Goal: Task Accomplishment & Management: Use online tool/utility

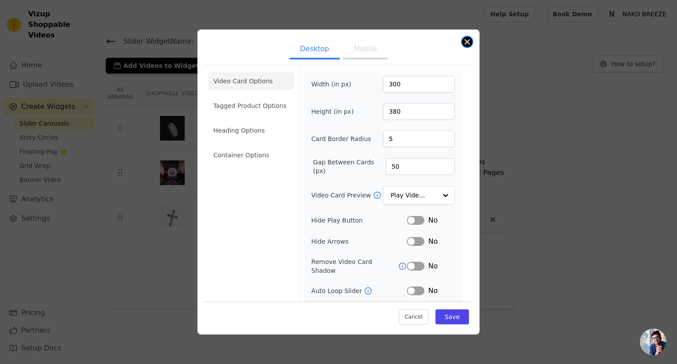
click at [468, 41] on button "Close modal" at bounding box center [467, 42] width 11 height 11
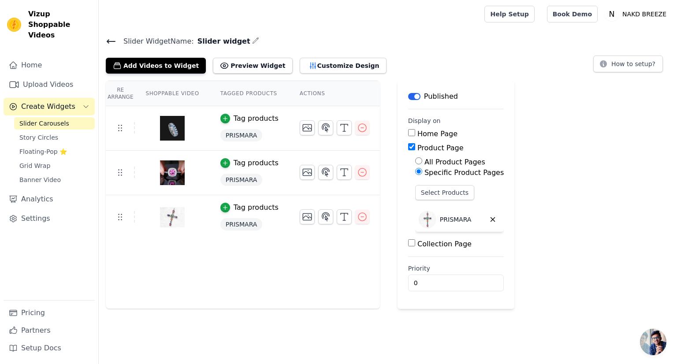
click at [112, 45] on icon at bounding box center [111, 41] width 11 height 11
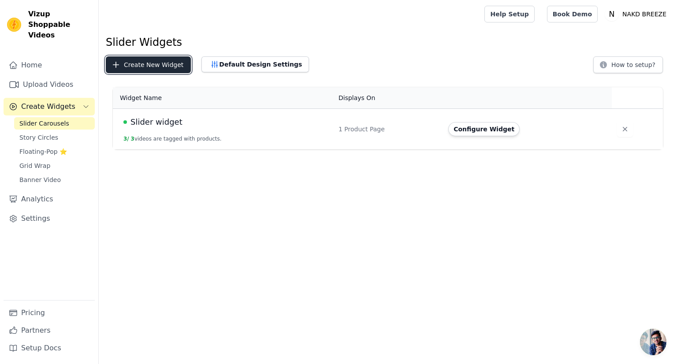
click at [154, 69] on button "Create New Widget" at bounding box center [148, 64] width 85 height 17
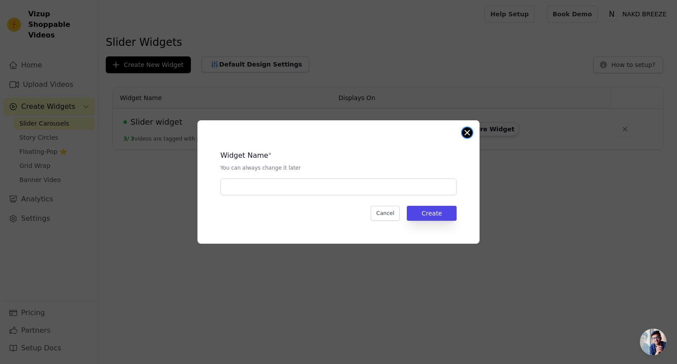
click at [467, 133] on button "Close modal" at bounding box center [467, 132] width 11 height 11
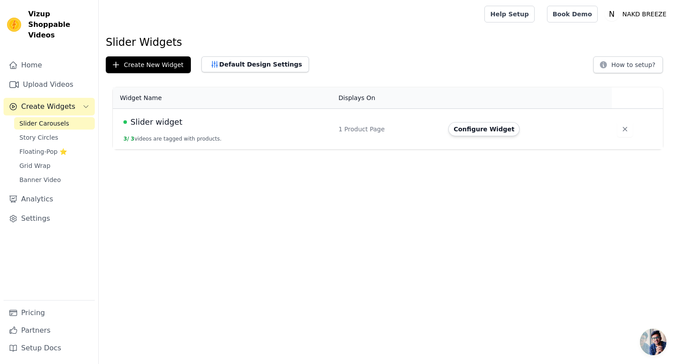
click at [198, 134] on td "Slider widget 3 / 3 videos are tagged with products." at bounding box center [223, 129] width 220 height 41
click at [137, 121] on span "Slider widget" at bounding box center [157, 122] width 52 height 12
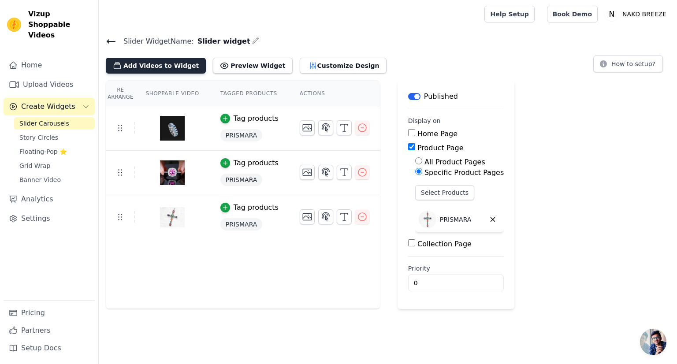
click at [168, 69] on button "Add Videos to Widget" at bounding box center [156, 66] width 100 height 16
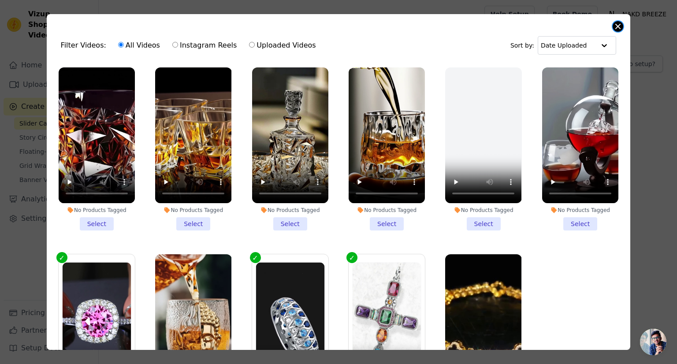
click at [615, 25] on button "Close modal" at bounding box center [618, 26] width 11 height 11
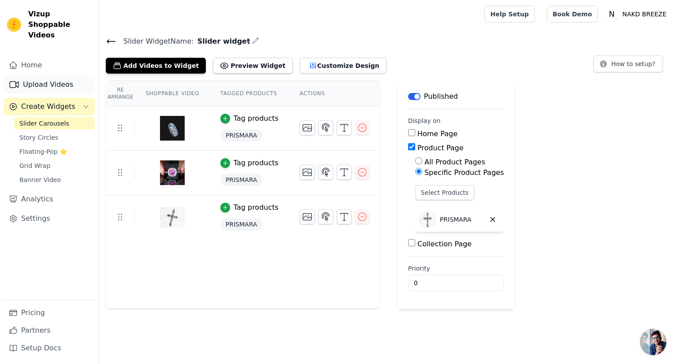
click at [37, 76] on link "Upload Videos" at bounding box center [49, 85] width 91 height 18
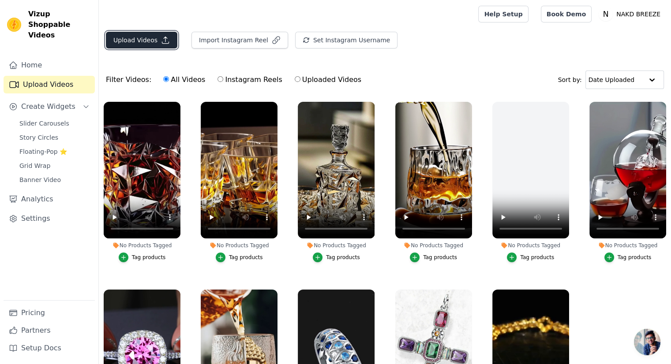
click at [165, 44] on icon "button" at bounding box center [165, 40] width 9 height 9
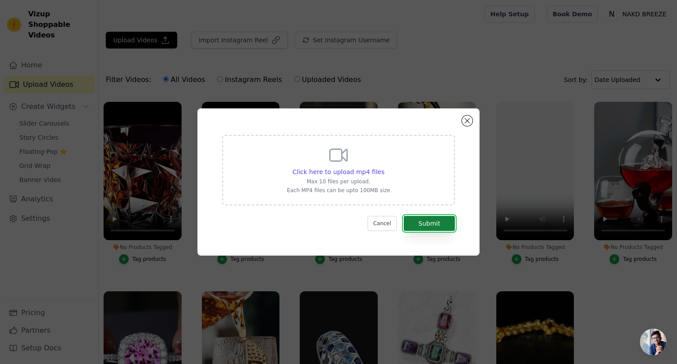
click at [446, 223] on button "Submit" at bounding box center [429, 223] width 51 height 15
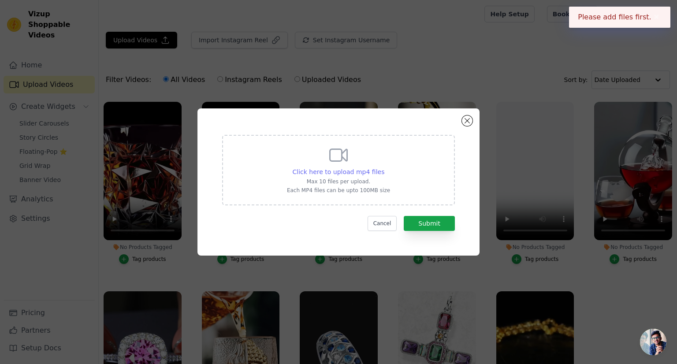
click at [344, 170] on span "Click here to upload mp4 files" at bounding box center [339, 171] width 92 height 7
click at [384, 168] on input "Click here to upload mp4 files Max 10 files per upload. Each MP4 files can be u…" at bounding box center [384, 167] width 0 height 0
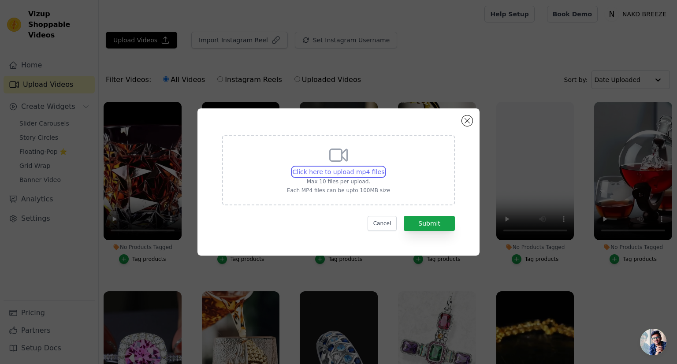
type input "C:\fakepath\social_u6994232443_close-up_of_a_beautiful_British_womans_hand_hold…"
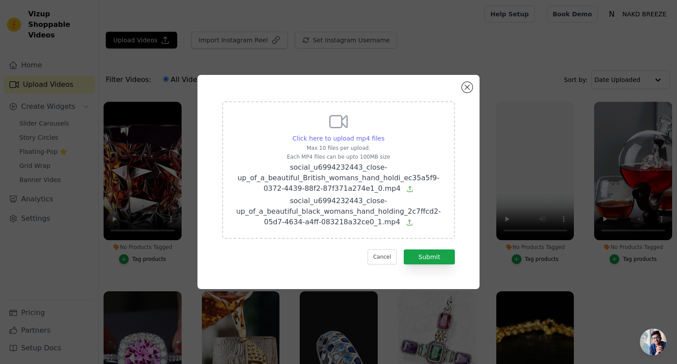
click at [335, 138] on span "Click here to upload mp4 files" at bounding box center [339, 138] width 92 height 7
click at [384, 134] on input "Click here to upload mp4 files Max 10 files per upload. Each MP4 files can be u…" at bounding box center [384, 134] width 0 height 0
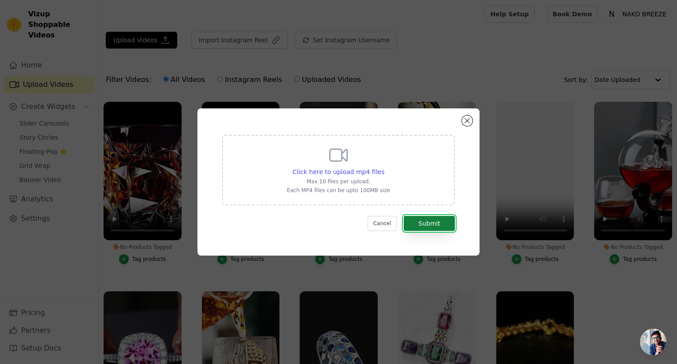
click at [425, 224] on button "Submit" at bounding box center [429, 223] width 51 height 15
click at [329, 172] on span "Click here to upload mp4 files" at bounding box center [339, 171] width 92 height 7
click at [384, 168] on input "Click here to upload mp4 files Max 10 files per upload. Each MP4 files can be u…" at bounding box center [384, 167] width 0 height 0
type input "C:\fakepath\social_u6994232443_close-up_of_a_beautiful_British_womans_hand_hold…"
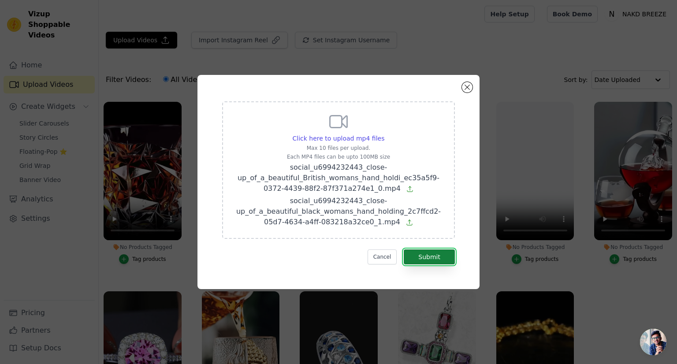
click at [421, 255] on button "Submit" at bounding box center [429, 257] width 51 height 15
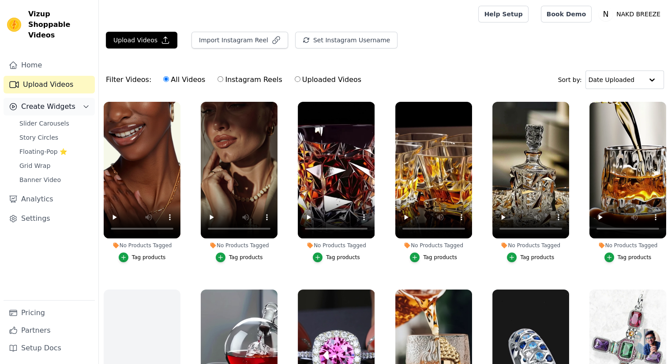
click at [41, 101] on span "Create Widgets" at bounding box center [48, 106] width 54 height 11
click at [79, 98] on button "Create Widgets" at bounding box center [49, 107] width 91 height 18
click at [61, 119] on span "Slider Carousels" at bounding box center [44, 123] width 50 height 9
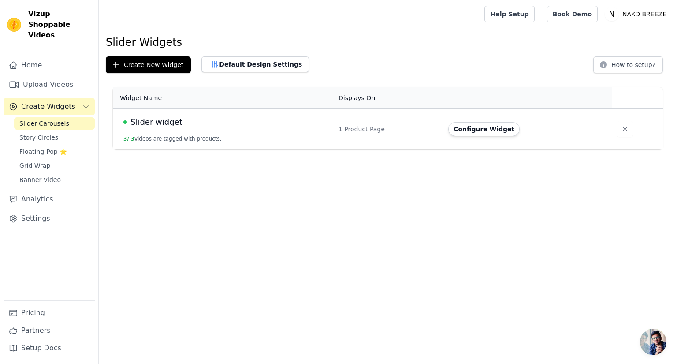
click at [209, 120] on div "Slider widget" at bounding box center [225, 122] width 205 height 12
click at [164, 119] on span "Slider widget" at bounding box center [157, 122] width 52 height 12
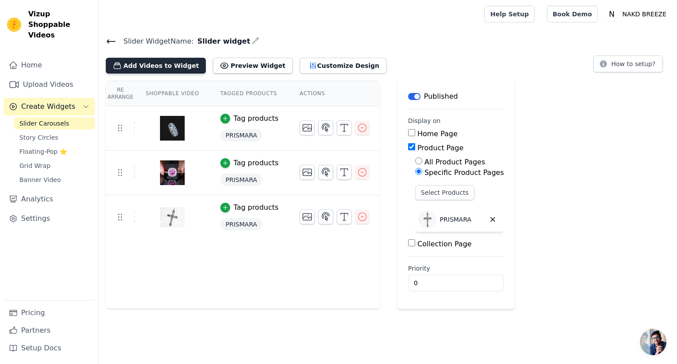
click at [168, 67] on button "Add Videos to Widget" at bounding box center [156, 66] width 100 height 16
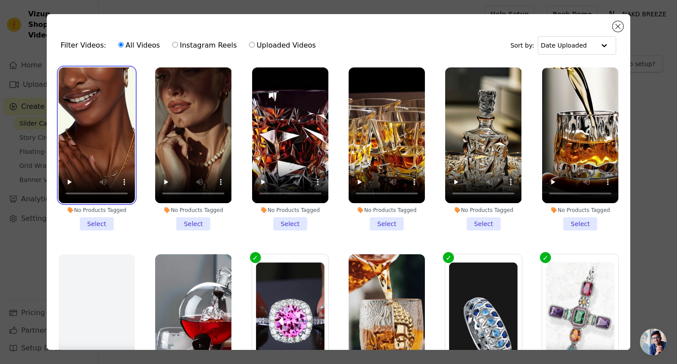
click at [126, 138] on video at bounding box center [97, 135] width 76 height 136
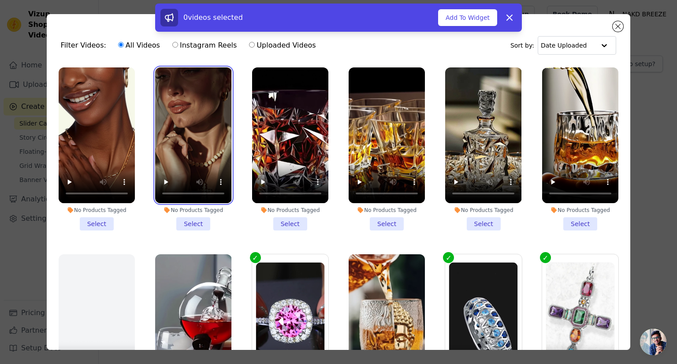
click at [168, 143] on video at bounding box center [193, 135] width 76 height 136
click at [99, 219] on li "No Products Tagged Select" at bounding box center [97, 148] width 76 height 163
click at [0, 0] on input "No Products Tagged Select" at bounding box center [0, 0] width 0 height 0
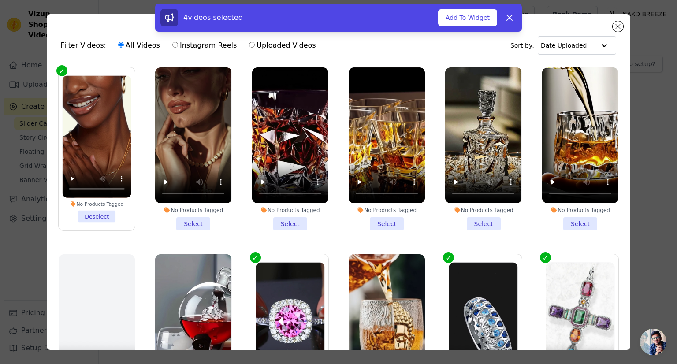
click at [190, 218] on li "No Products Tagged Select" at bounding box center [193, 148] width 76 height 163
click at [0, 0] on input "No Products Tagged Select" at bounding box center [0, 0] width 0 height 0
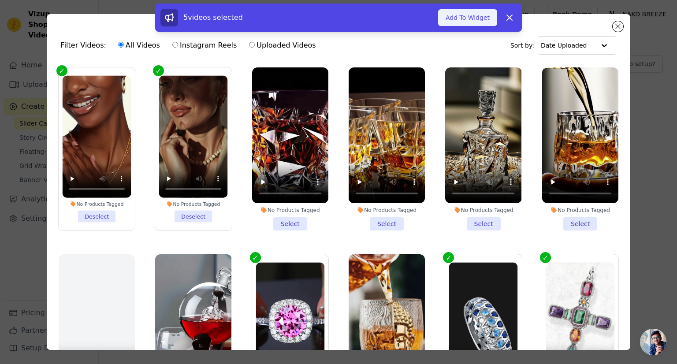
click at [459, 21] on button "Add To Widget" at bounding box center [467, 17] width 59 height 17
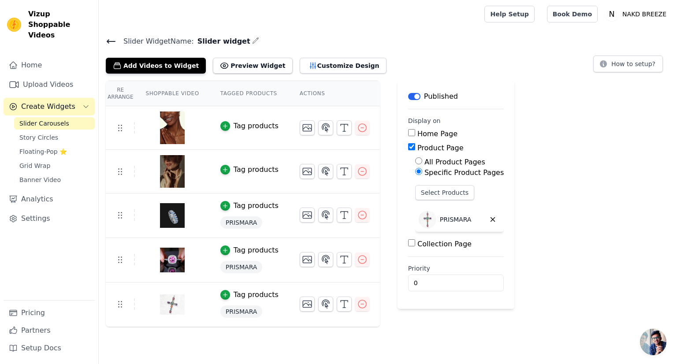
click at [246, 124] on div "Tag products" at bounding box center [256, 126] width 45 height 11
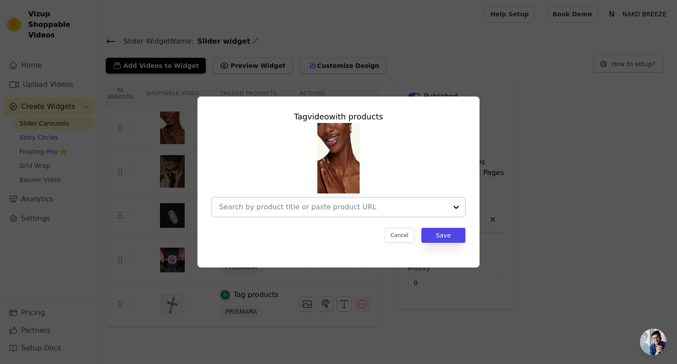
click at [253, 199] on div at bounding box center [333, 207] width 228 height 19
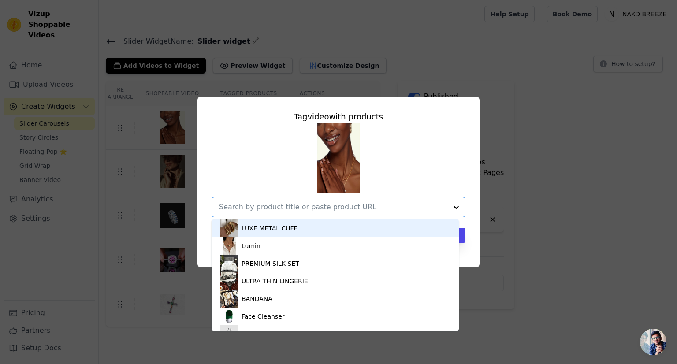
paste input "Lumine Faith Pendant"
type input "Lumine Faith Pendant"
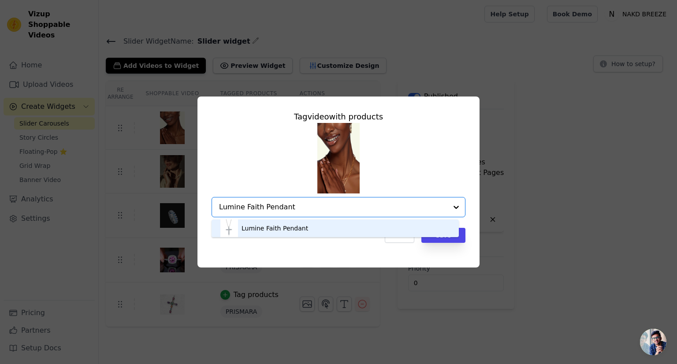
click at [310, 225] on div "Lumine Faith Pendant" at bounding box center [335, 229] width 230 height 18
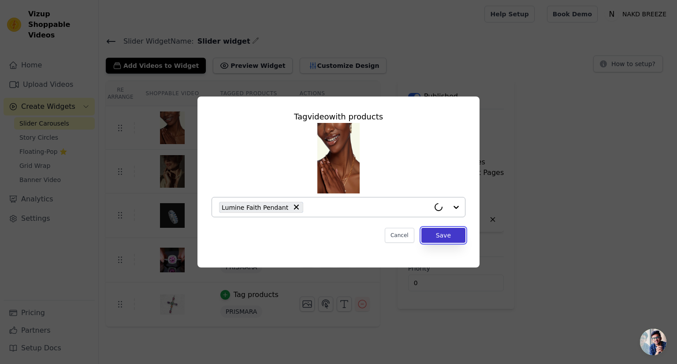
click at [450, 232] on button "Save" at bounding box center [443, 235] width 44 height 15
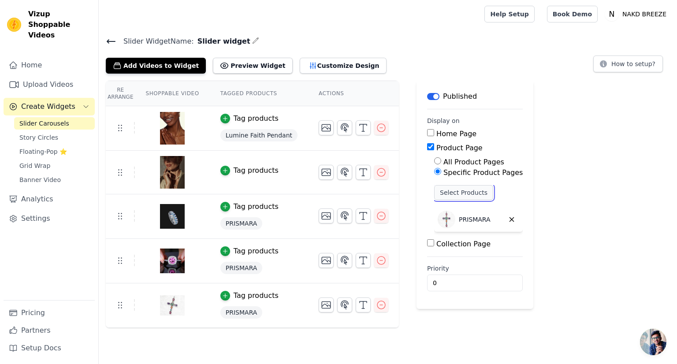
click at [446, 193] on button "Select Products" at bounding box center [463, 192] width 59 height 15
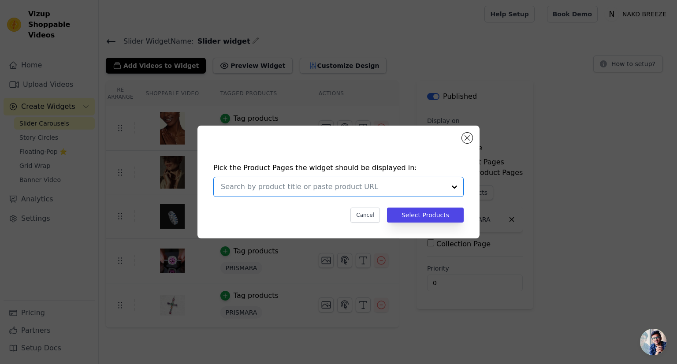
click at [268, 186] on input "text" at bounding box center [333, 187] width 225 height 11
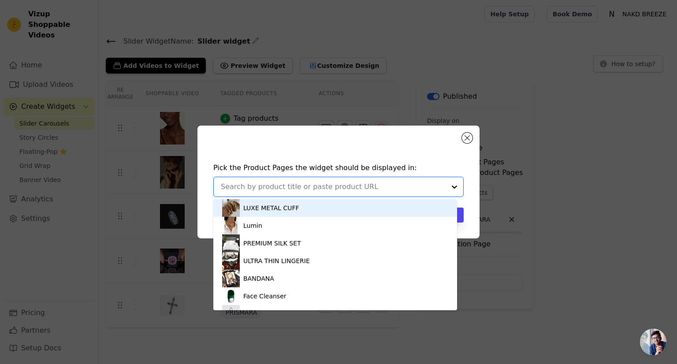
paste input "Lumine Faith Pendant"
type input "Lumine Faith Pendant"
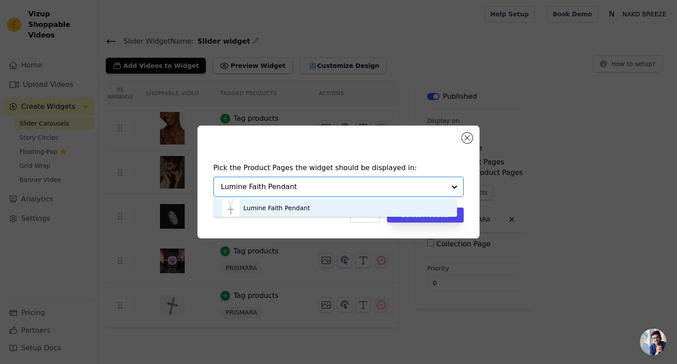
click at [287, 209] on div "Lumine Faith Pendant" at bounding box center [276, 208] width 67 height 9
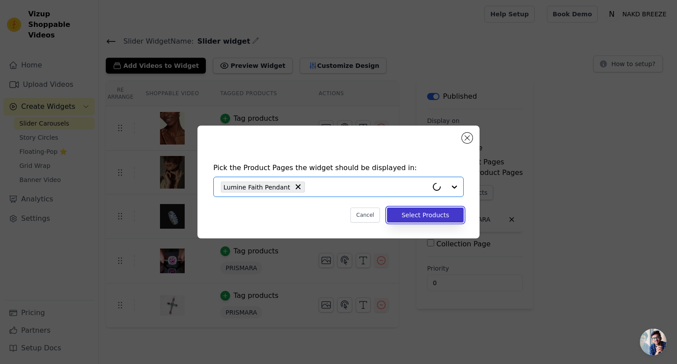
click at [433, 214] on button "Select Products" at bounding box center [425, 215] width 77 height 15
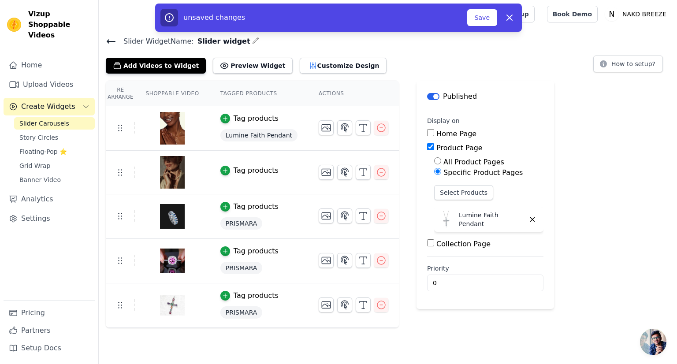
click at [574, 169] on div "Re Arrange Shoppable Video Tagged Products Actions Tag products Lumine Faith Pe…" at bounding box center [388, 204] width 578 height 247
click at [257, 171] on div "Tag products" at bounding box center [256, 170] width 45 height 11
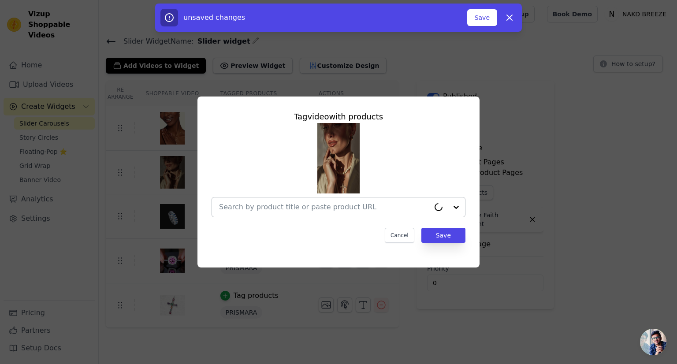
click at [280, 206] on input "text" at bounding box center [324, 207] width 211 height 11
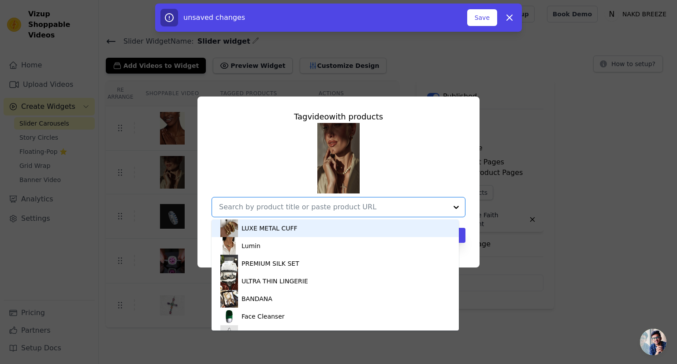
paste input "Lumine Faith Pendant"
type input "Lumine Faith Pendant"
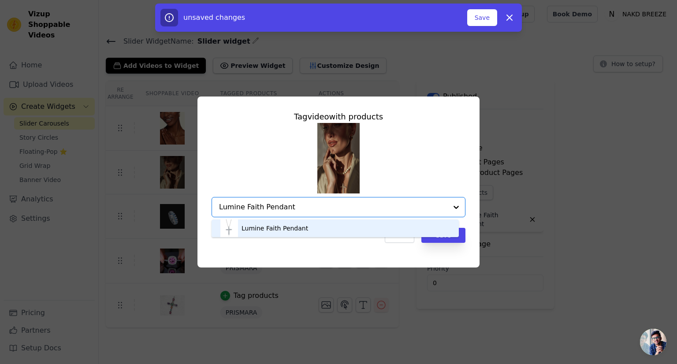
drag, startPoint x: 362, startPoint y: 228, endPoint x: 310, endPoint y: 225, distance: 51.7
click at [310, 225] on div "Lumine Faith Pendant" at bounding box center [335, 229] width 230 height 18
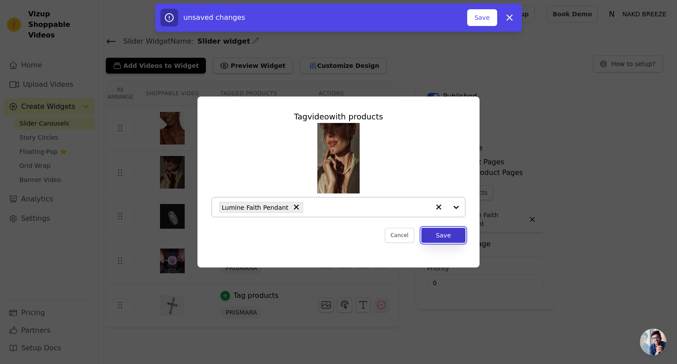
click at [437, 235] on button "Save" at bounding box center [443, 235] width 44 height 15
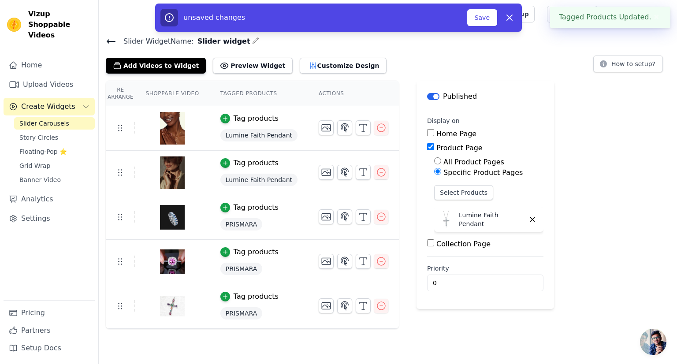
click at [580, 186] on div "Re Arrange Shoppable Video Tagged Products Actions Tag products Lumine Faith Pe…" at bounding box center [388, 205] width 578 height 248
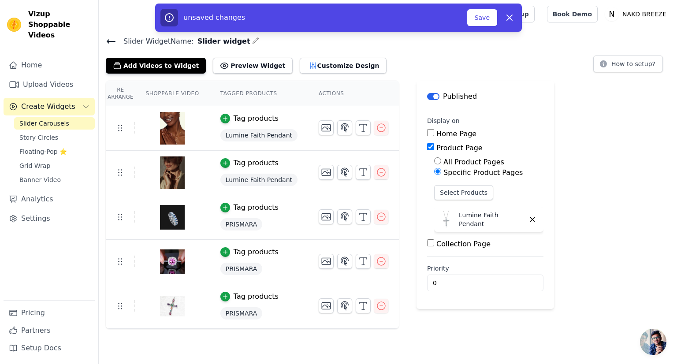
click at [269, 209] on div "Tag products" at bounding box center [258, 207] width 77 height 11
click at [280, 228] on div "PRISMARA" at bounding box center [258, 224] width 77 height 16
click at [261, 209] on div "Tag products" at bounding box center [256, 207] width 45 height 11
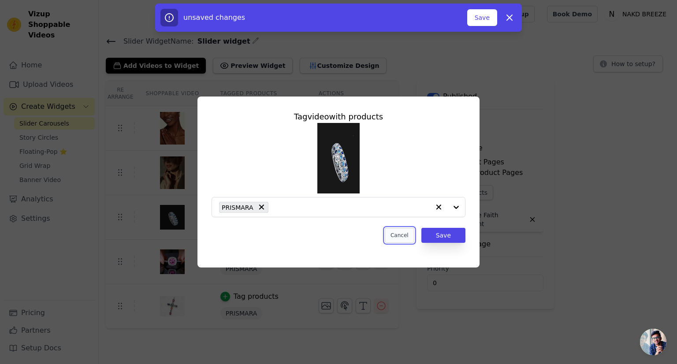
click at [403, 238] on button "Cancel" at bounding box center [400, 235] width 30 height 15
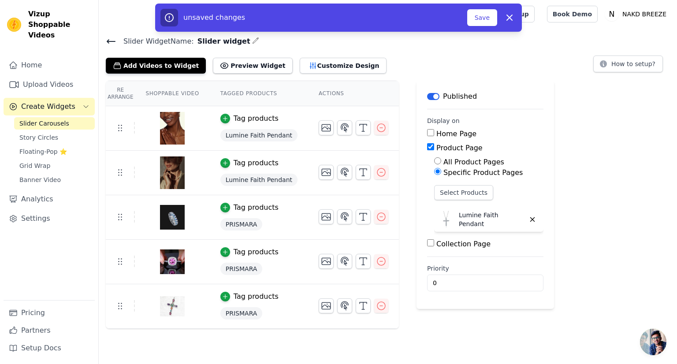
click at [266, 222] on div "PRISMARA" at bounding box center [258, 224] width 77 height 16
click at [308, 230] on td at bounding box center [353, 213] width 91 height 36
click at [489, 16] on button "Save" at bounding box center [482, 17] width 30 height 17
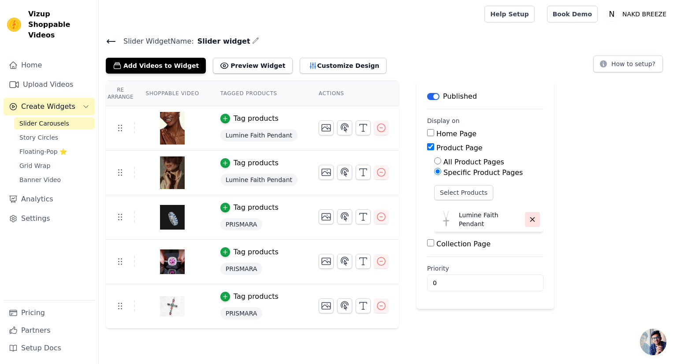
click at [529, 222] on icon "button" at bounding box center [533, 220] width 8 height 8
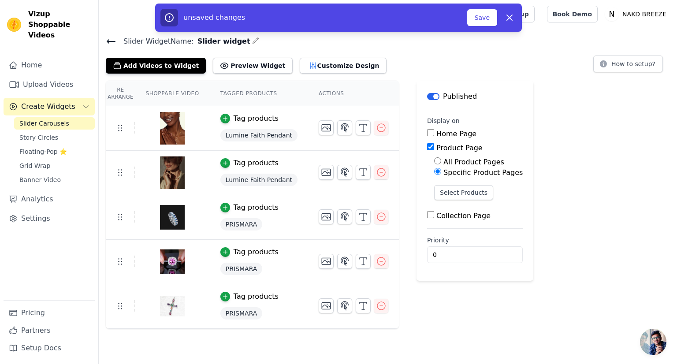
click at [552, 209] on div "Re Arrange Shoppable Video Tagged Products Actions Tag products Lumine Faith Pe…" at bounding box center [388, 205] width 578 height 248
click at [488, 16] on button "Save" at bounding box center [482, 17] width 30 height 17
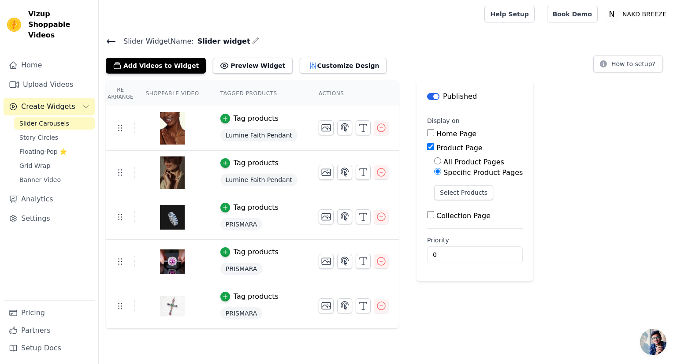
click at [459, 161] on label "All Product Pages" at bounding box center [474, 162] width 61 height 8
click at [441, 161] on input "All Product Pages" at bounding box center [437, 160] width 7 height 7
radio input "true"
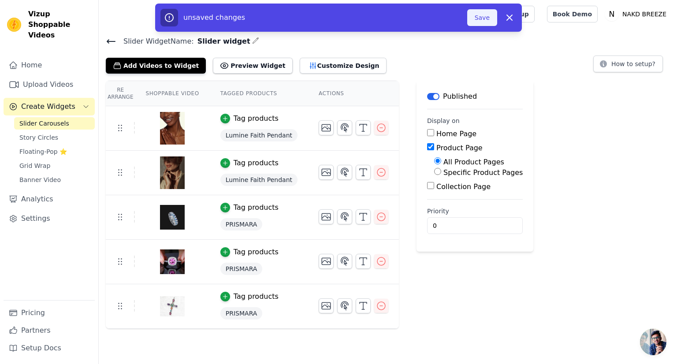
click at [485, 17] on button "Save" at bounding box center [482, 17] width 30 height 17
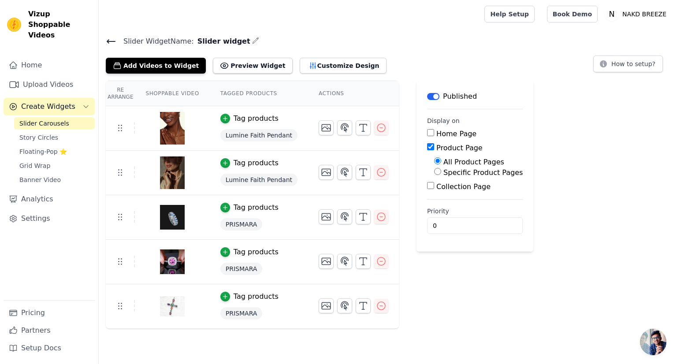
click at [444, 174] on label "Specific Product Pages" at bounding box center [483, 172] width 79 height 8
click at [434, 174] on input "Specific Product Pages" at bounding box center [437, 171] width 7 height 7
radio input "true"
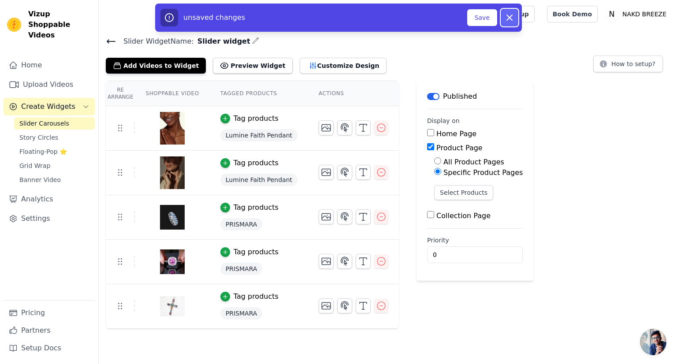
click at [512, 23] on button "Dismiss" at bounding box center [510, 18] width 18 height 18
radio input "true"
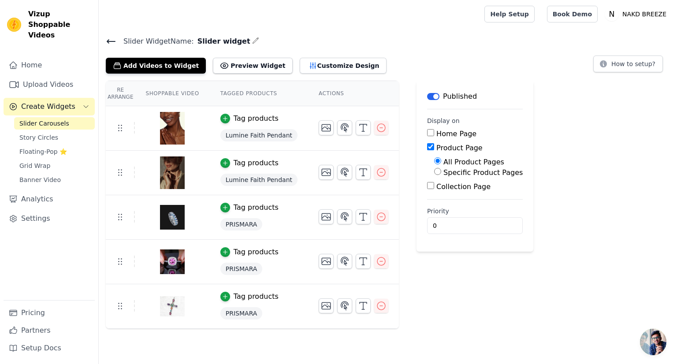
click at [444, 175] on label "Specific Product Pages" at bounding box center [483, 172] width 79 height 8
click at [434, 175] on input "Specific Product Pages" at bounding box center [437, 171] width 7 height 7
radio input "true"
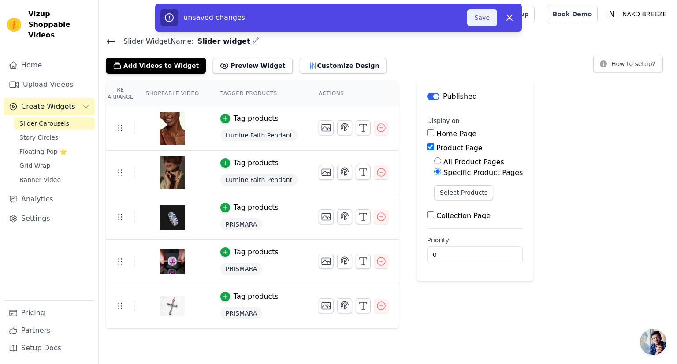
click at [483, 19] on button "Save" at bounding box center [482, 17] width 30 height 17
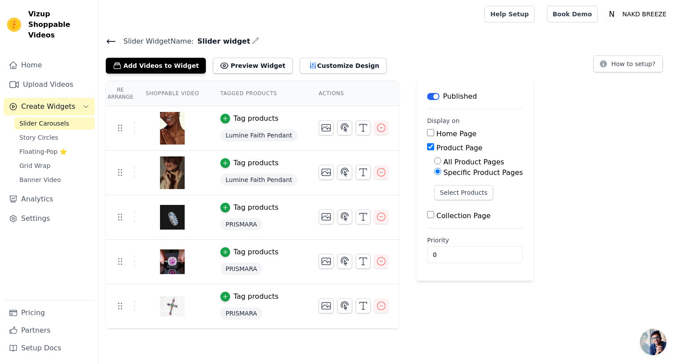
click at [654, 343] on span "Open chat" at bounding box center [653, 342] width 26 height 26
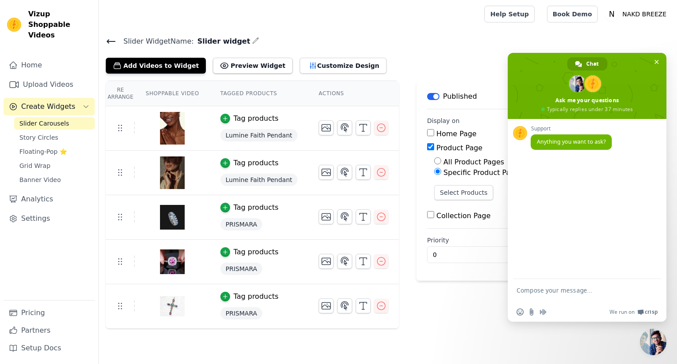
click at [545, 286] on form at bounding box center [578, 291] width 122 height 25
click at [536, 287] on textarea "Compose your message..." at bounding box center [578, 295] width 122 height 16
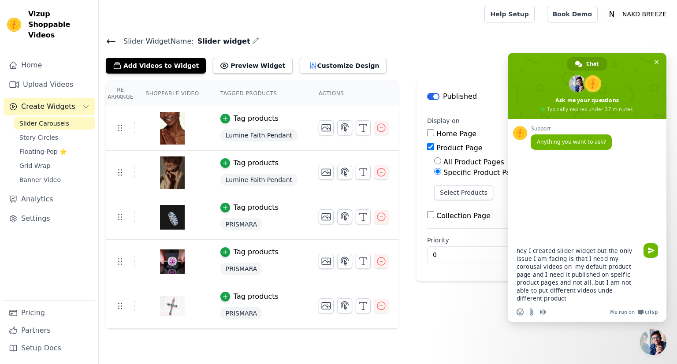
type textarea "hey I created slider widget but the only issue I am facing is that I need my co…"
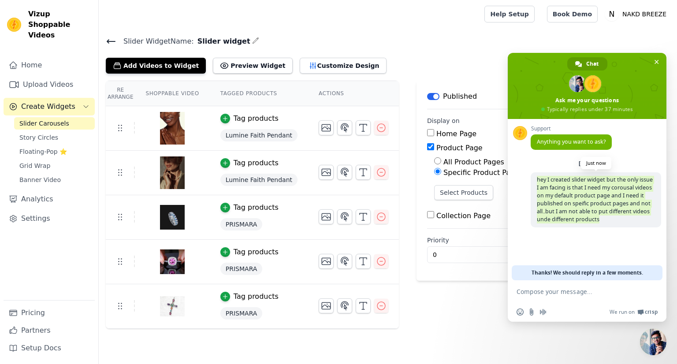
drag, startPoint x: 604, startPoint y: 225, endPoint x: 533, endPoint y: 180, distance: 84.5
click at [533, 180] on span "hey I created slider widget but the only issue I am facing is that I need my co…" at bounding box center [596, 199] width 131 height 55
copy span "hey I created slider widget but the only issue I am facing is that I need my co…"
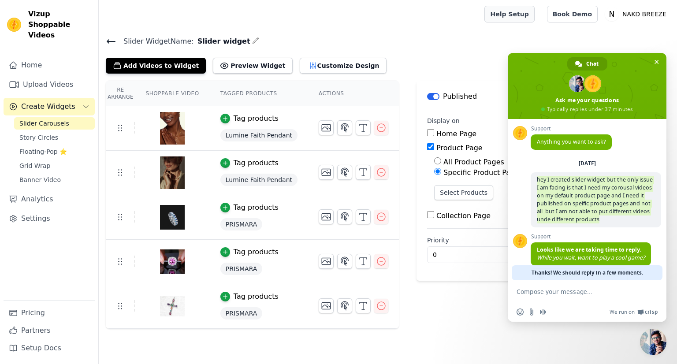
scroll to position [32, 0]
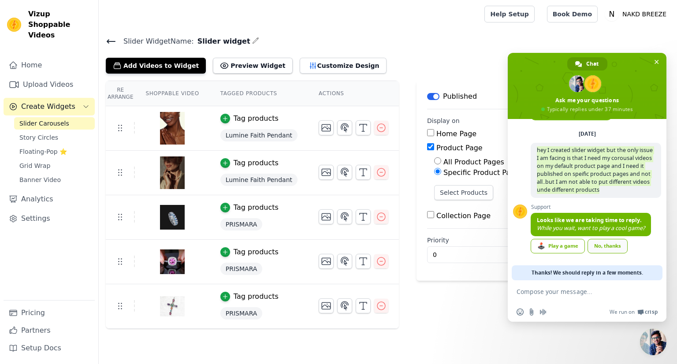
click at [614, 246] on div "No, thanks" at bounding box center [608, 246] width 40 height 15
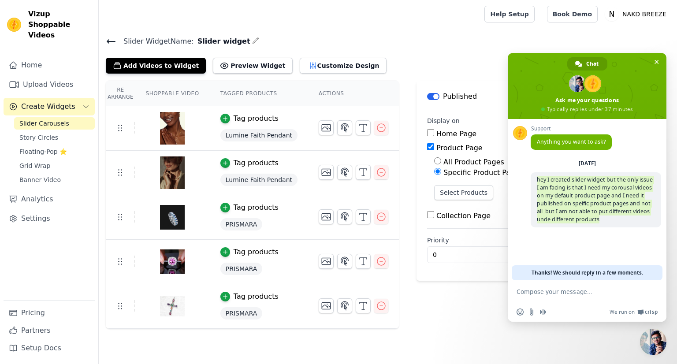
scroll to position [0, 0]
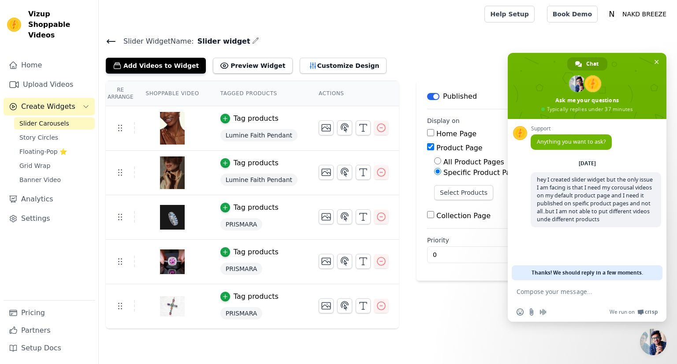
click at [570, 290] on textarea "Compose your message..." at bounding box center [578, 292] width 122 height 8
paste textarea "I’ve created a slider widget for product pages, and I want to use it to display…"
type textarea "I’ve created a slider widget for product pages, and I want to use it to display…"
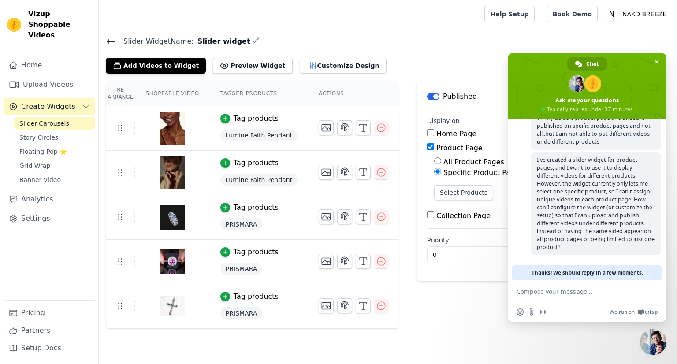
scroll to position [84, 0]
click at [450, 189] on button "Select Products" at bounding box center [463, 192] width 59 height 15
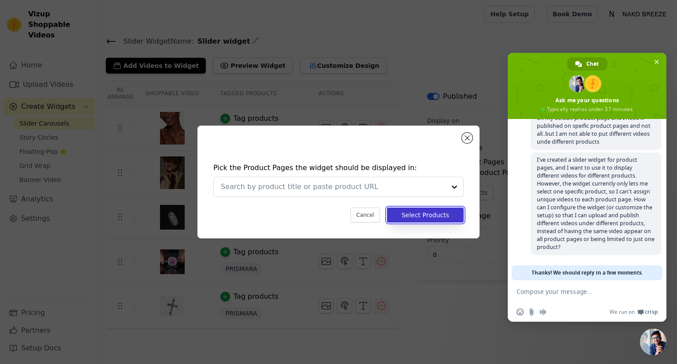
click at [426, 216] on button "Select Products" at bounding box center [425, 215] width 77 height 15
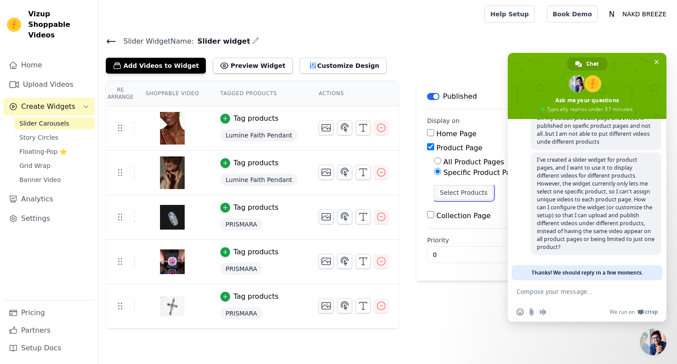
click at [460, 194] on button "Select Products" at bounding box center [463, 192] width 59 height 15
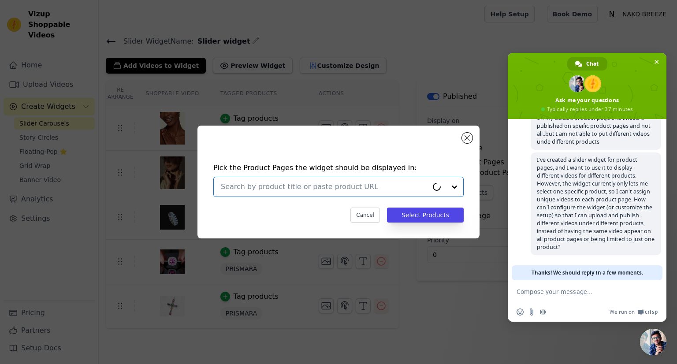
click at [318, 183] on input "text" at bounding box center [324, 187] width 207 height 11
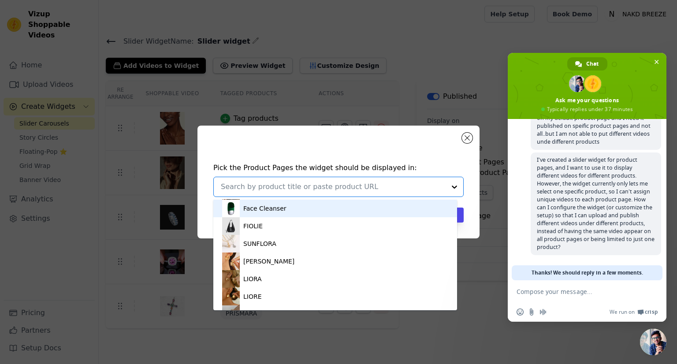
scroll to position [71, 0]
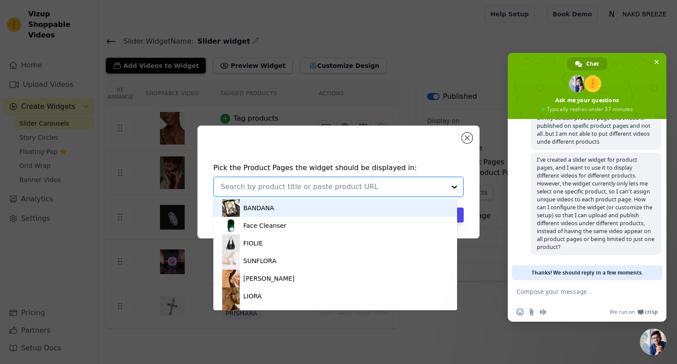
paste input "I’ve created a slider widget for product pages, and I want to use it to display…"
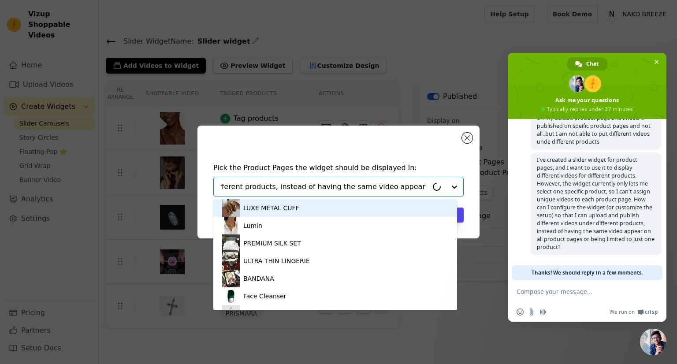
scroll to position [0, 1242]
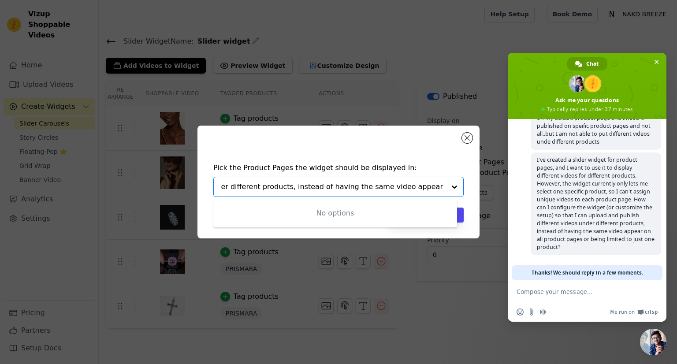
type input "I’ve created a slider widget for product pages, and I want to use it to display…"
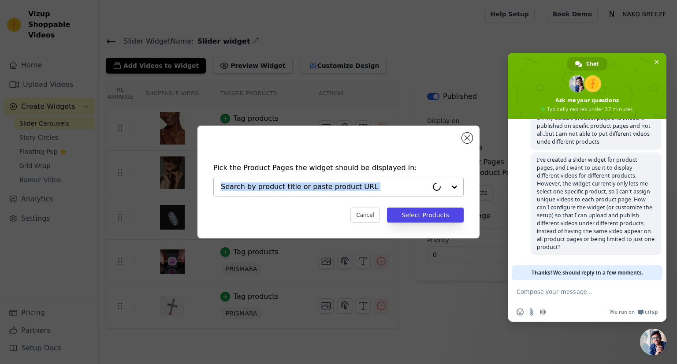
drag, startPoint x: 449, startPoint y: 187, endPoint x: 349, endPoint y: 185, distance: 100.5
click at [349, 185] on div at bounding box center [338, 187] width 250 height 20
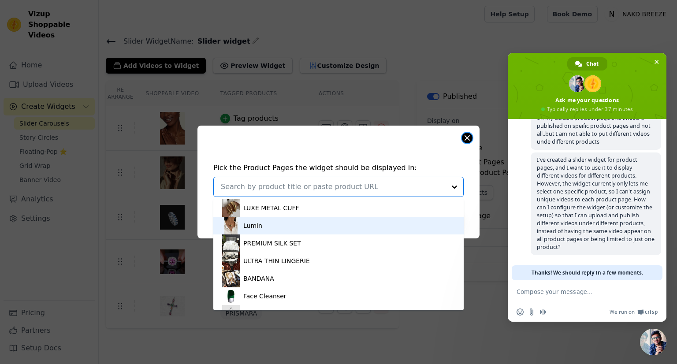
click at [470, 139] on button "Close modal" at bounding box center [467, 138] width 11 height 11
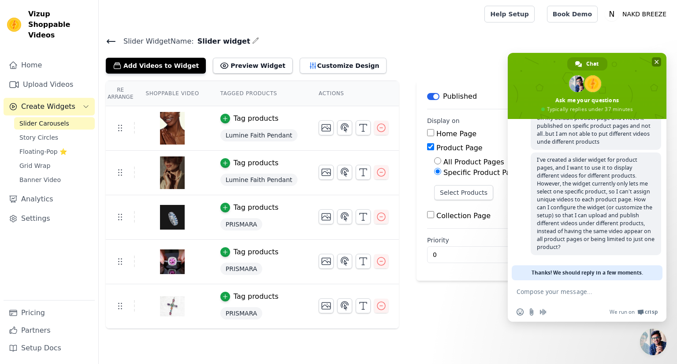
click at [656, 60] on span "Close chat" at bounding box center [657, 62] width 4 height 4
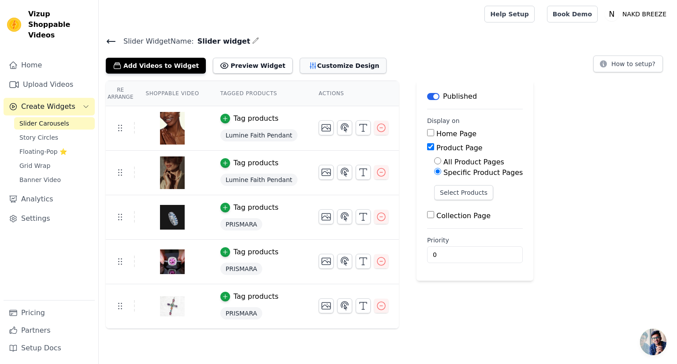
click at [336, 65] on button "Customize Design" at bounding box center [343, 66] width 87 height 16
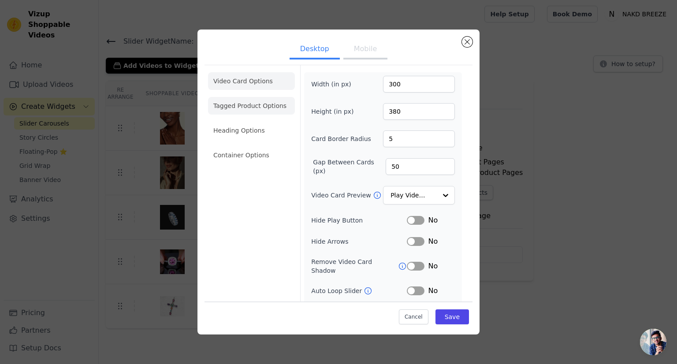
click at [267, 105] on li "Tagged Product Options" at bounding box center [251, 106] width 87 height 18
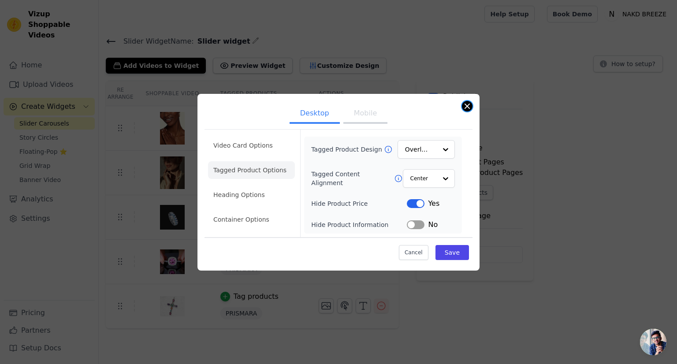
click at [469, 108] on button "Close modal" at bounding box center [467, 106] width 11 height 11
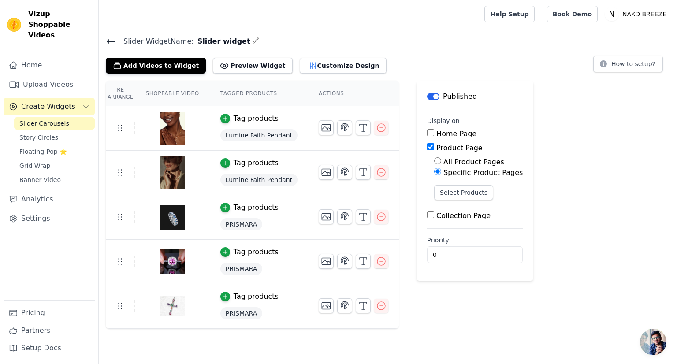
click at [648, 334] on span "Open chat" at bounding box center [653, 342] width 26 height 26
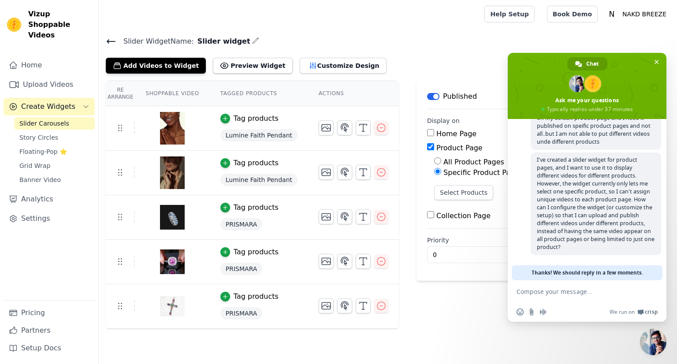
click at [455, 25] on div at bounding box center [290, 14] width 368 height 28
click at [659, 63] on span "Close chat" at bounding box center [657, 62] width 4 height 4
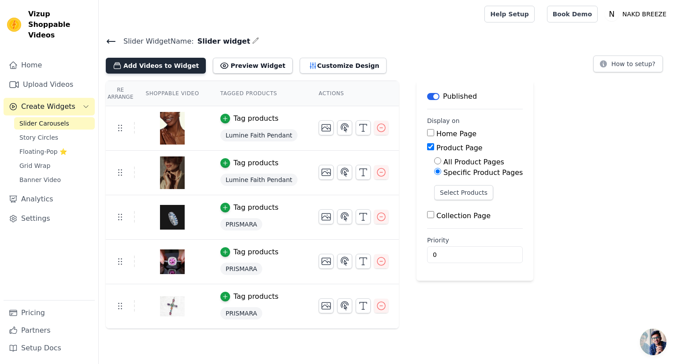
click at [166, 66] on button "Add Videos to Widget" at bounding box center [156, 66] width 100 height 16
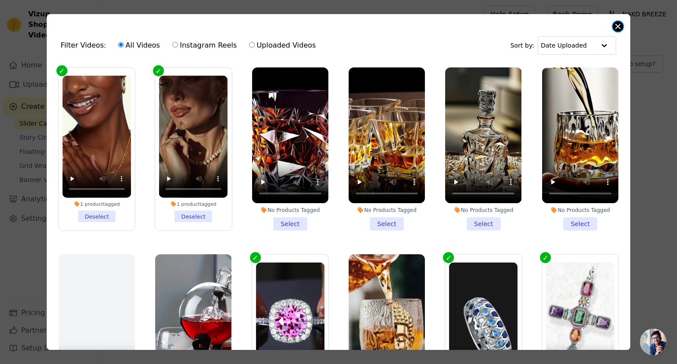
click at [621, 23] on button "Close modal" at bounding box center [618, 26] width 11 height 11
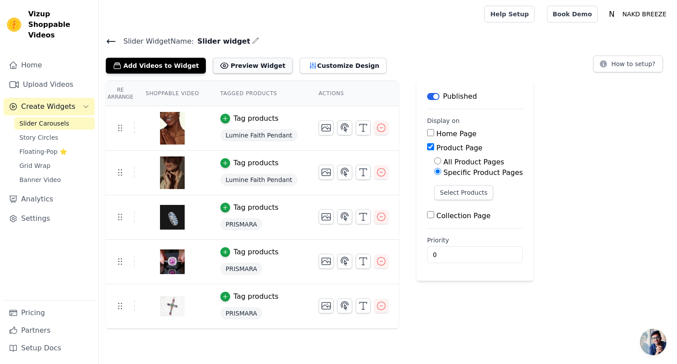
click at [227, 69] on button "Preview Widget" at bounding box center [252, 66] width 79 height 16
click at [442, 192] on button "Select Products" at bounding box center [463, 192] width 59 height 15
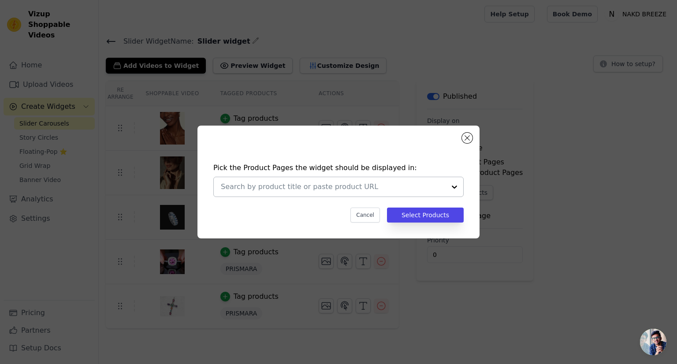
click at [455, 186] on div at bounding box center [455, 186] width 18 height 19
click at [494, 113] on div "Pick the Product Pages the widget should be displayed in: Cancel Select Products" at bounding box center [338, 182] width 649 height 141
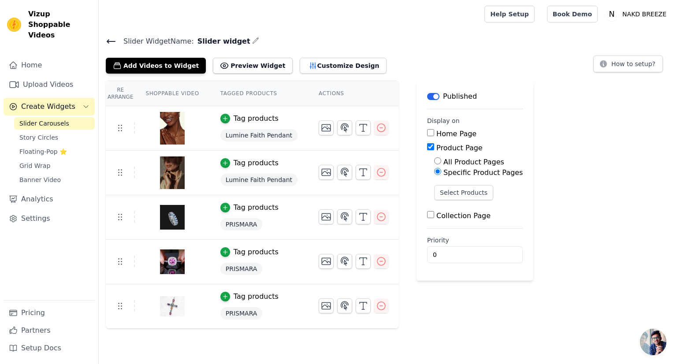
click at [110, 40] on icon at bounding box center [111, 41] width 11 height 11
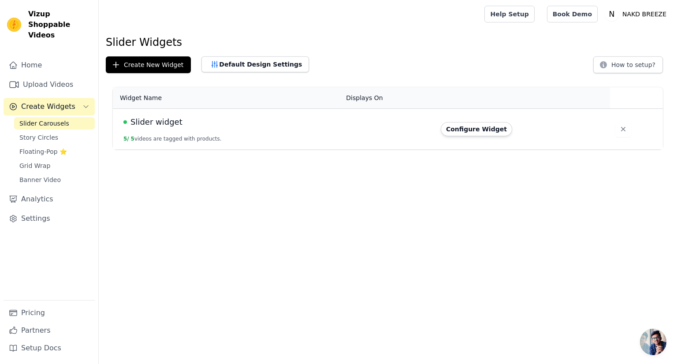
click at [154, 122] on span "Slider widget" at bounding box center [157, 122] width 52 height 12
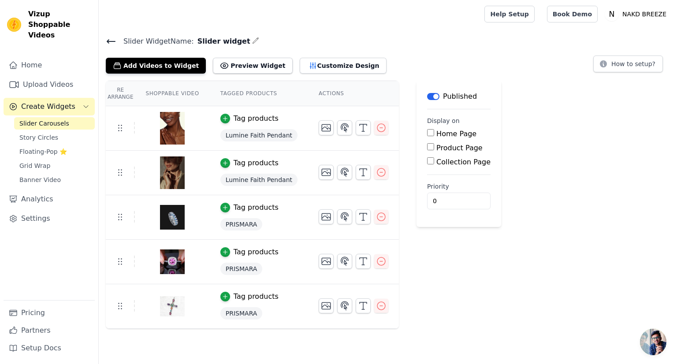
click at [450, 148] on label "Product Page" at bounding box center [459, 148] width 46 height 8
click at [434, 148] on input "Product Page" at bounding box center [430, 146] width 7 height 7
checkbox input "true"
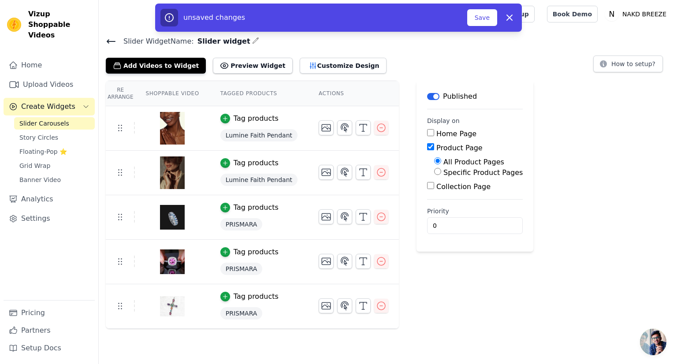
click at [451, 172] on label "Specific Product Pages" at bounding box center [483, 172] width 79 height 8
click at [441, 172] on input "Specific Product Pages" at bounding box center [437, 171] width 7 height 7
radio input "true"
click at [449, 189] on button "Select Products" at bounding box center [463, 192] width 59 height 15
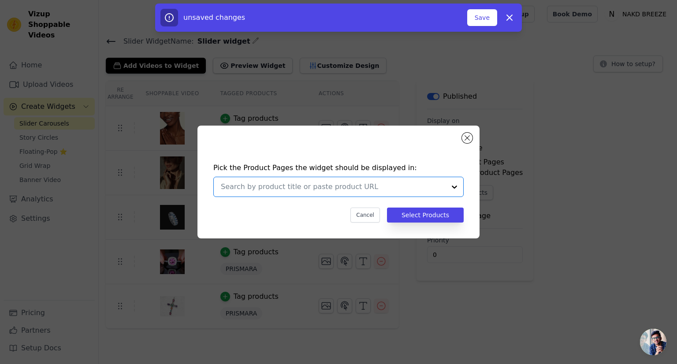
click at [269, 186] on input "text" at bounding box center [333, 187] width 225 height 11
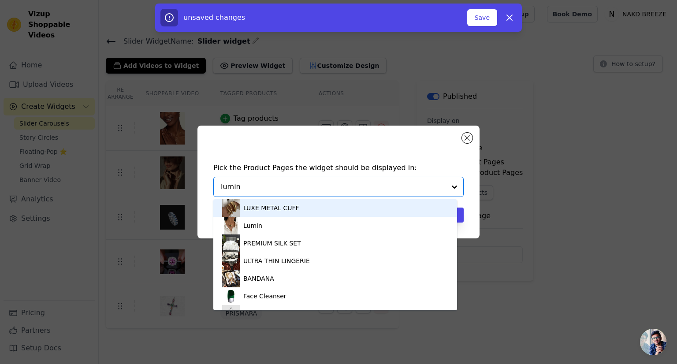
type input "lumine"
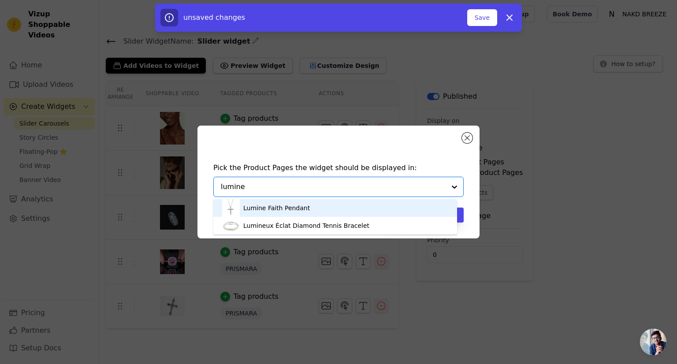
click at [287, 210] on div "Lumine Faith Pendant" at bounding box center [276, 208] width 67 height 9
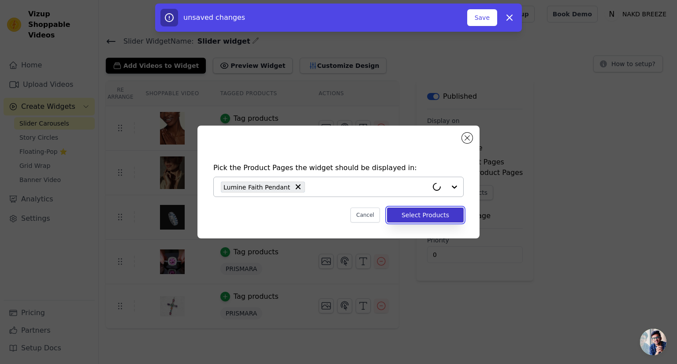
click at [413, 216] on button "Select Products" at bounding box center [425, 215] width 77 height 15
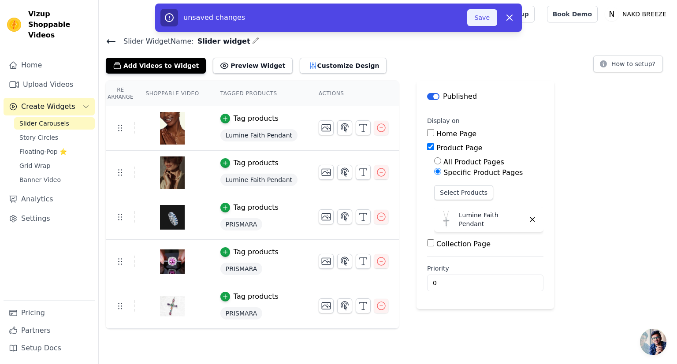
click at [482, 14] on button "Save" at bounding box center [482, 17] width 30 height 17
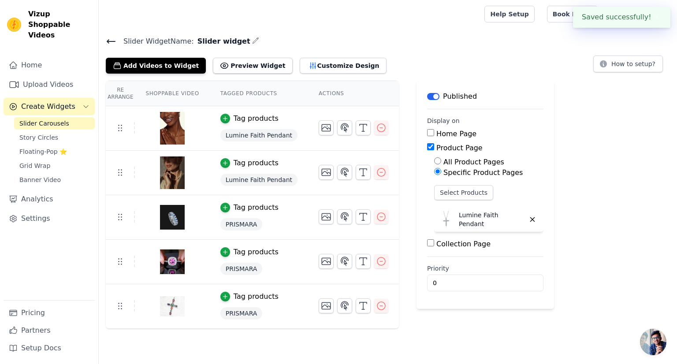
click at [109, 42] on icon at bounding box center [111, 41] width 11 height 11
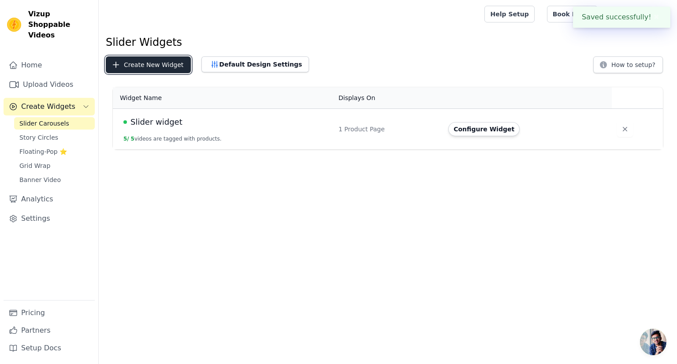
click at [143, 66] on button "Create New Widget" at bounding box center [148, 64] width 85 height 17
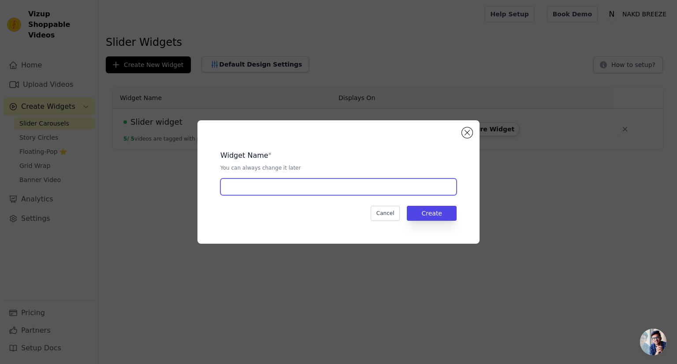
click at [250, 194] on input "text" at bounding box center [338, 187] width 236 height 17
click at [429, 214] on button "Create" at bounding box center [432, 213] width 50 height 15
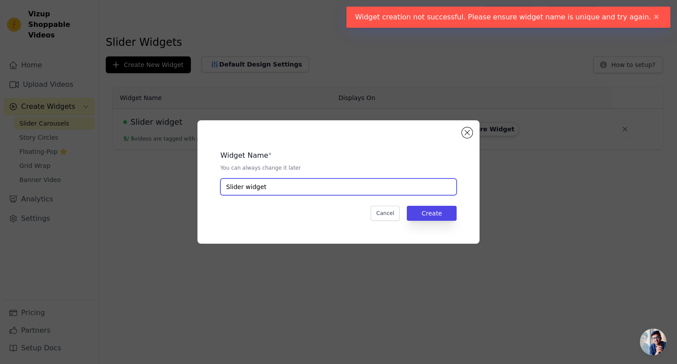
click at [272, 186] on input "Slider widget" at bounding box center [338, 187] width 236 height 17
type input "Slider widget 1"
click at [430, 215] on button "Create" at bounding box center [432, 213] width 50 height 15
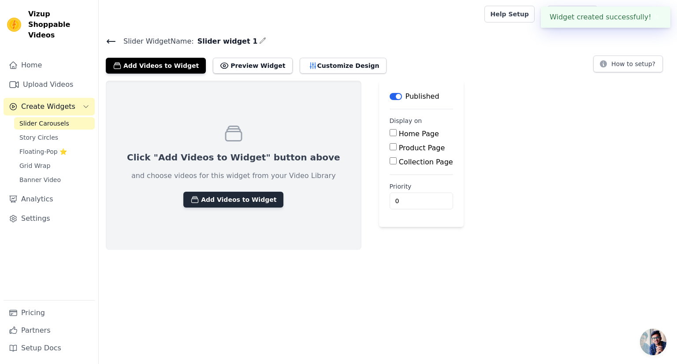
click at [224, 200] on button "Add Videos to Widget" at bounding box center [233, 200] width 100 height 16
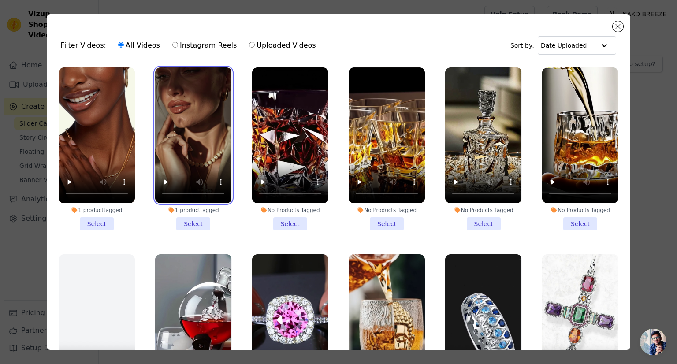
click at [223, 106] on video at bounding box center [193, 135] width 76 height 136
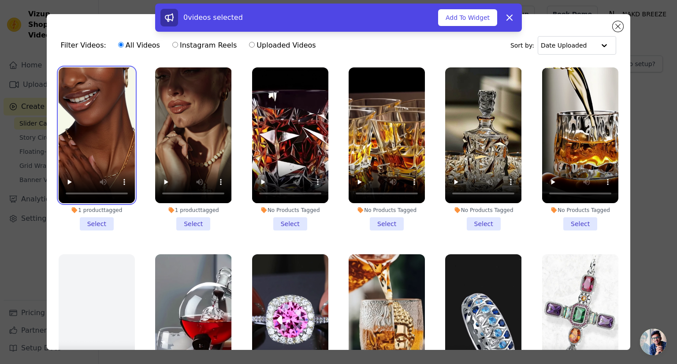
click at [108, 112] on video at bounding box center [97, 135] width 76 height 136
click at [182, 220] on li "1 product tagged Select" at bounding box center [193, 148] width 76 height 163
click at [0, 0] on input "1 product tagged Select" at bounding box center [0, 0] width 0 height 0
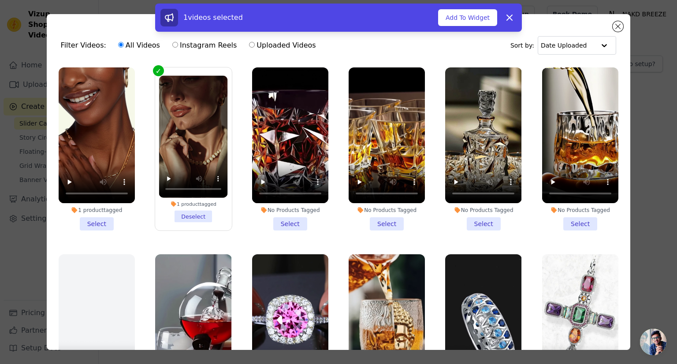
click at [97, 220] on li "1 product tagged Select" at bounding box center [97, 148] width 76 height 163
click at [0, 0] on input "1 product tagged Select" at bounding box center [0, 0] width 0 height 0
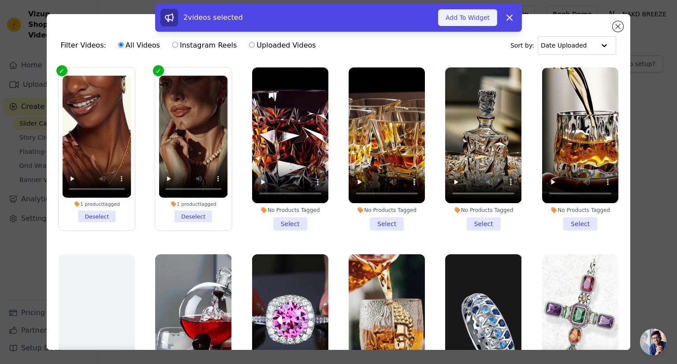
click at [475, 22] on button "Add To Widget" at bounding box center [467, 17] width 59 height 17
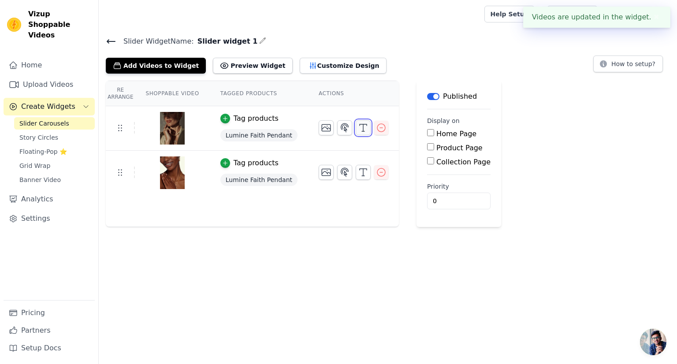
click at [358, 130] on icon "button" at bounding box center [363, 128] width 11 height 11
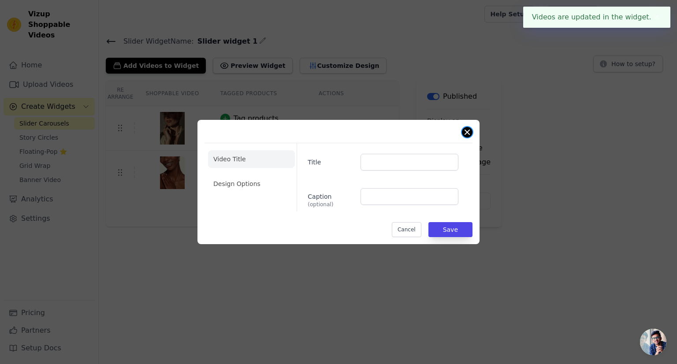
click at [468, 135] on button "Close modal" at bounding box center [467, 132] width 11 height 11
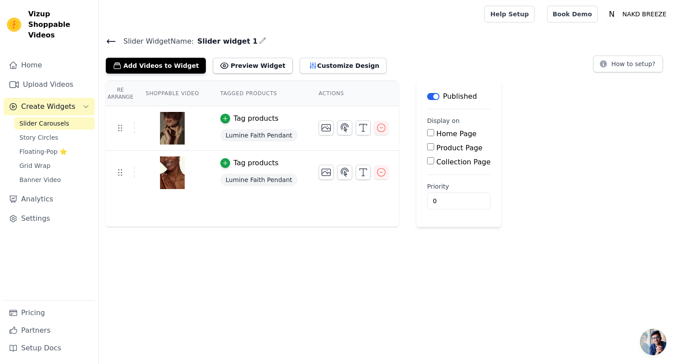
click at [115, 43] on icon at bounding box center [111, 41] width 11 height 11
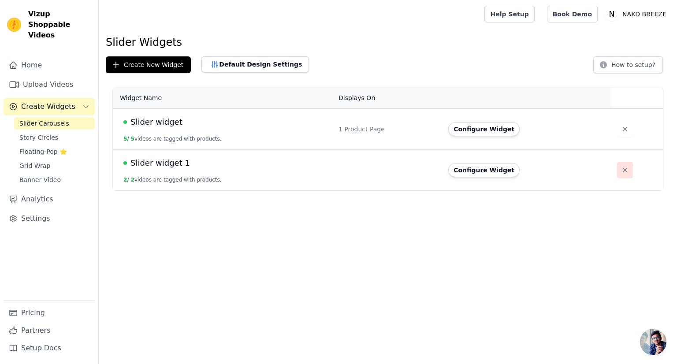
click at [621, 171] on icon "button" at bounding box center [625, 170] width 9 height 9
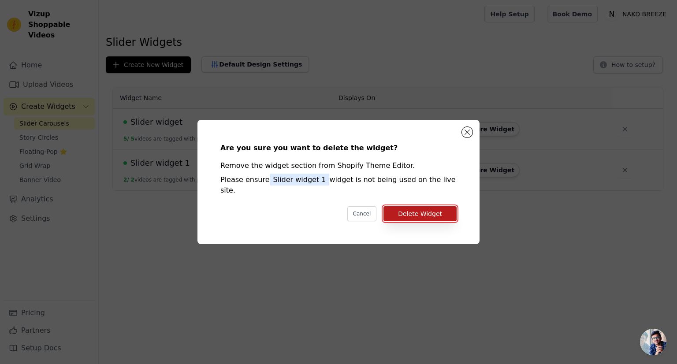
click at [410, 212] on button "Delete Widget" at bounding box center [420, 213] width 73 height 15
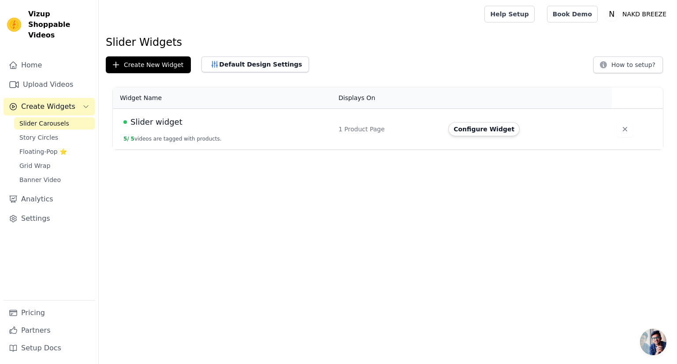
scroll to position [84, 0]
click at [272, 64] on button "Default Design Settings" at bounding box center [255, 64] width 108 height 16
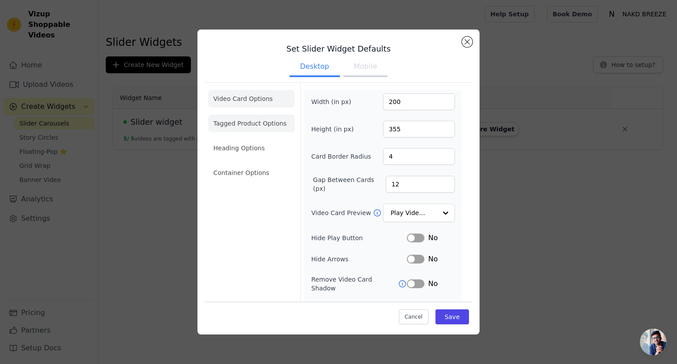
click at [241, 118] on li "Tagged Product Options" at bounding box center [251, 124] width 87 height 18
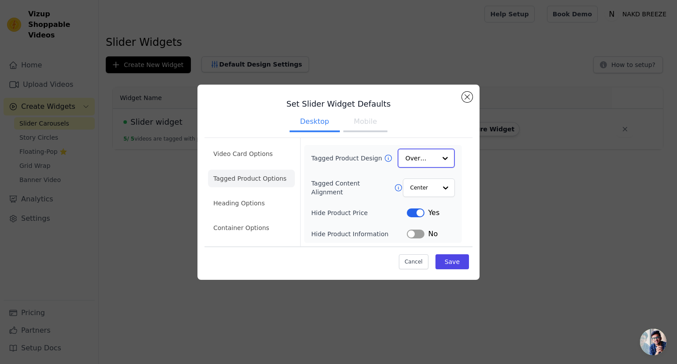
click at [436, 161] on input "Tagged Product Design" at bounding box center [421, 158] width 31 height 18
click at [467, 97] on button "Close modal" at bounding box center [467, 97] width 11 height 11
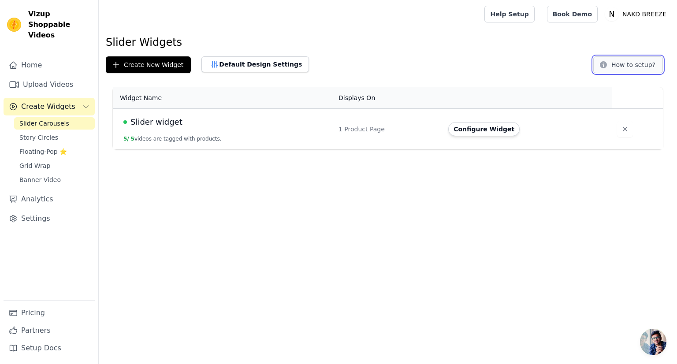
click at [634, 65] on button "How to setup?" at bounding box center [628, 64] width 70 height 17
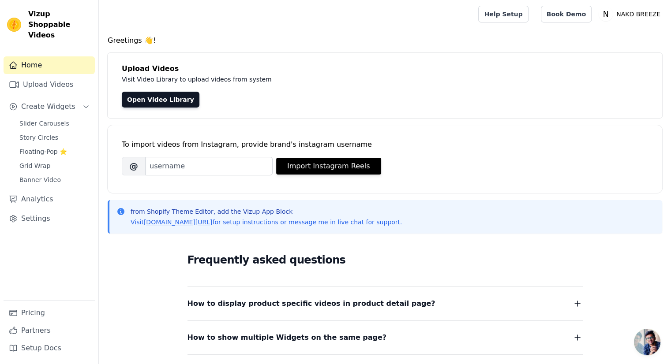
click at [352, 302] on span "How to display product specific videos in product detail page?" at bounding box center [311, 304] width 248 height 12
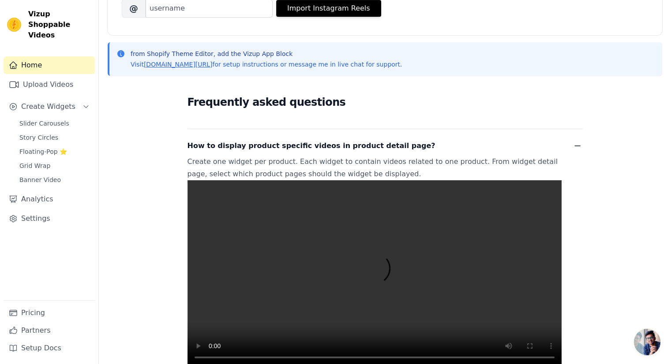
scroll to position [158, 0]
drag, startPoint x: 208, startPoint y: 147, endPoint x: 302, endPoint y: 146, distance: 94.4
click at [302, 146] on span "How to display product specific videos in product detail page?" at bounding box center [311, 145] width 248 height 12
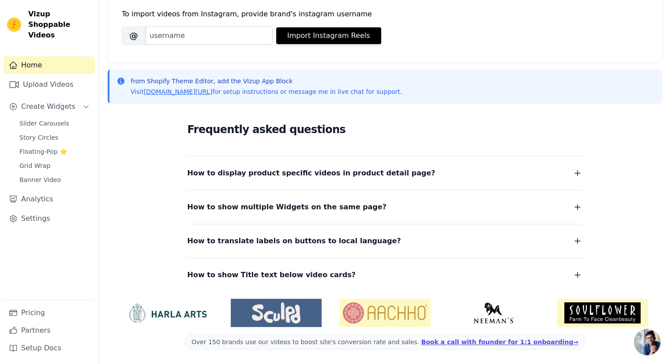
scroll to position [130, 0]
click at [382, 175] on span "How to display product specific videos in product detail page?" at bounding box center [311, 174] width 248 height 12
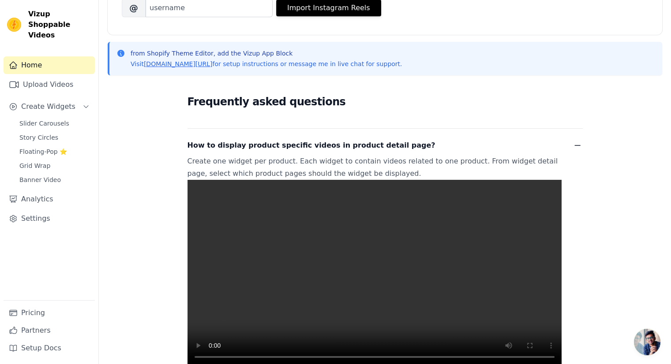
scroll to position [176, 0]
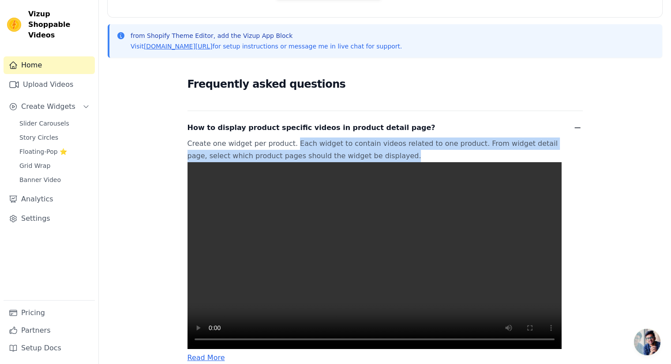
drag, startPoint x: 287, startPoint y: 143, endPoint x: 358, endPoint y: 157, distance: 72.4
click at [358, 157] on p "Create one widget per product. Each widget to contain videos related to one pro…" at bounding box center [374, 244] width 374 height 212
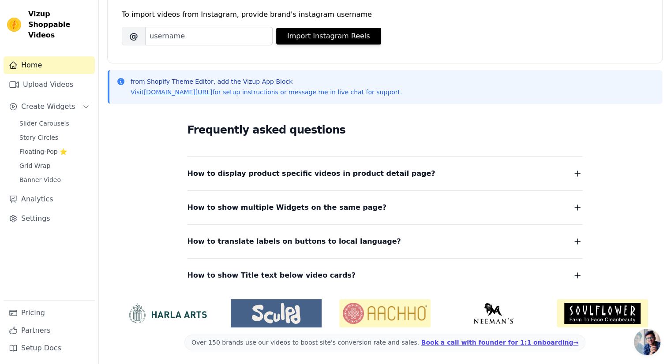
click at [342, 177] on span "How to display product specific videos in product detail page?" at bounding box center [311, 174] width 248 height 12
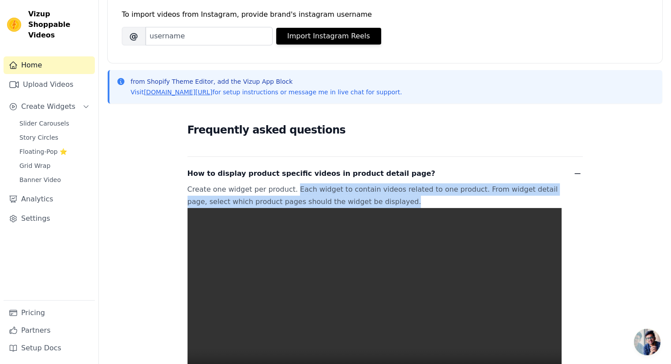
click at [578, 174] on icon "button" at bounding box center [577, 173] width 11 height 11
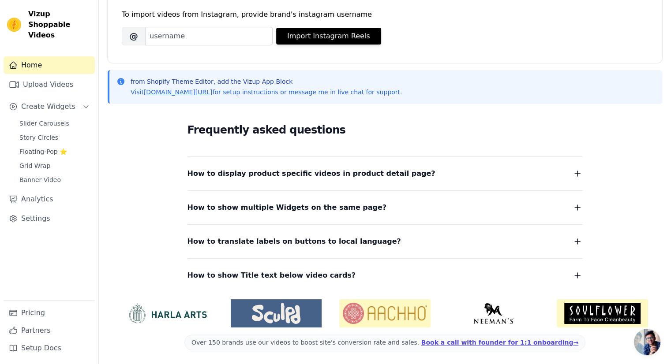
scroll to position [0, 0]
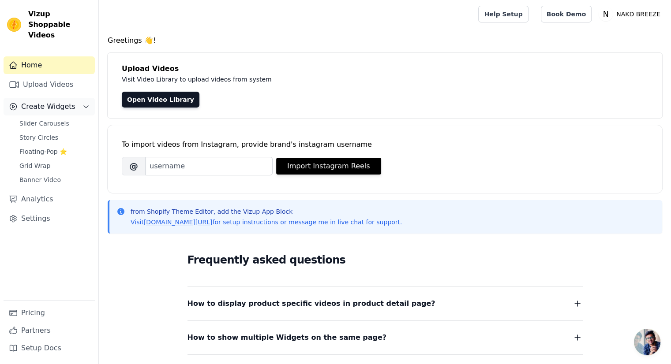
click at [49, 101] on span "Create Widgets" at bounding box center [48, 106] width 54 height 11
click at [81, 98] on button "Create Widgets" at bounding box center [49, 107] width 91 height 18
click at [68, 117] on link "Slider Carousels" at bounding box center [54, 123] width 81 height 12
click at [28, 119] on span "Slider Carousels" at bounding box center [44, 123] width 50 height 9
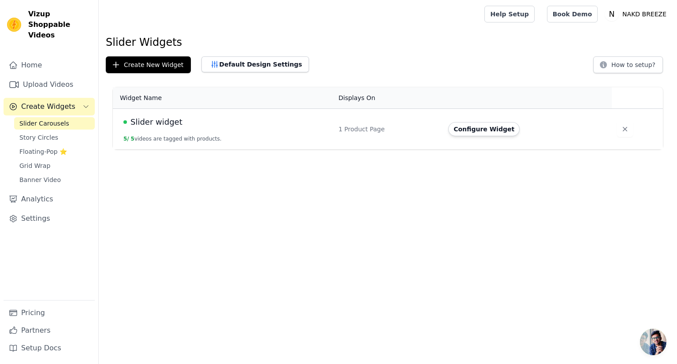
scroll to position [75, 0]
click at [371, 125] on div "1 Product Page" at bounding box center [388, 129] width 99 height 9
click at [160, 119] on span "Slider widget" at bounding box center [157, 122] width 52 height 12
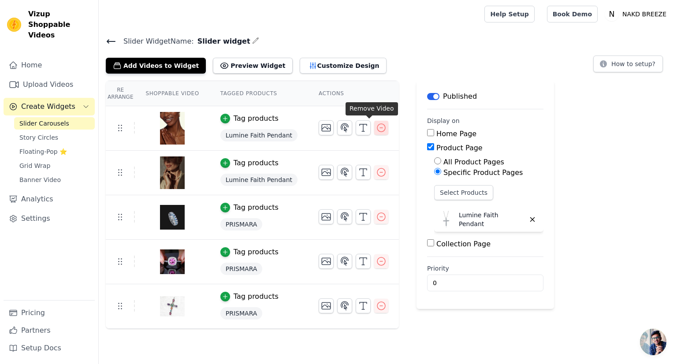
click at [377, 127] on icon "button" at bounding box center [381, 128] width 8 height 8
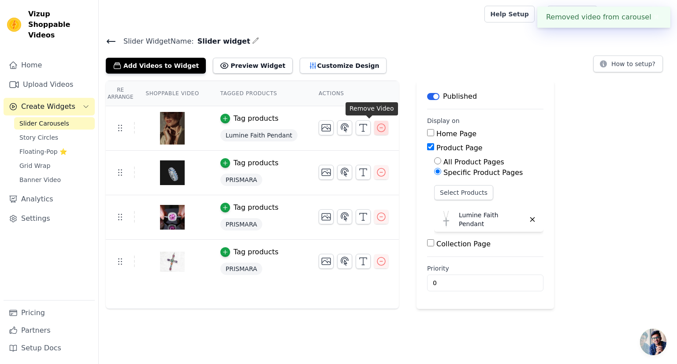
click at [376, 132] on icon "button" at bounding box center [381, 128] width 11 height 11
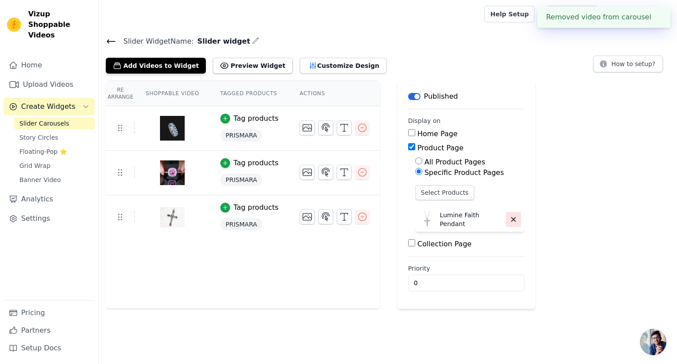
click at [510, 218] on icon "button" at bounding box center [514, 220] width 8 height 8
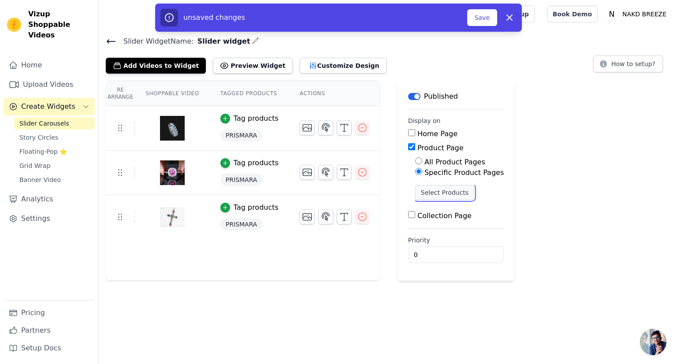
click at [438, 193] on button "Select Products" at bounding box center [444, 192] width 59 height 15
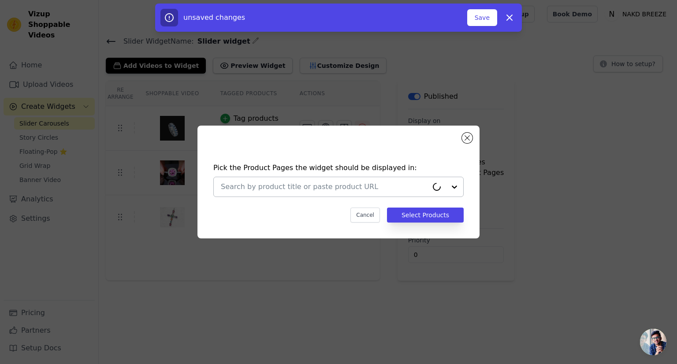
click at [259, 189] on input "text" at bounding box center [324, 187] width 207 height 11
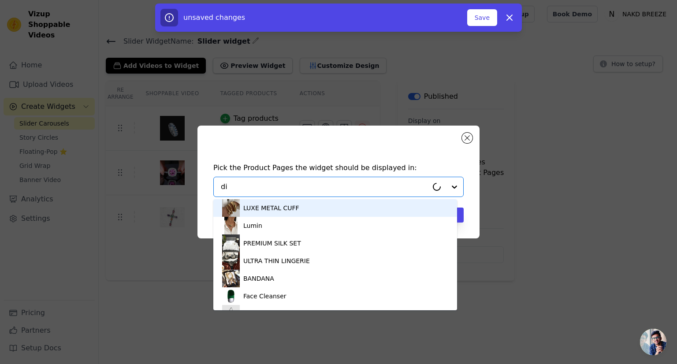
type input "div"
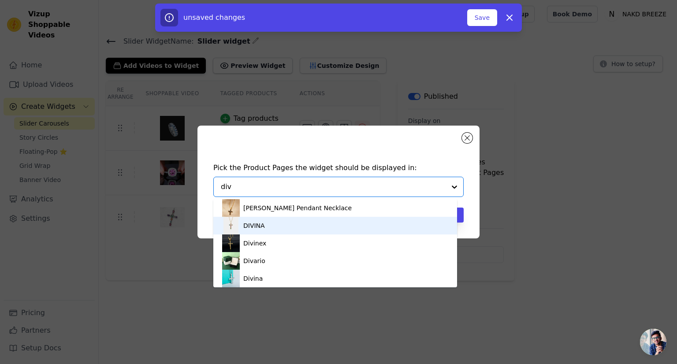
click at [261, 227] on div "DIVINA" at bounding box center [254, 225] width 22 height 9
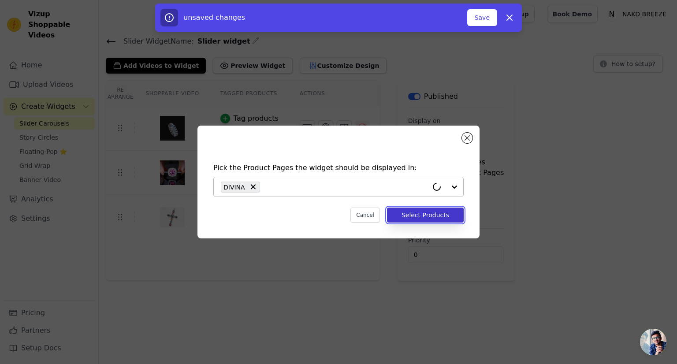
click at [420, 220] on button "Select Products" at bounding box center [425, 215] width 77 height 15
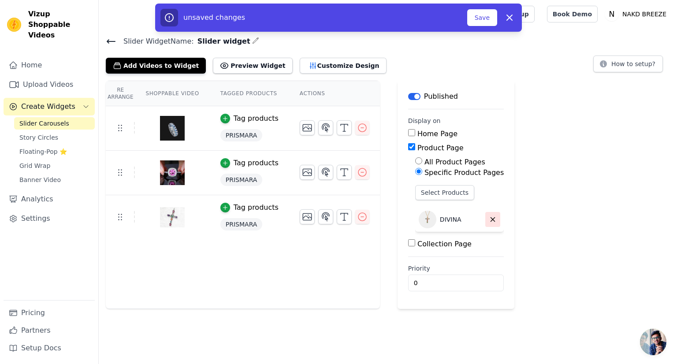
click at [489, 216] on icon "button" at bounding box center [493, 220] width 8 height 8
click at [438, 193] on button "Select Products" at bounding box center [444, 192] width 59 height 15
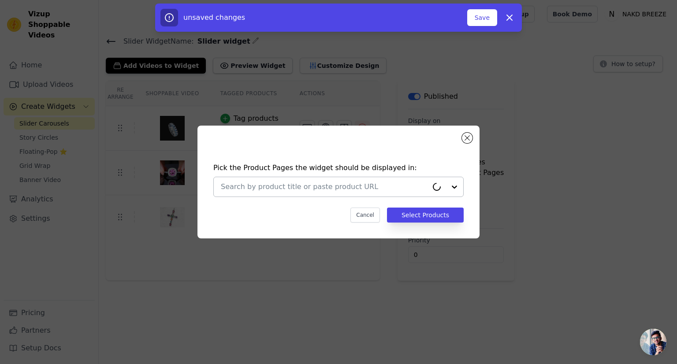
click at [372, 189] on input "text" at bounding box center [324, 187] width 207 height 11
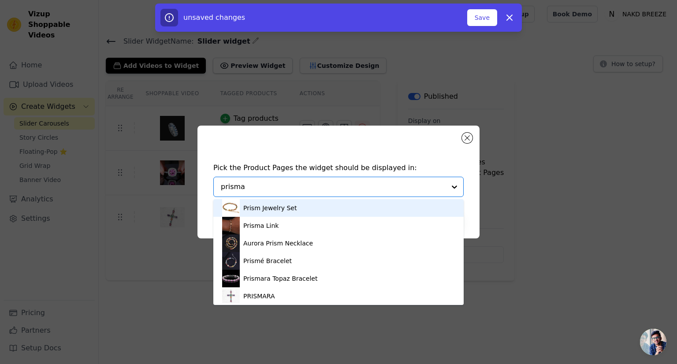
type input "prismar"
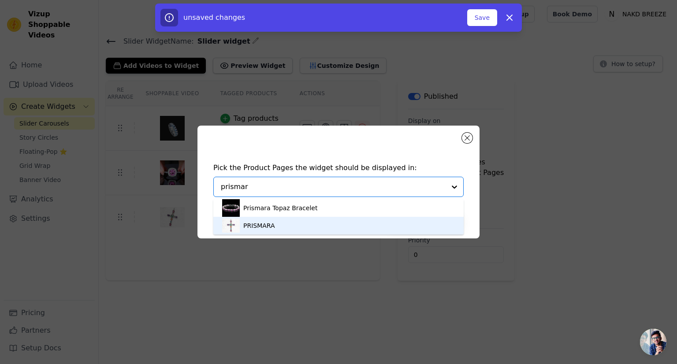
click at [266, 227] on div "PRISMARA" at bounding box center [259, 225] width 32 height 9
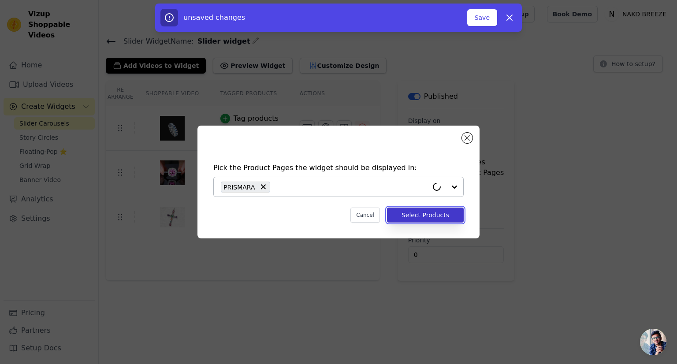
click at [419, 213] on button "Select Products" at bounding box center [425, 215] width 77 height 15
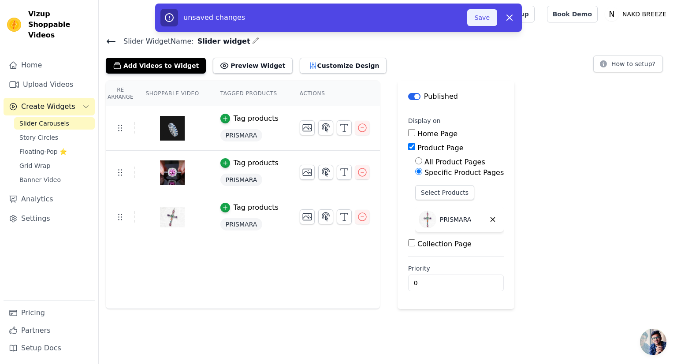
click at [481, 17] on button "Save" at bounding box center [482, 17] width 30 height 17
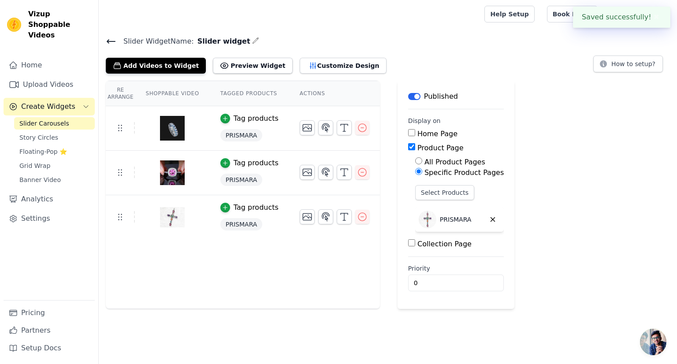
drag, startPoint x: 111, startPoint y: 41, endPoint x: 110, endPoint y: 27, distance: 13.3
click at [110, 27] on div at bounding box center [290, 14] width 368 height 28
click at [111, 45] on icon at bounding box center [111, 41] width 11 height 11
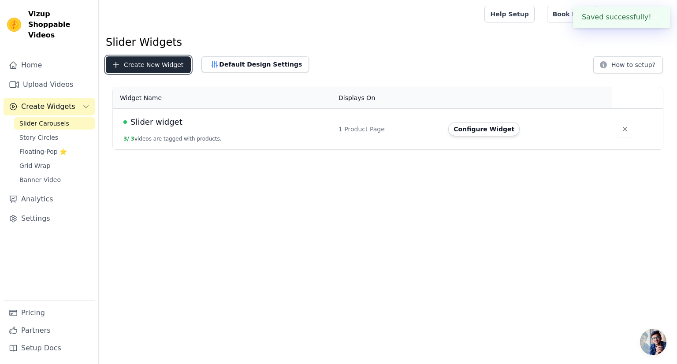
click at [145, 65] on button "Create New Widget" at bounding box center [148, 64] width 85 height 17
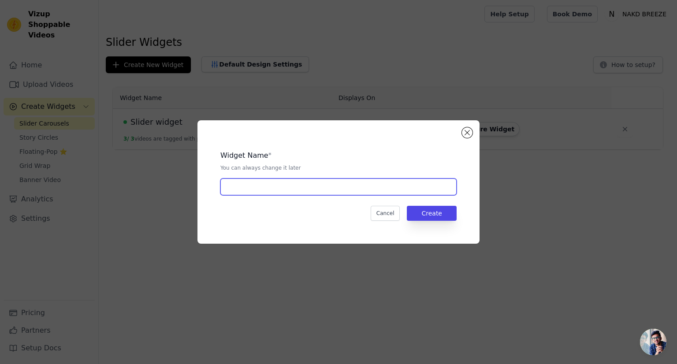
click at [273, 194] on input "text" at bounding box center [338, 187] width 236 height 17
type input "Slider widget 1"
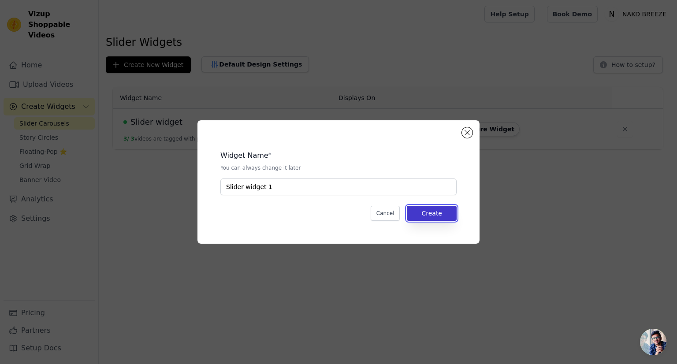
click at [448, 214] on button "Create" at bounding box center [432, 213] width 50 height 15
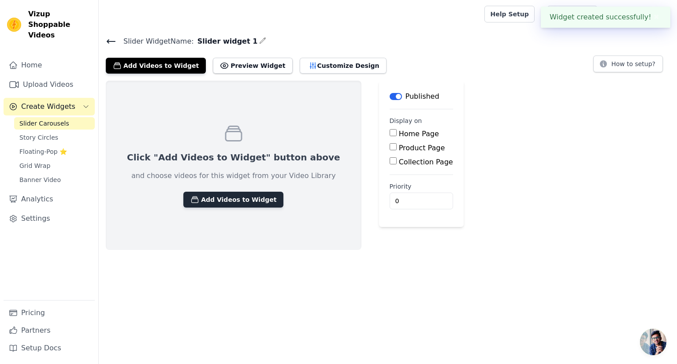
click at [232, 194] on button "Add Videos to Widget" at bounding box center [233, 200] width 100 height 16
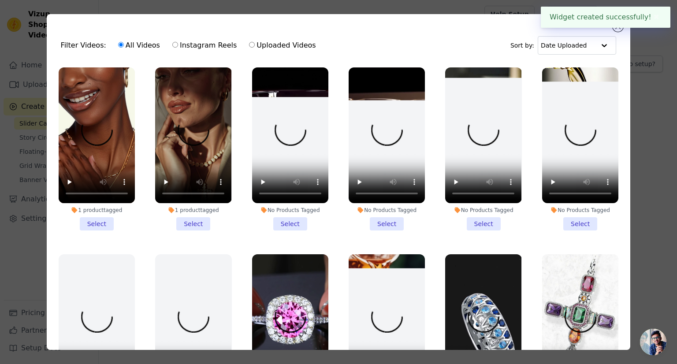
click at [97, 214] on li "1 product tagged Select" at bounding box center [97, 148] width 76 height 163
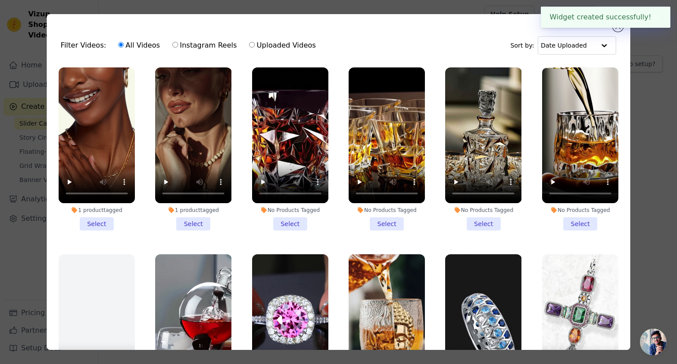
click at [0, 0] on input "1 product tagged Select" at bounding box center [0, 0] width 0 height 0
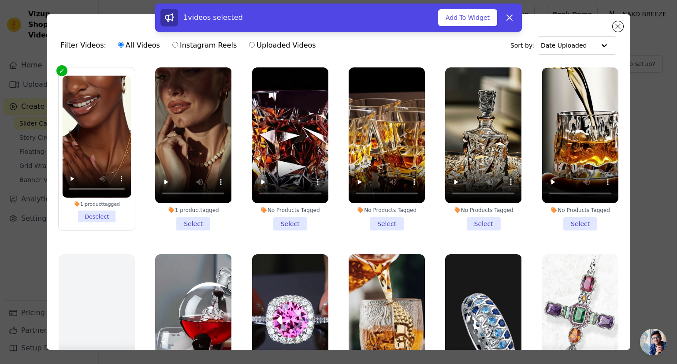
click at [183, 220] on li "1 product tagged Select" at bounding box center [193, 148] width 76 height 163
click at [0, 0] on input "1 product tagged Select" at bounding box center [0, 0] width 0 height 0
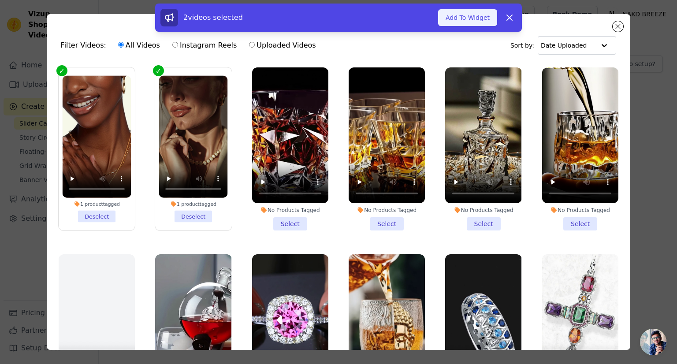
click at [469, 17] on button "Add To Widget" at bounding box center [467, 17] width 59 height 17
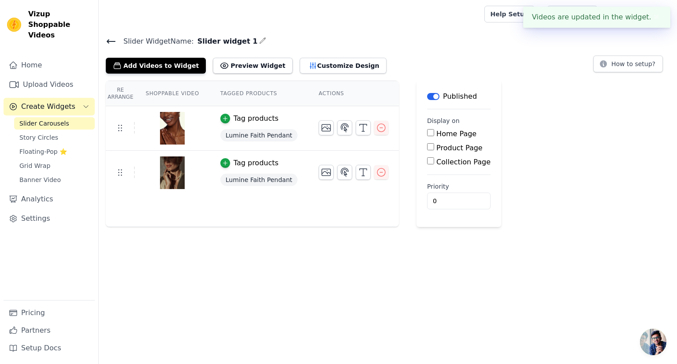
click at [436, 146] on label "Product Page" at bounding box center [459, 148] width 46 height 8
click at [434, 146] on input "Product Page" at bounding box center [430, 146] width 7 height 7
checkbox input "true"
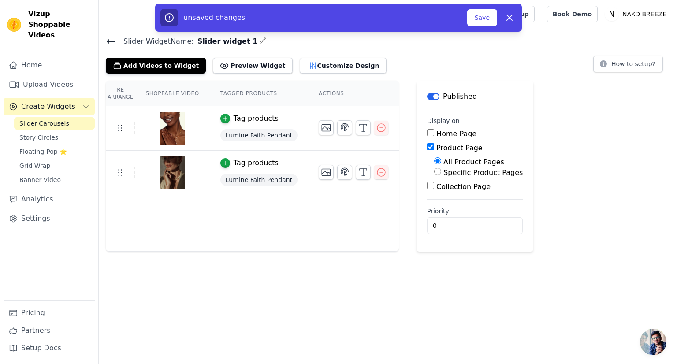
click at [444, 173] on label "Specific Product Pages" at bounding box center [483, 172] width 79 height 8
click at [437, 173] on input "Specific Product Pages" at bounding box center [437, 171] width 7 height 7
radio input "true"
click at [437, 193] on button "Select Products" at bounding box center [463, 192] width 59 height 15
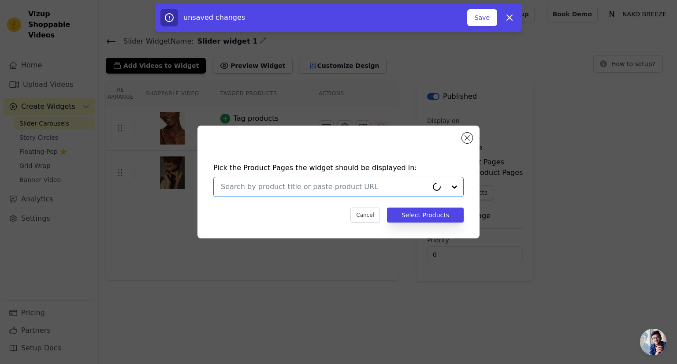
click at [382, 186] on input "text" at bounding box center [324, 187] width 207 height 11
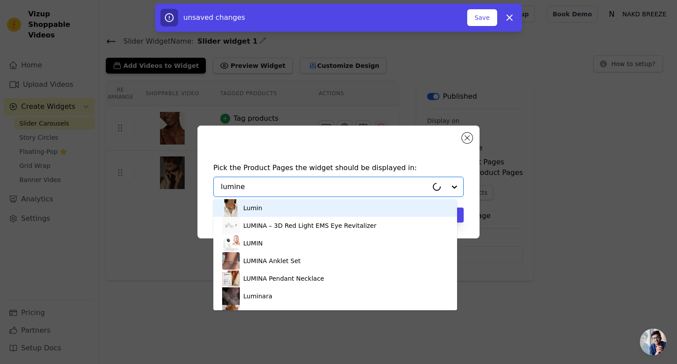
type input "lumine f"
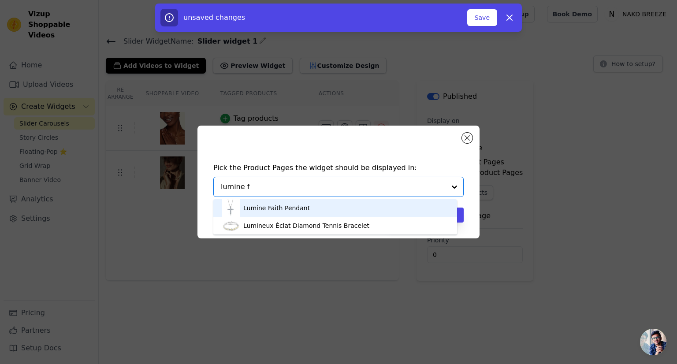
click at [323, 210] on div "Lumine Faith Pendant" at bounding box center [335, 208] width 226 height 18
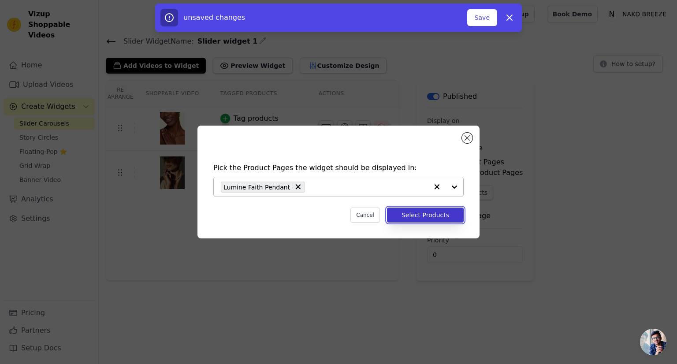
click at [441, 212] on button "Select Products" at bounding box center [425, 215] width 77 height 15
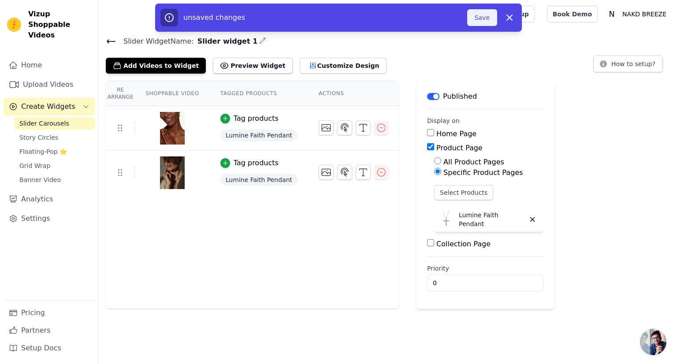
click at [478, 20] on button "Save" at bounding box center [482, 17] width 30 height 17
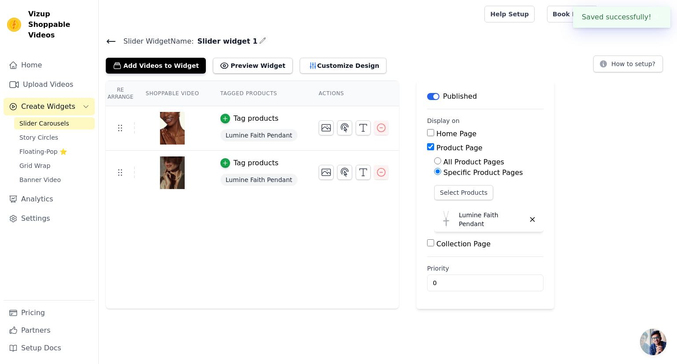
click at [110, 40] on icon at bounding box center [111, 41] width 11 height 11
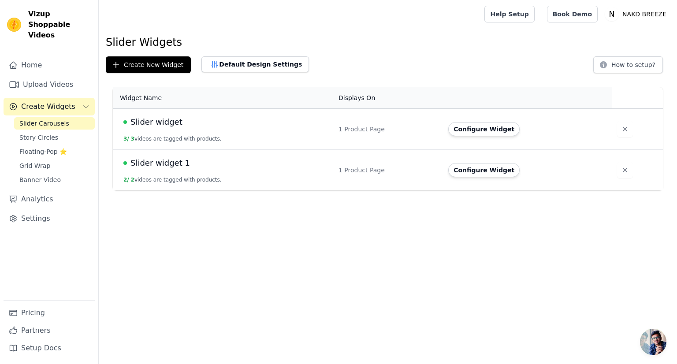
scroll to position [84, 0]
click at [43, 210] on link "Settings" at bounding box center [49, 219] width 91 height 18
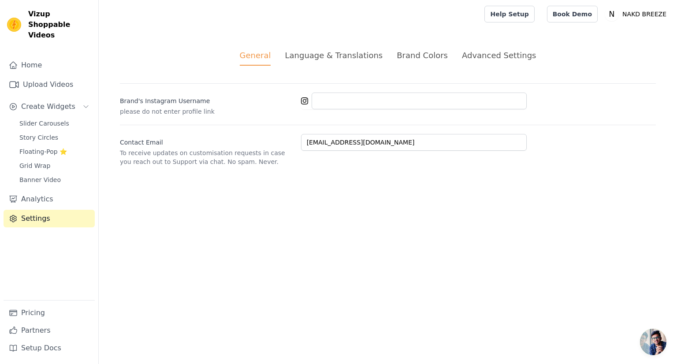
click at [351, 57] on div "Language & Translations" at bounding box center [334, 55] width 98 height 12
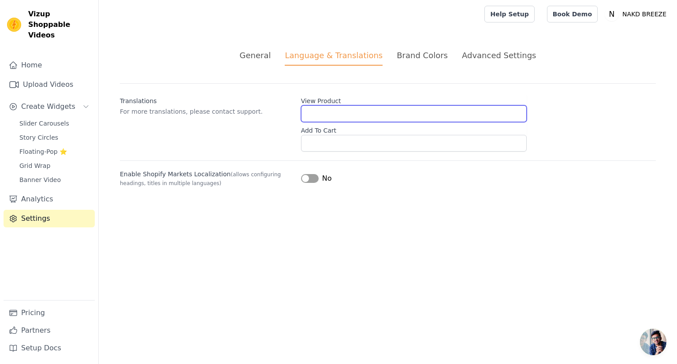
click at [339, 110] on input "View Product" at bounding box center [414, 113] width 226 height 17
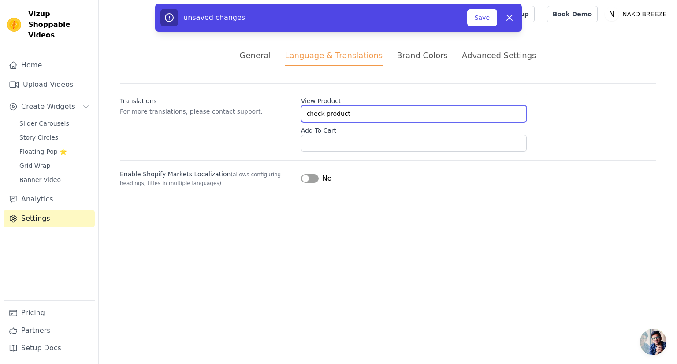
click at [308, 113] on input "check product" at bounding box center [414, 113] width 226 height 17
type input "Check Product"
click at [310, 154] on div "Translations For more translations, please contact support. View Product Check …" at bounding box center [388, 135] width 536 height 104
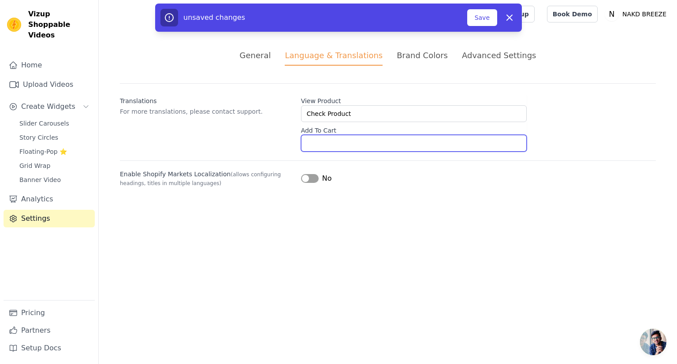
click at [317, 137] on input "Add To Cart" at bounding box center [414, 143] width 226 height 17
type input "Add To Cart"
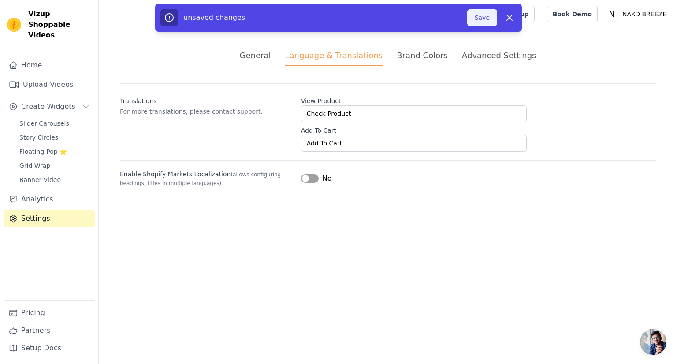
click at [486, 16] on button "Save" at bounding box center [482, 17] width 30 height 17
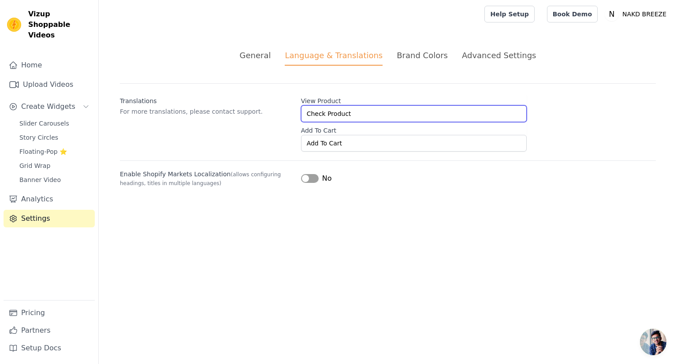
drag, startPoint x: 365, startPoint y: 113, endPoint x: 305, endPoint y: 113, distance: 60.4
click at [305, 113] on input "Check Product" at bounding box center [414, 113] width 226 height 17
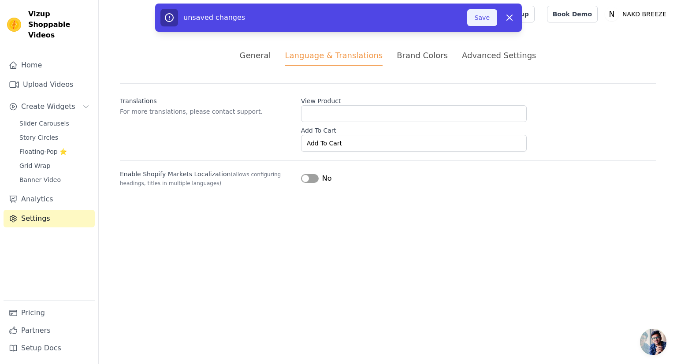
click at [480, 14] on button "Save" at bounding box center [482, 17] width 30 height 17
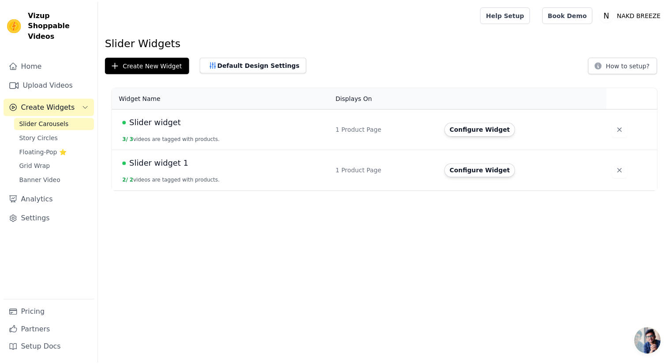
scroll to position [75, 0]
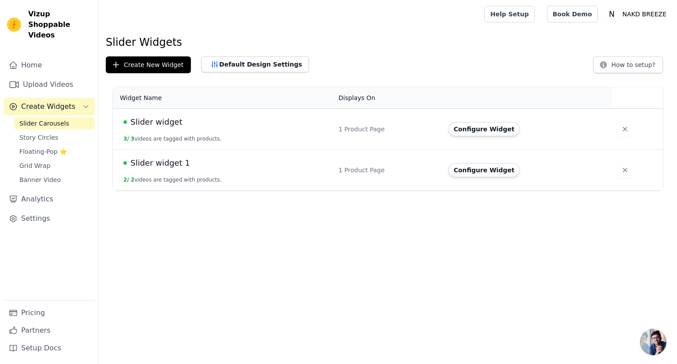
click at [177, 164] on span "Slider widget 1" at bounding box center [161, 163] width 60 height 12
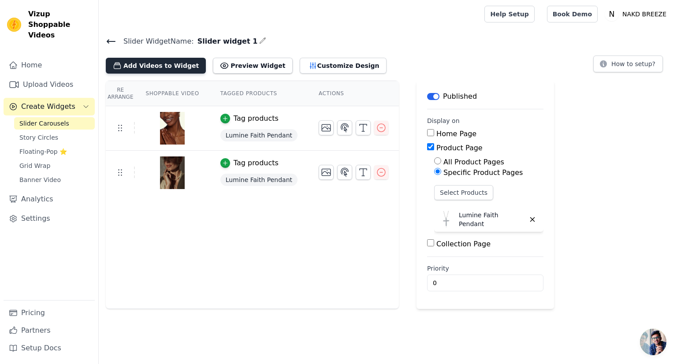
click at [150, 63] on button "Add Videos to Widget" at bounding box center [156, 66] width 100 height 16
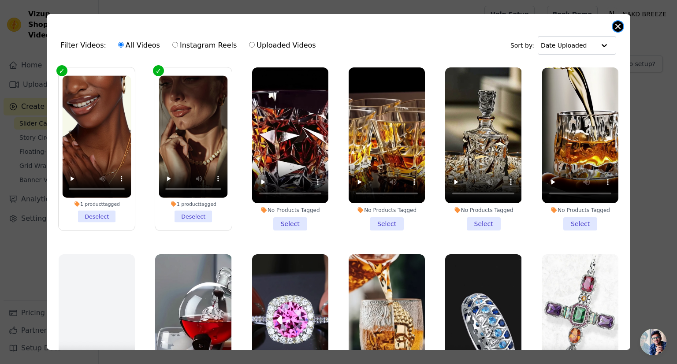
click at [617, 23] on button "Close modal" at bounding box center [618, 26] width 11 height 11
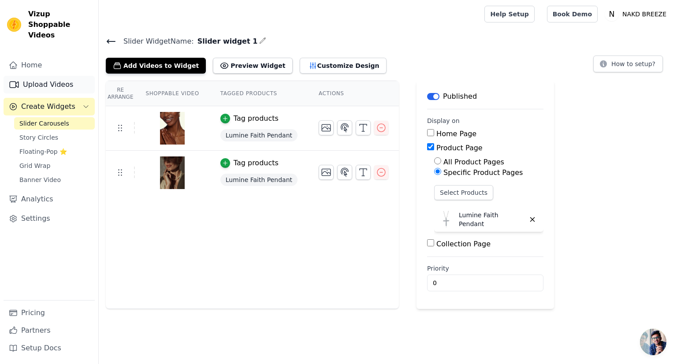
click at [49, 76] on link "Upload Videos" at bounding box center [49, 85] width 91 height 18
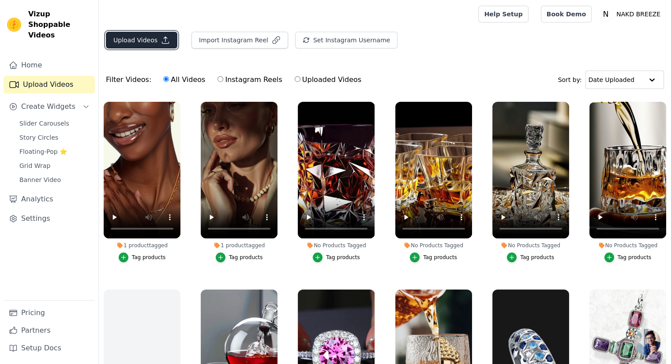
click at [119, 41] on button "Upload Videos" at bounding box center [141, 40] width 71 height 17
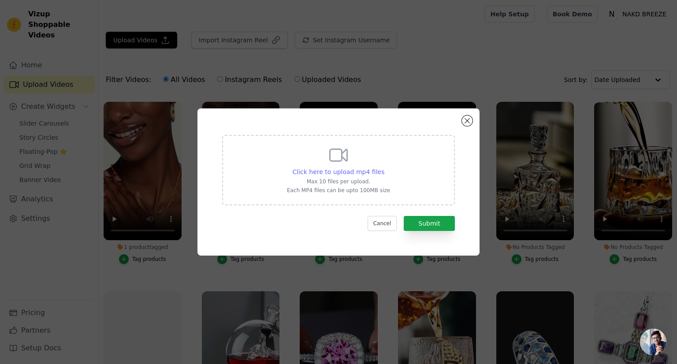
click at [332, 169] on span "Click here to upload mp4 files" at bounding box center [339, 171] width 92 height 7
click at [384, 168] on input "Click here to upload mp4 files Max 10 files per upload. Each MP4 files can be u…" at bounding box center [384, 167] width 0 height 0
type input "C:\fakepath\social_u6994232443_httpss.mj.run-qSpv82PrdE_Jewelry_light_backgroun…"
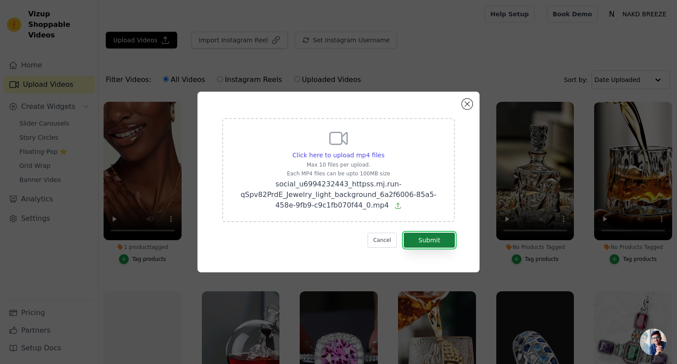
click at [426, 241] on button "Submit" at bounding box center [429, 240] width 51 height 15
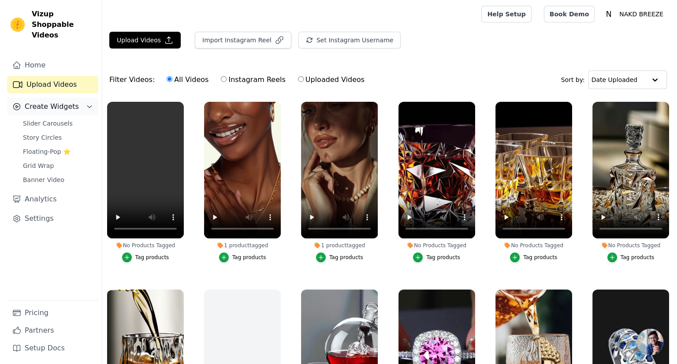
scroll to position [75, 0]
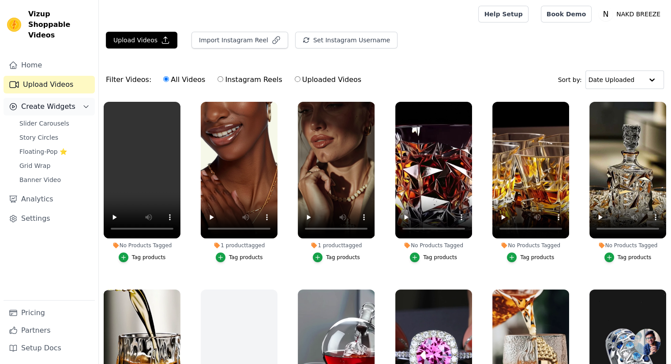
click at [39, 101] on span "Create Widgets" at bounding box center [48, 106] width 54 height 11
click at [84, 101] on button "Create Widgets" at bounding box center [49, 107] width 91 height 18
click at [47, 119] on span "Slider Carousels" at bounding box center [44, 123] width 50 height 9
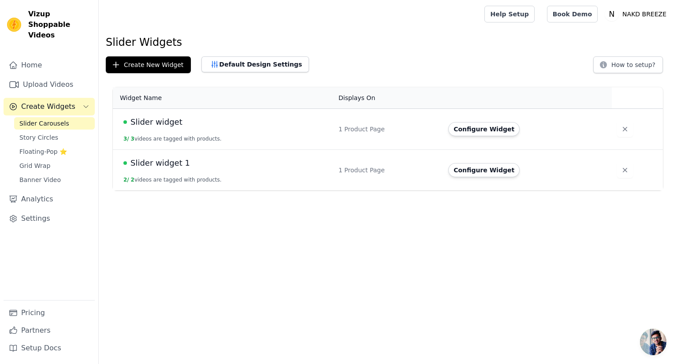
click at [178, 163] on span "Slider widget 1" at bounding box center [161, 163] width 60 height 12
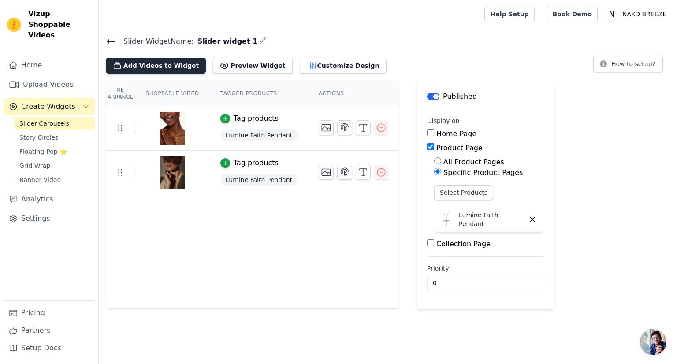
click at [145, 67] on button "Add Videos to Widget" at bounding box center [156, 66] width 100 height 16
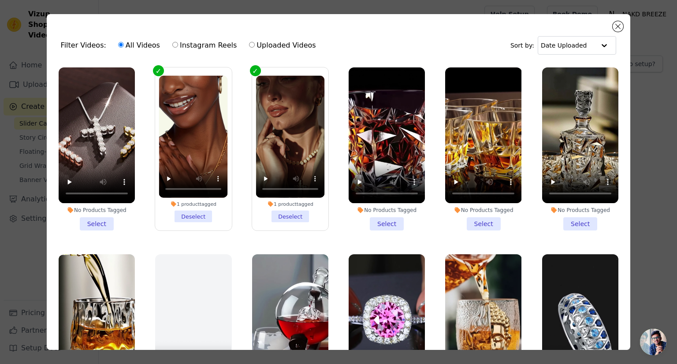
click at [96, 215] on li "No Products Tagged Select" at bounding box center [97, 148] width 76 height 163
click at [0, 0] on input "No Products Tagged Select" at bounding box center [0, 0] width 0 height 0
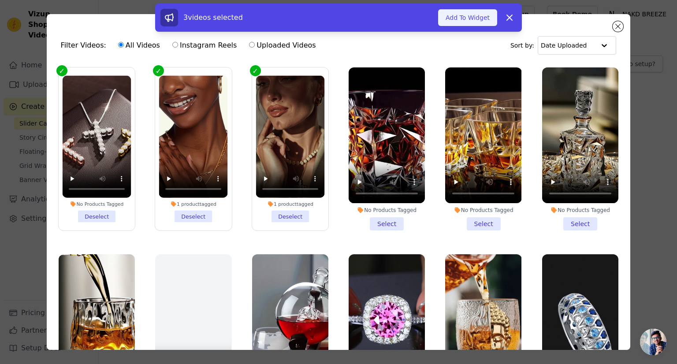
click at [470, 18] on button "Add To Widget" at bounding box center [467, 17] width 59 height 17
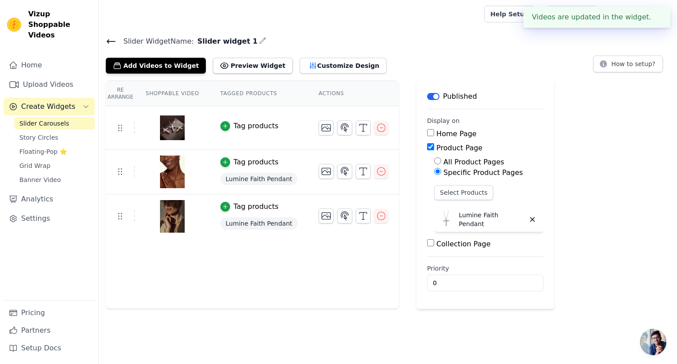
click at [252, 127] on div "Tag products" at bounding box center [256, 126] width 45 height 11
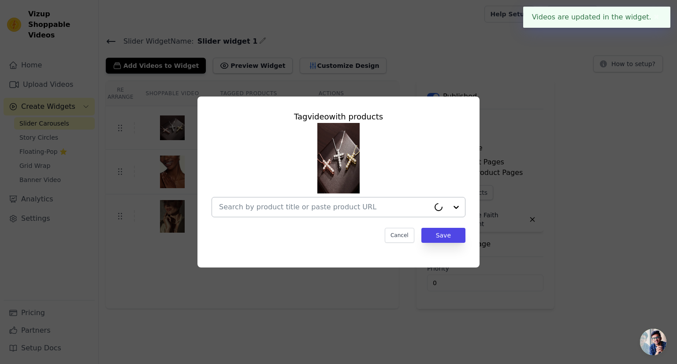
click at [324, 204] on input "text" at bounding box center [324, 207] width 211 height 11
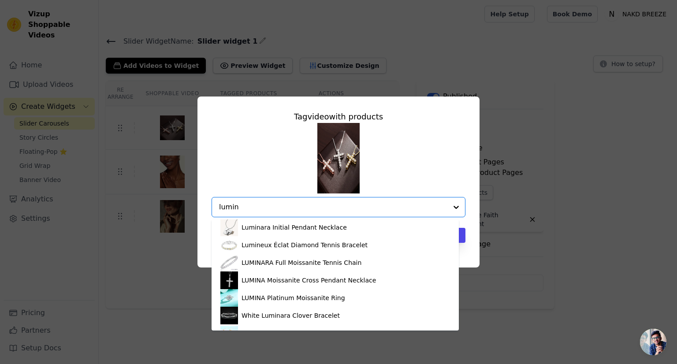
scroll to position [209, 0]
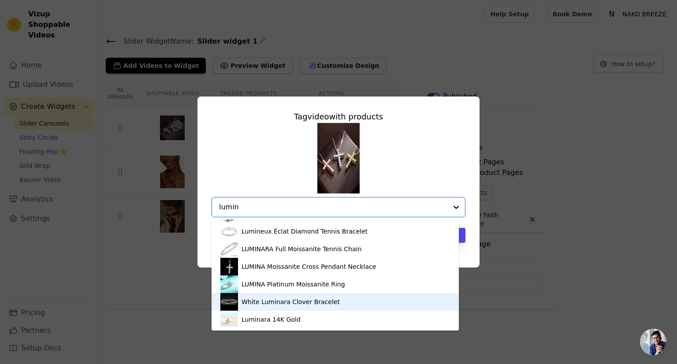
type input "lumine"
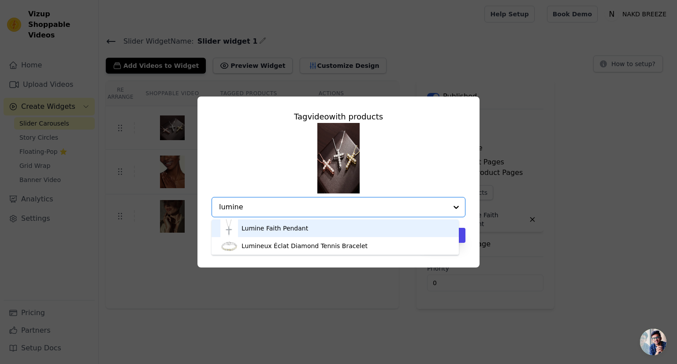
click at [314, 225] on div "Lumine Faith Pendant" at bounding box center [335, 229] width 230 height 18
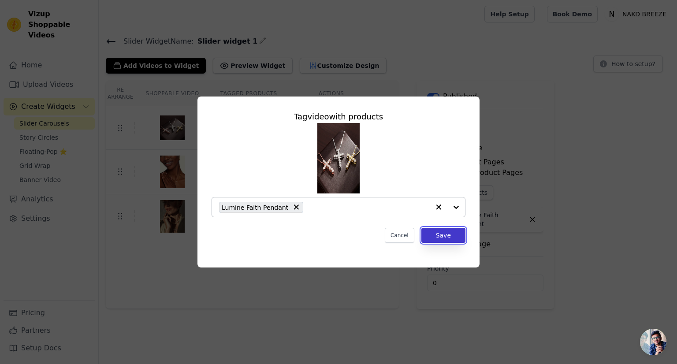
click at [445, 231] on button "Save" at bounding box center [443, 235] width 44 height 15
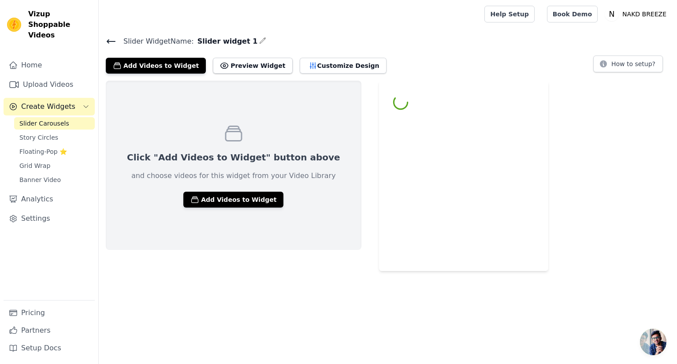
scroll to position [75, 0]
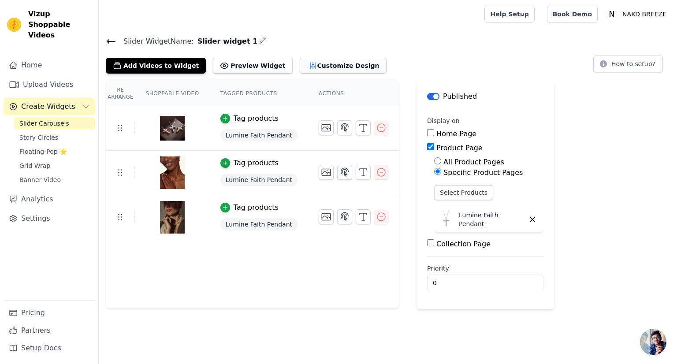
click at [316, 63] on button "Customize Design" at bounding box center [343, 66] width 87 height 16
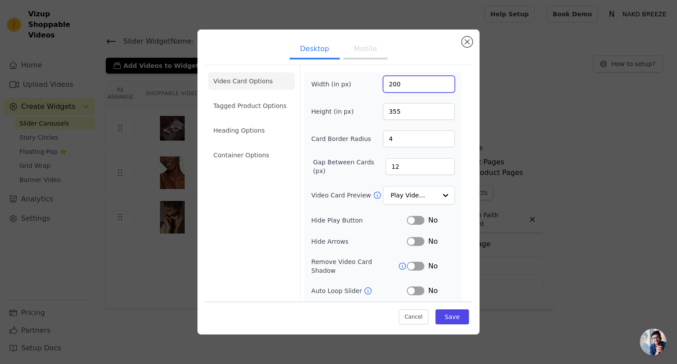
click at [409, 88] on input "200" at bounding box center [419, 84] width 72 height 17
type input "300"
click at [407, 112] on input "355" at bounding box center [419, 111] width 72 height 17
type input "380"
click at [406, 141] on input "4" at bounding box center [419, 139] width 72 height 17
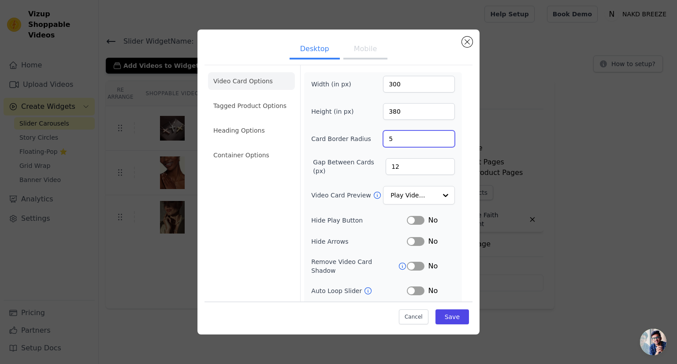
type input "5"
click at [398, 167] on input "12" at bounding box center [420, 166] width 69 height 17
type input "1"
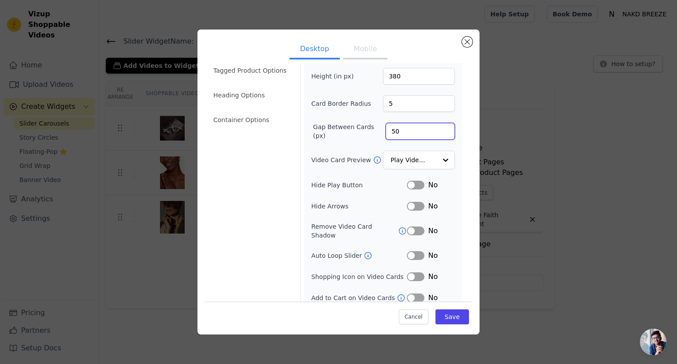
type input "50"
click at [407, 272] on button "Label" at bounding box center [416, 276] width 18 height 9
click at [409, 294] on button "Label" at bounding box center [416, 298] width 18 height 9
click at [446, 320] on button "Save" at bounding box center [453, 316] width 34 height 15
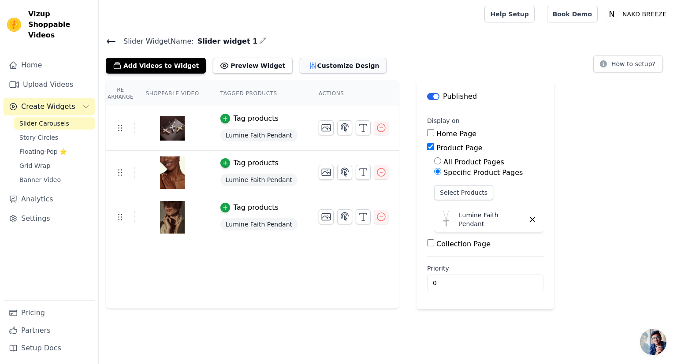
click at [320, 58] on button "Customize Design" at bounding box center [343, 66] width 87 height 16
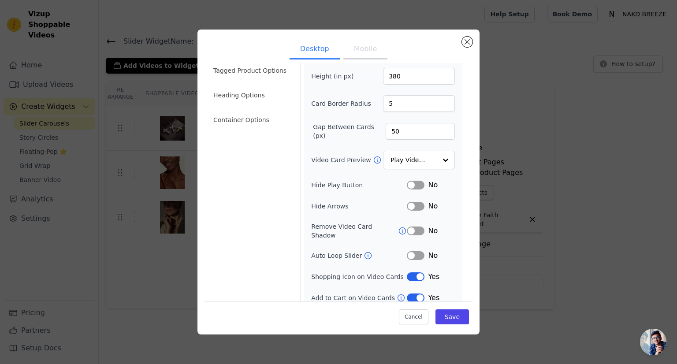
scroll to position [0, 0]
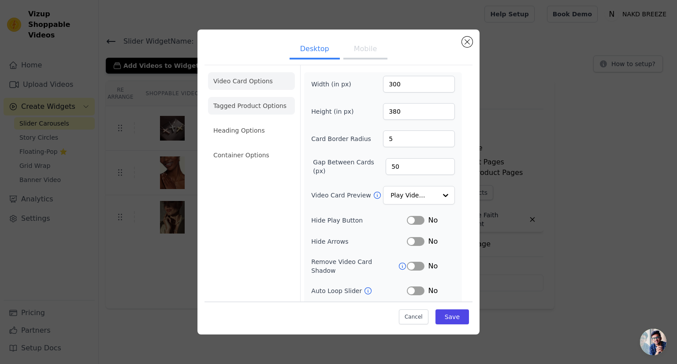
click at [240, 107] on li "Tagged Product Options" at bounding box center [251, 106] width 87 height 18
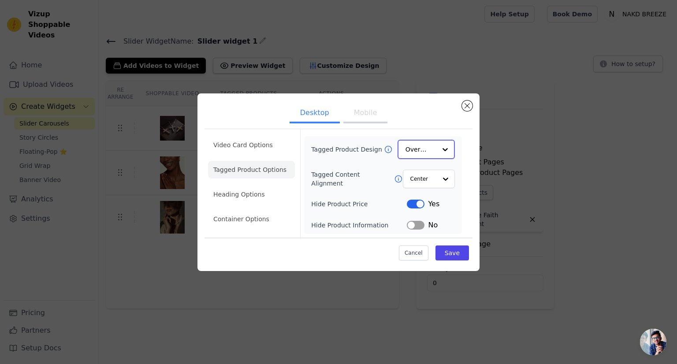
click at [415, 154] on input "Tagged Product Design" at bounding box center [421, 150] width 31 height 18
click at [413, 154] on input "Tagged Product Design" at bounding box center [421, 150] width 31 height 18
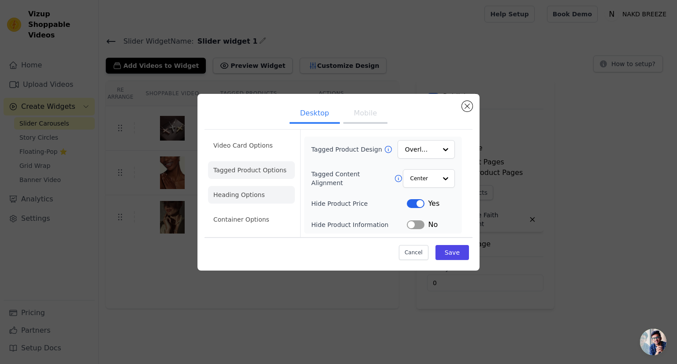
click at [248, 198] on li "Heading Options" at bounding box center [251, 195] width 87 height 18
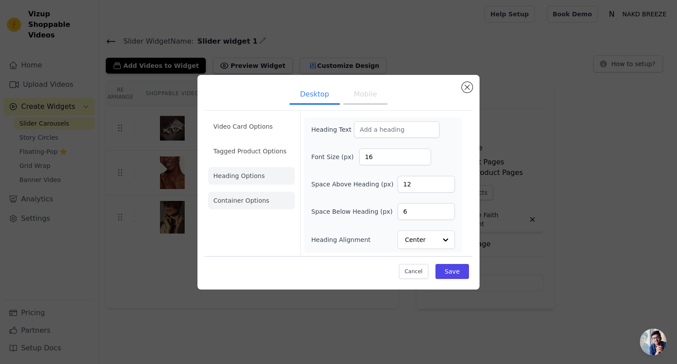
click at [259, 193] on li "Container Options" at bounding box center [251, 201] width 87 height 18
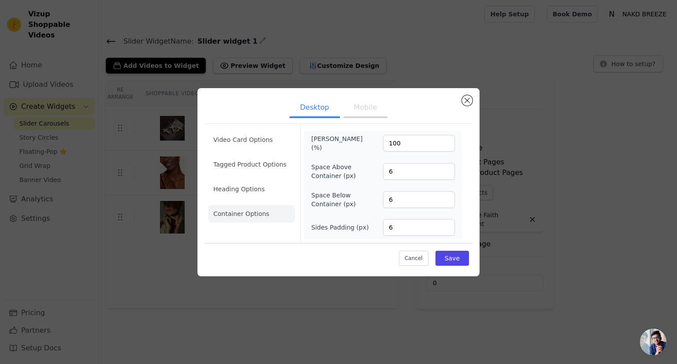
click at [462, 101] on ul "Desktop Mobile" at bounding box center [339, 108] width 268 height 26
click at [471, 101] on button "Close modal" at bounding box center [467, 100] width 11 height 11
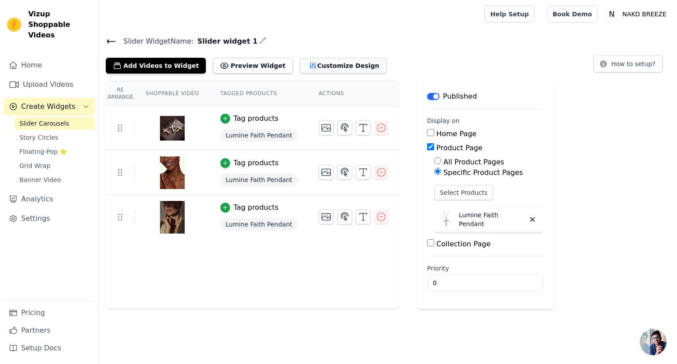
click at [313, 67] on button "Customize Design" at bounding box center [343, 66] width 87 height 16
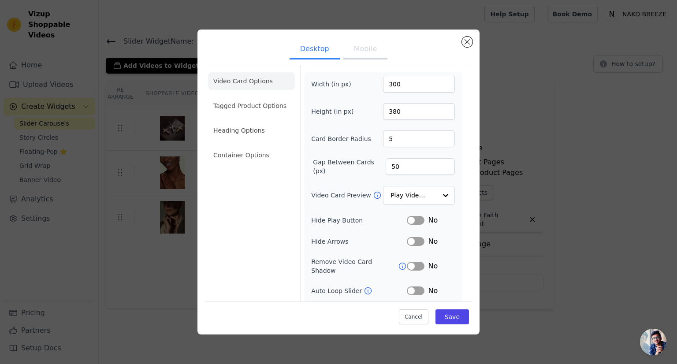
scroll to position [35, 0]
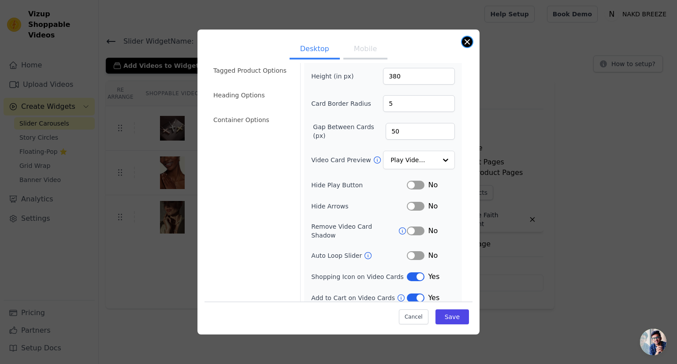
click at [468, 41] on button "Close modal" at bounding box center [467, 42] width 11 height 11
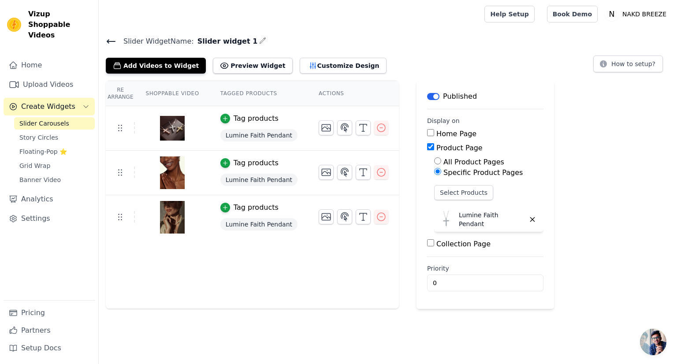
click at [111, 41] on icon at bounding box center [111, 41] width 11 height 11
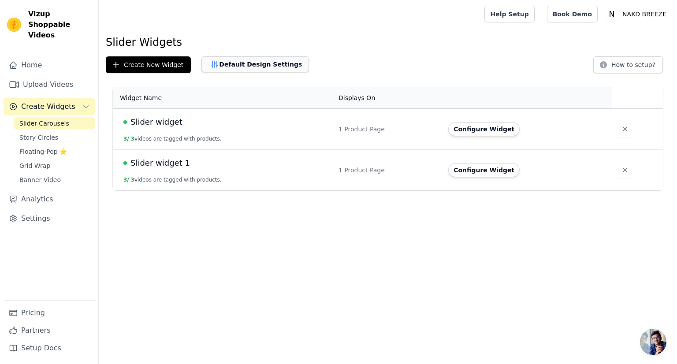
click at [254, 66] on button "Default Design Settings" at bounding box center [255, 64] width 108 height 16
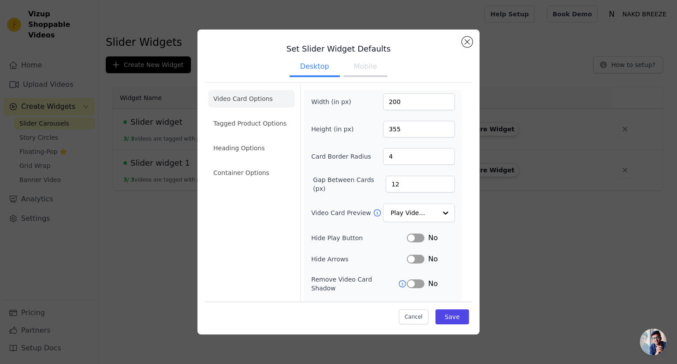
scroll to position [53, 0]
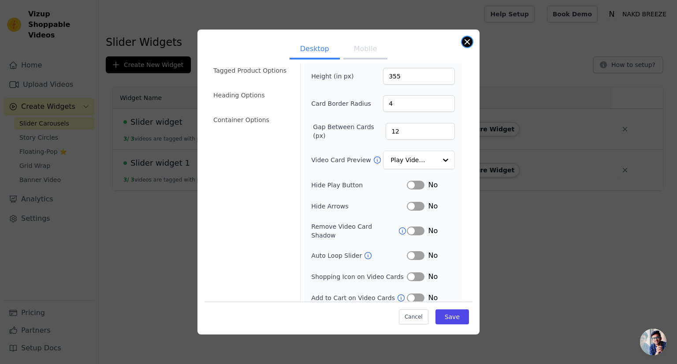
click at [468, 41] on button "Close modal" at bounding box center [467, 42] width 11 height 11
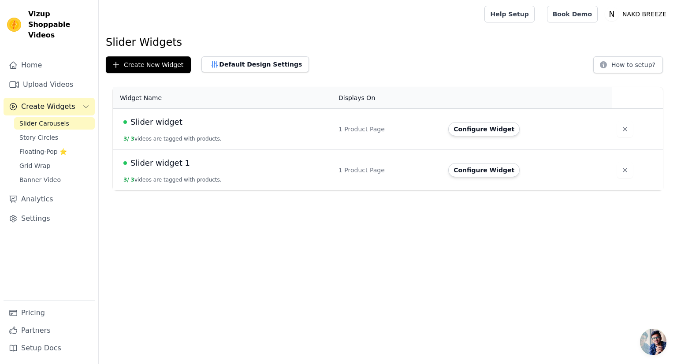
click at [170, 126] on span "Slider widget" at bounding box center [157, 122] width 52 height 12
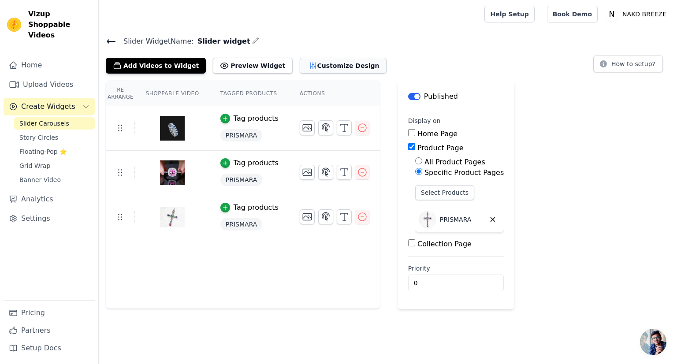
click at [337, 66] on button "Customize Design" at bounding box center [343, 66] width 87 height 16
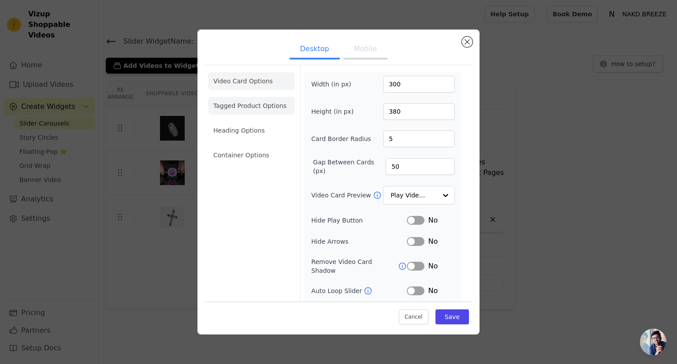
click at [255, 108] on li "Tagged Product Options" at bounding box center [251, 106] width 87 height 18
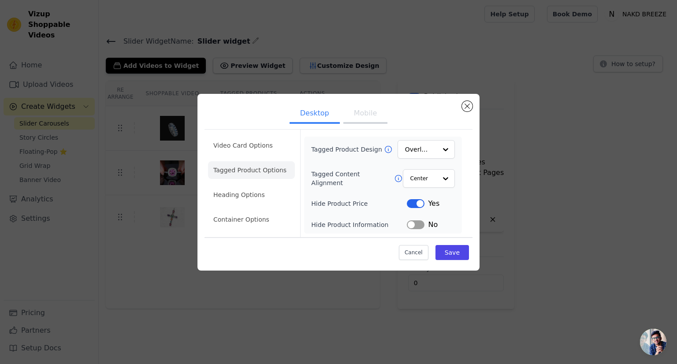
click at [384, 150] on icon at bounding box center [388, 149] width 9 height 9
click at [394, 176] on icon at bounding box center [398, 178] width 9 height 9
click at [464, 106] on button "Close modal" at bounding box center [467, 106] width 11 height 11
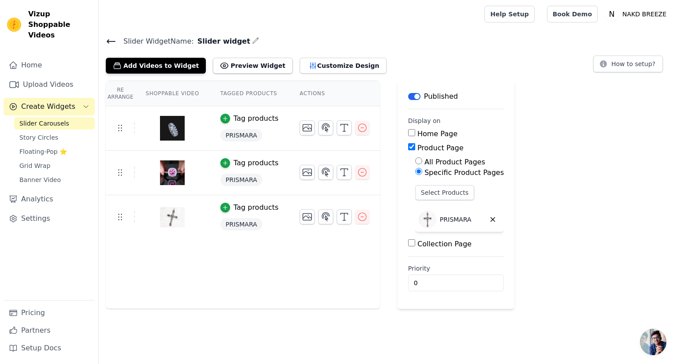
click at [468, 32] on main "Slider Widget Name: Slider widget Add Videos to Widget Preview Widget Customize…" at bounding box center [388, 168] width 578 height 281
click at [109, 40] on icon at bounding box center [111, 41] width 11 height 11
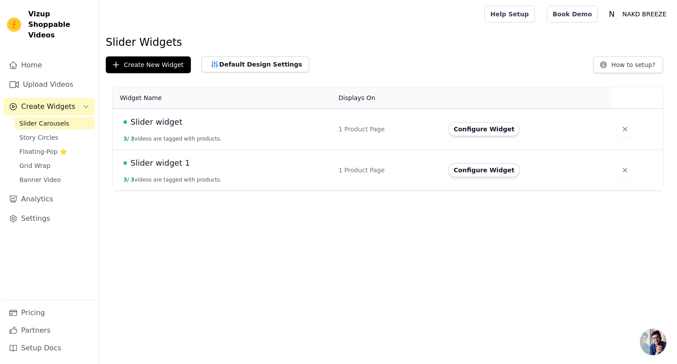
click at [61, 101] on span "Create Widgets" at bounding box center [48, 106] width 54 height 11
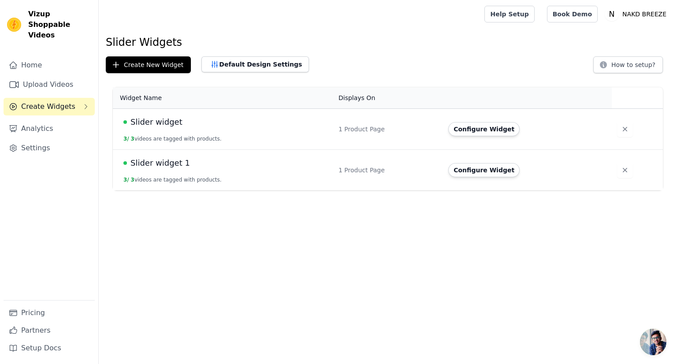
click at [76, 98] on button "Create Widgets" at bounding box center [49, 107] width 91 height 18
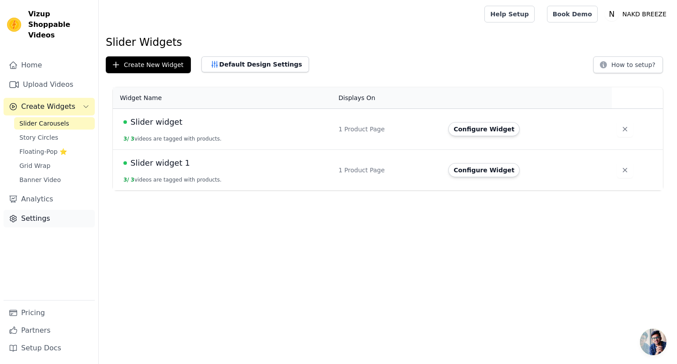
click at [30, 212] on link "Settings" at bounding box center [49, 219] width 91 height 18
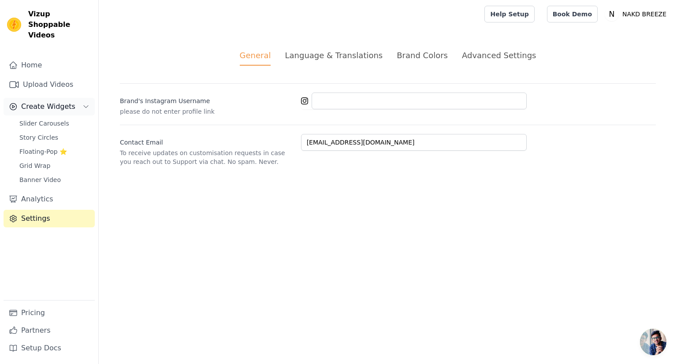
click at [55, 101] on span "Create Widgets" at bounding box center [48, 106] width 54 height 11
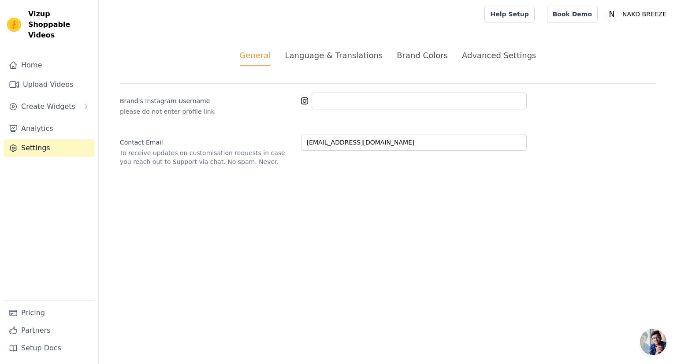
click at [409, 56] on div "Brand Colors" at bounding box center [422, 55] width 51 height 12
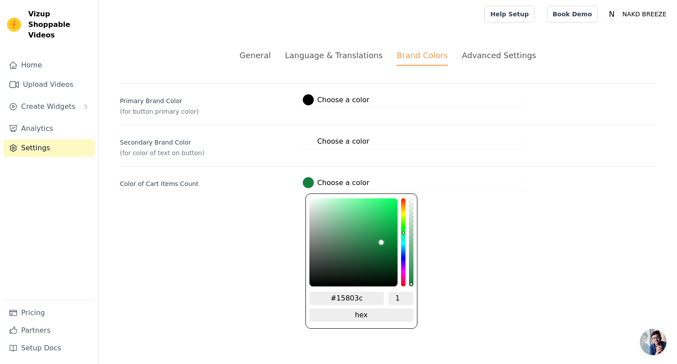
click at [340, 184] on label "#15803c Choose a color" at bounding box center [336, 182] width 67 height 11
type input "#16803d"
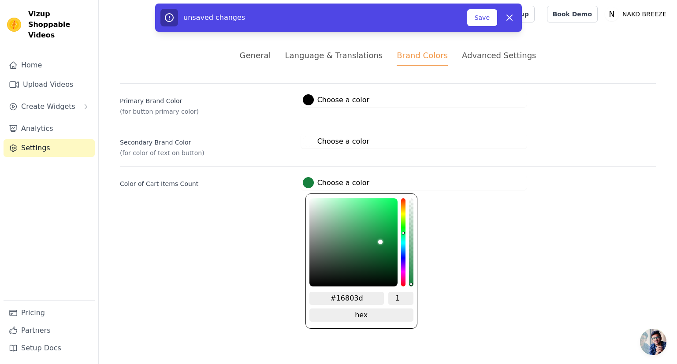
type input "#19793c"
type input "#1a713a"
type input "#1c6236"
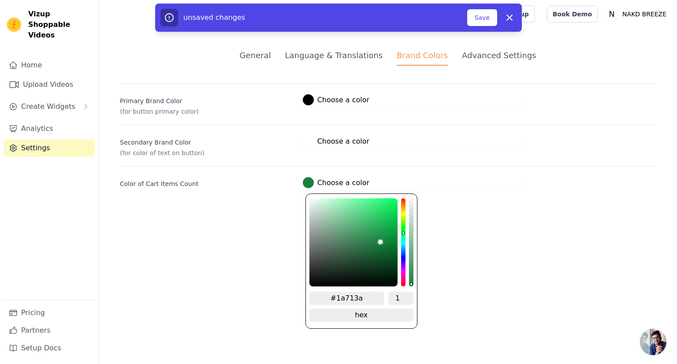
type input "#1c6236"
type input "#1b4d2d"
type input "#1b482b"
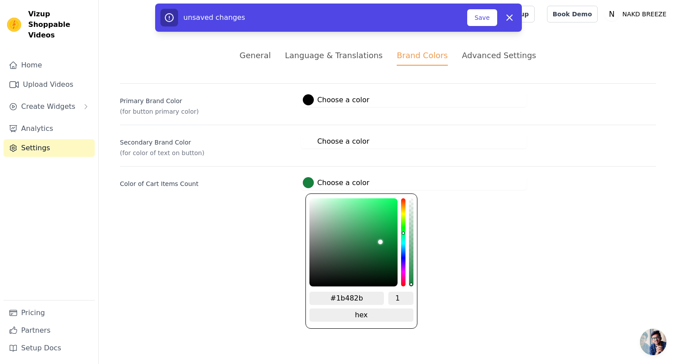
type input "#194127"
type input "#173923"
type input "#163622"
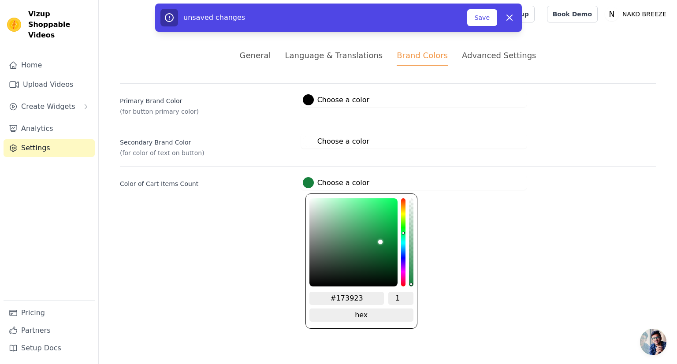
type input "#163622"
type input "#153420"
type input "#15311f"
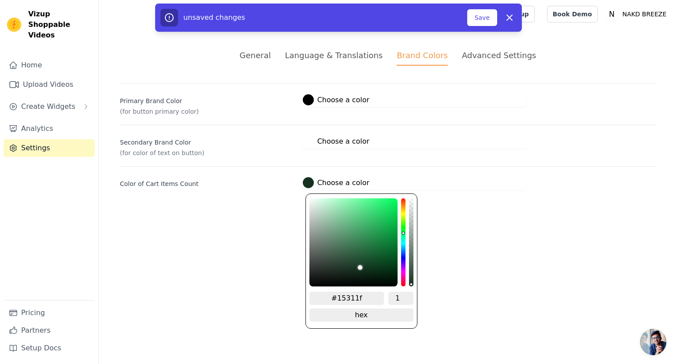
type input "#132f1d"
type input "#142f1e"
type input "#122b1b"
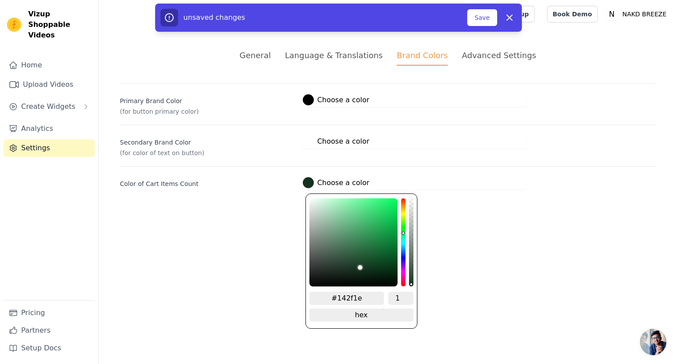
type input "#122b1b"
type input "#122a1a"
type input "#11281a"
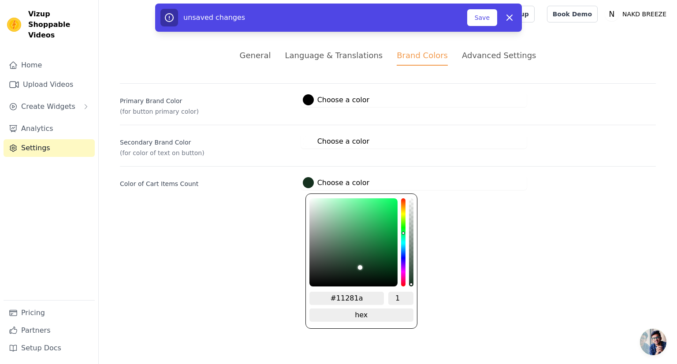
type input "#102618"
type input "#102417"
type input "#0f2317"
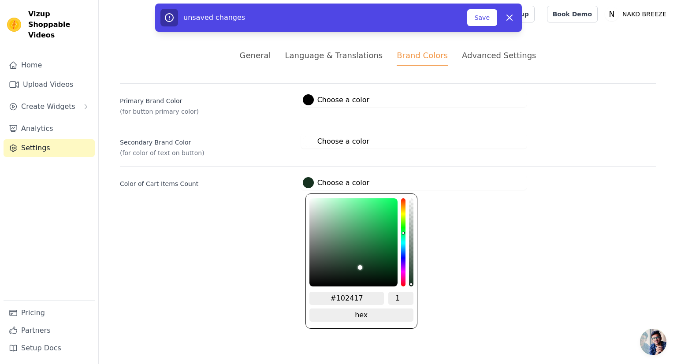
type input "#0f2317"
type input "#0e2115"
type input "#0e1f14"
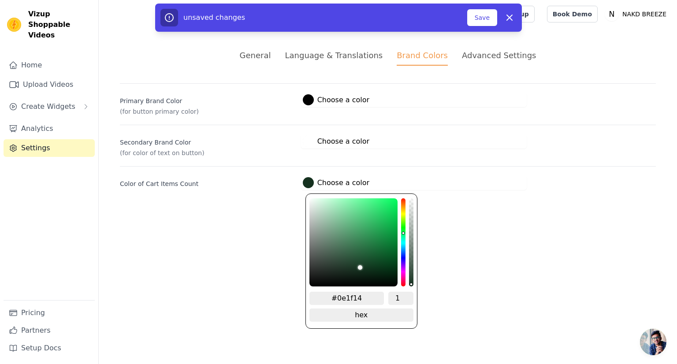
type input "#0d1e13"
type input "#0c1a11"
type input "#0b1910"
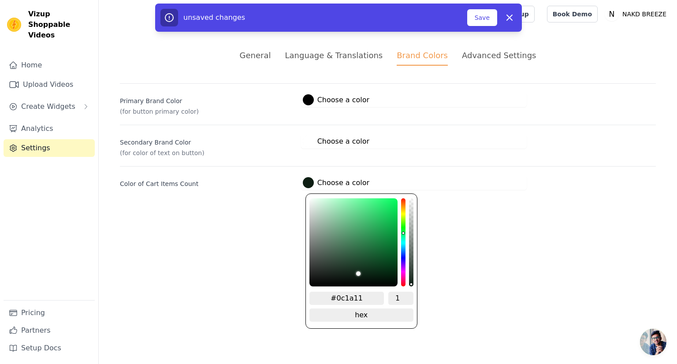
type input "#0b1910"
type input "#0a160f"
type input "#0a150e"
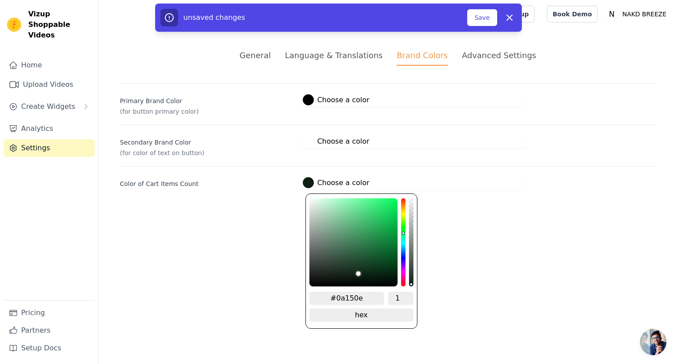
type input "#09140d"
drag, startPoint x: 382, startPoint y: 240, endPoint x: 357, endPoint y: 277, distance: 44.8
click at [357, 277] on div "brightness channel" at bounding box center [357, 242] width 4 height 86
type input "#0a150e"
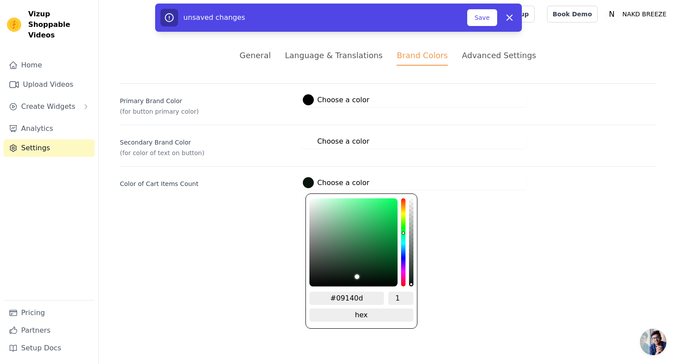
type input "#0a150e"
click at [424, 185] on div "#0a150e Choose a color #0a150e 1 hex change to rgb" at bounding box center [414, 182] width 226 height 15
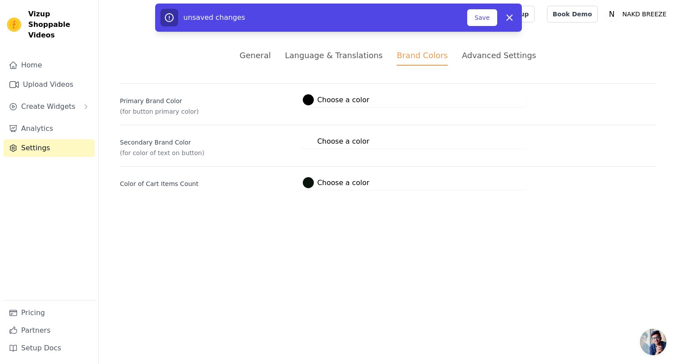
click at [349, 142] on label "#ffffff Choose a color" at bounding box center [336, 141] width 67 height 11
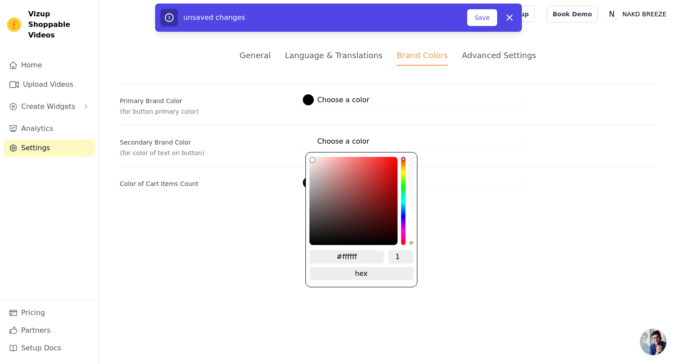
type input "#f7f4f4"
type input "#f3f0f0"
type input "#e5e2e2"
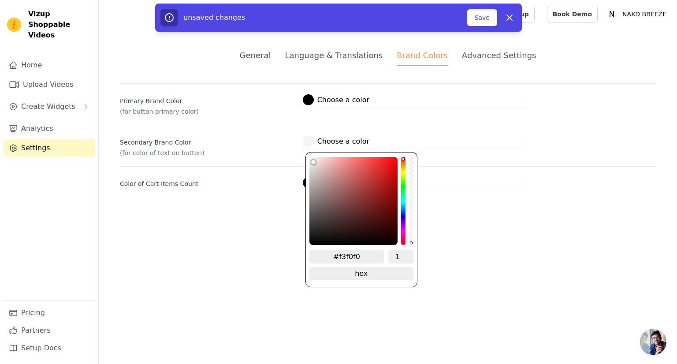
type input "#e5e2e2"
type input "#dad5d5"
type input "#cec8c8"
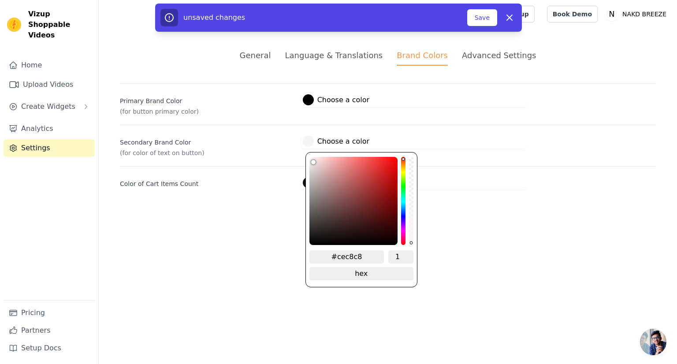
type input "#c5bebe"
type input "#bbb2b2"
type input "#b6adad"
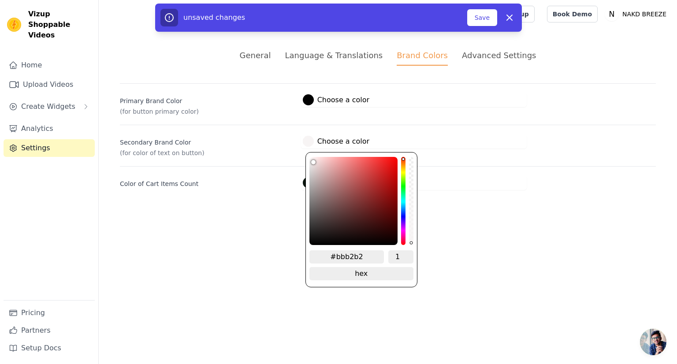
type input "#b6adad"
type input "#b2a9a9"
type input "#ada4a4"
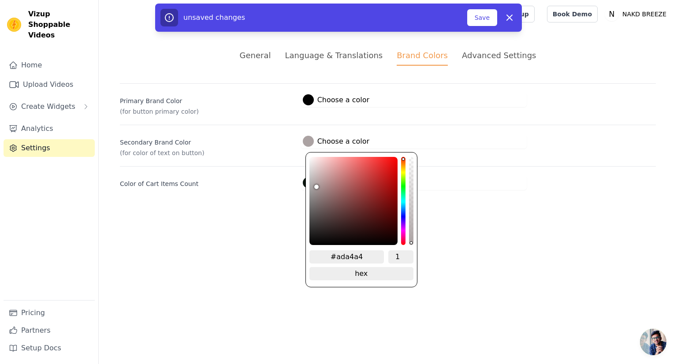
type input "#aba2a2"
type input "#a49b9b"
type input "#a09797"
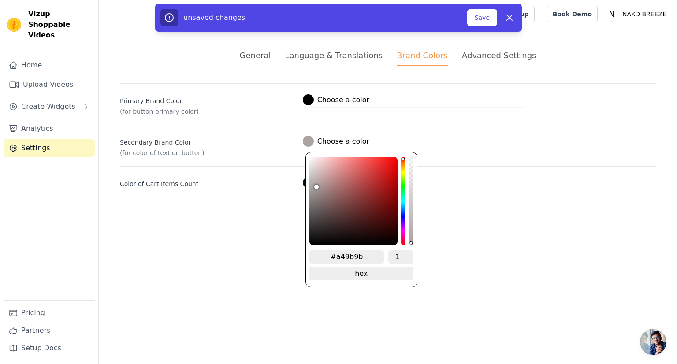
type input "#a09797"
type input "#9d9393"
type input "#978e8e"
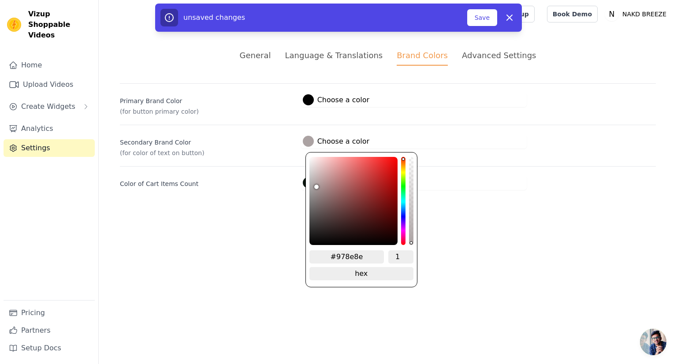
type input "#948a8a"
type input "#918787"
type input "#898080"
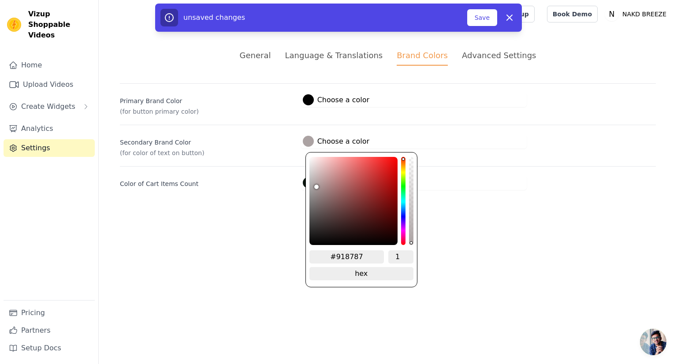
type input "#898080"
type input "#847b7b"
type input "#7e7575"
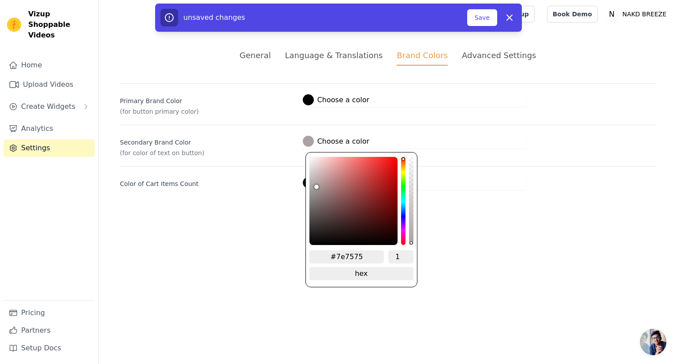
type input "#796f6f"
type input "#766d6d"
type input "#746a6a"
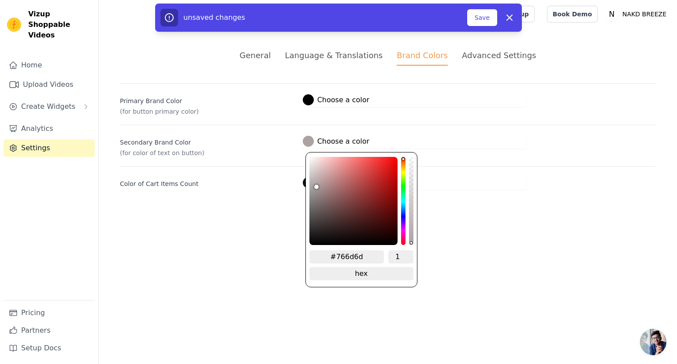
type input "#746a6a"
type input "#706666"
type input "#6f6565"
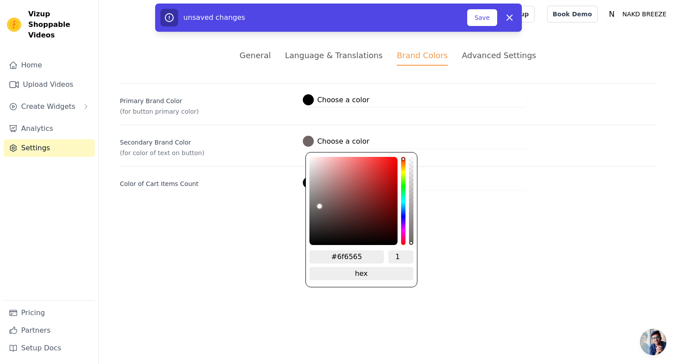
type input "#6d6464"
type input "#6c6363"
type input "#6b6161"
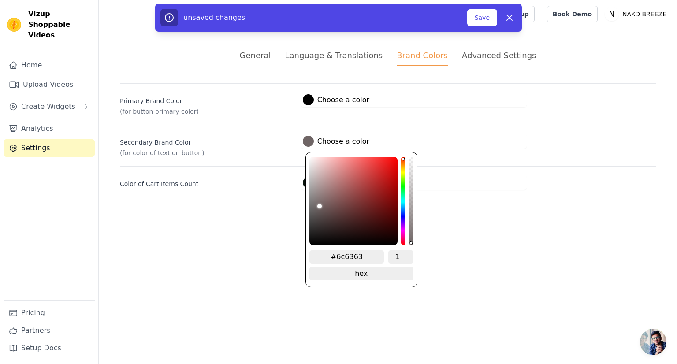
type input "#6b6161"
type input "#6a6060"
type input "#685f5f"
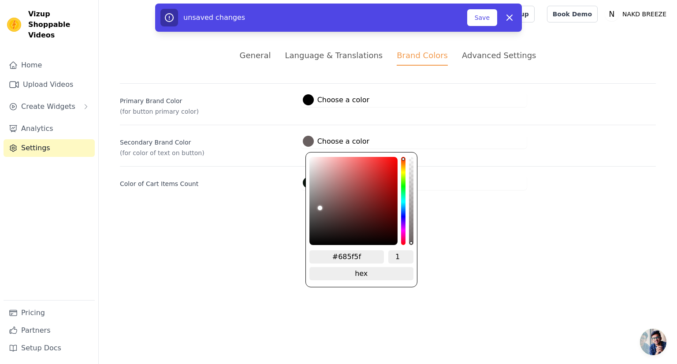
type input "#665c5c"
type input "#645b5b"
type input "#635a5a"
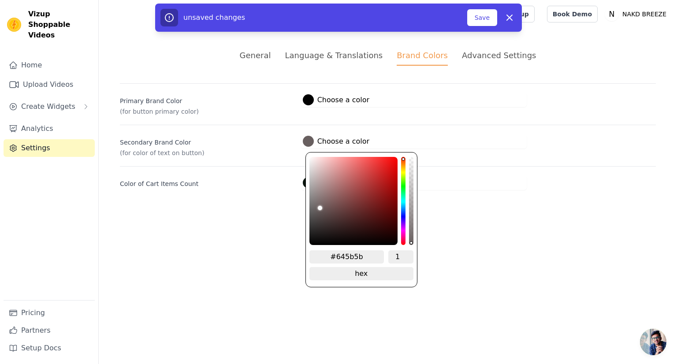
type input "#635a5a"
type input "#625959"
type input "#625858"
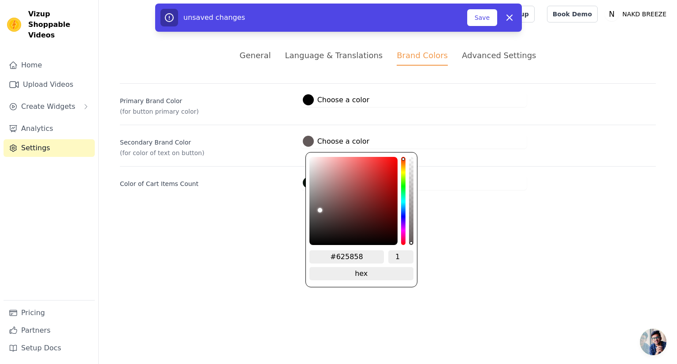
type input "#615757"
type input "#5f5656"
type input "#5e5555"
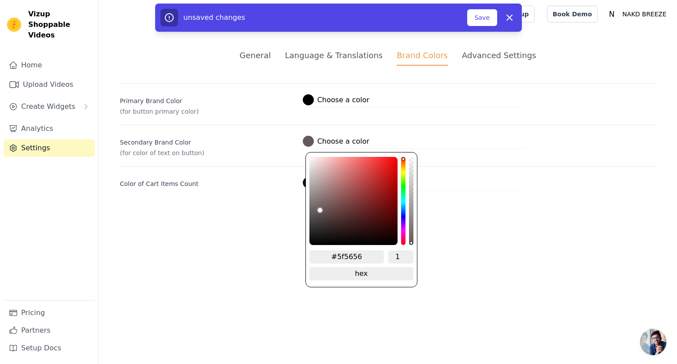
type input "#5e5555"
type input "#5c5252"
type input "#5a5151"
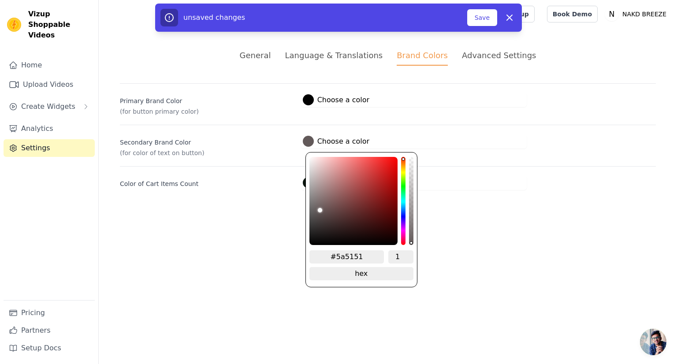
type input "#594f4f"
type input "#584e4e"
type input "#564d4d"
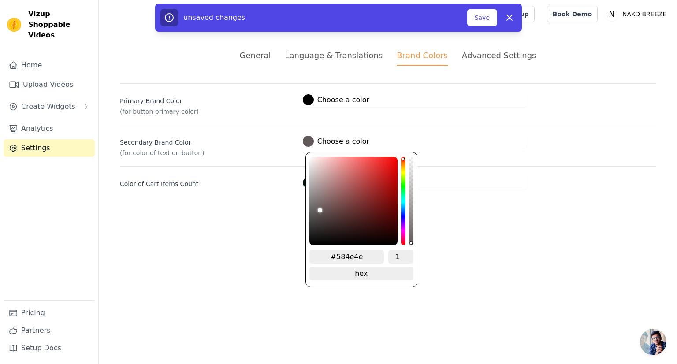
type input "#564d4d"
type input "#554c4c"
type input "#544a4a"
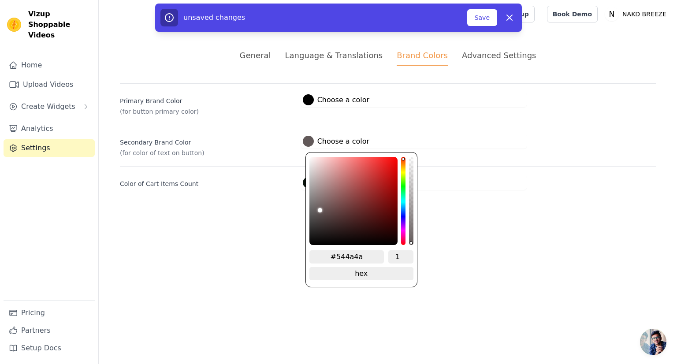
type input "#534949"
type input "#514848"
type input "#504747"
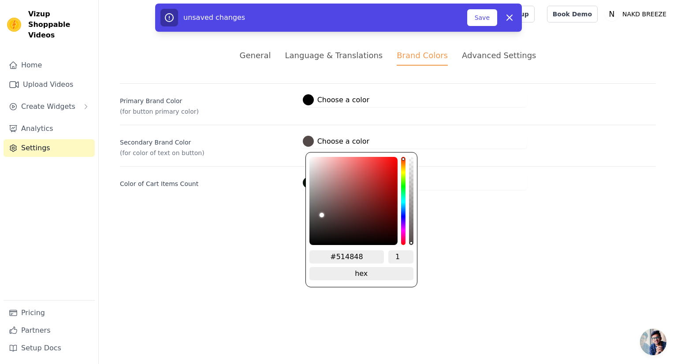
type input "#504747"
type input "#4e4545"
type input "#4b4343"
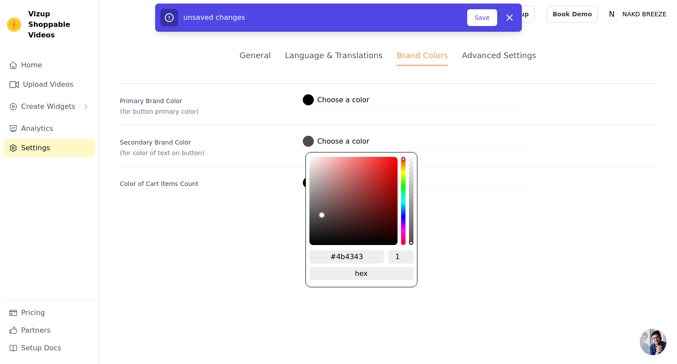
type input "#473f3f"
type input "#413a3a"
type input "#3c3535"
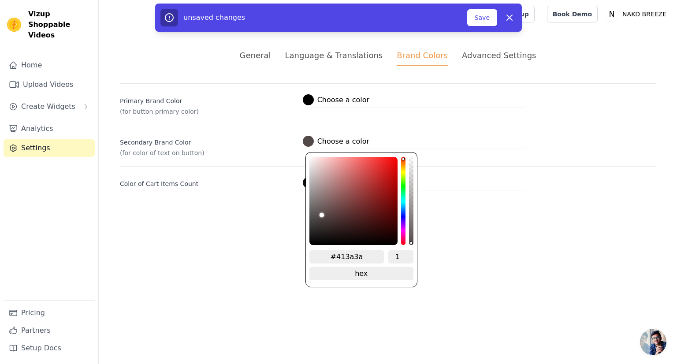
type input "#3c3535"
type input "#393333"
type input "#383232"
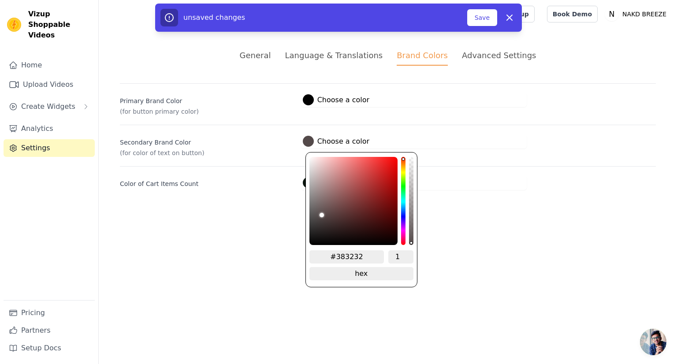
type input "#373131"
type input "#353030"
type input "#342f2f"
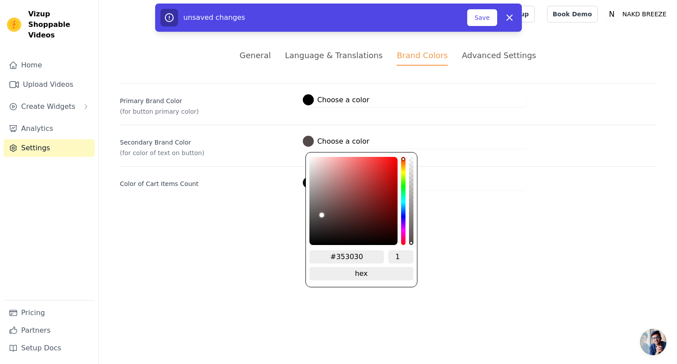
type input "#342f2f"
type input "#332e2e"
type input "#312c2c"
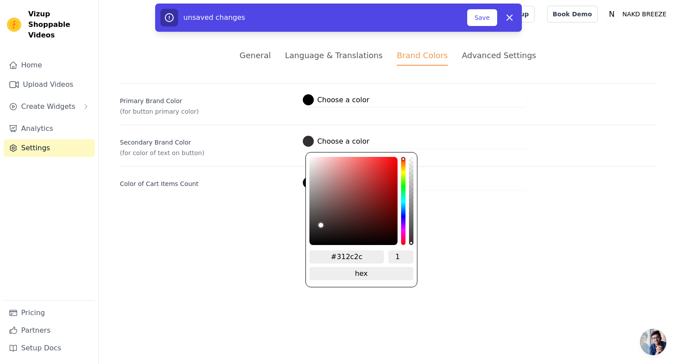
type input "#302b2b"
type input "#2e2929"
type input "#2c2828"
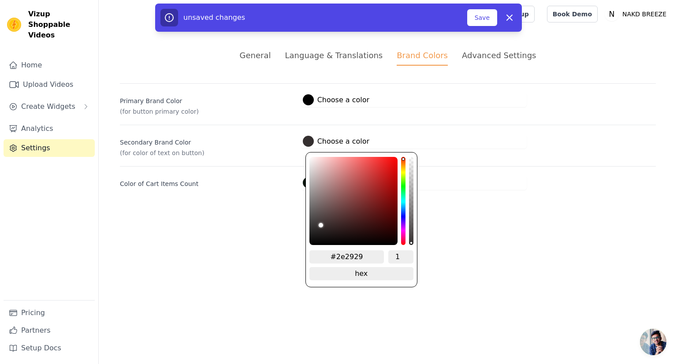
type input "#2c2828"
type input "#2b2727"
type input "#2a2626"
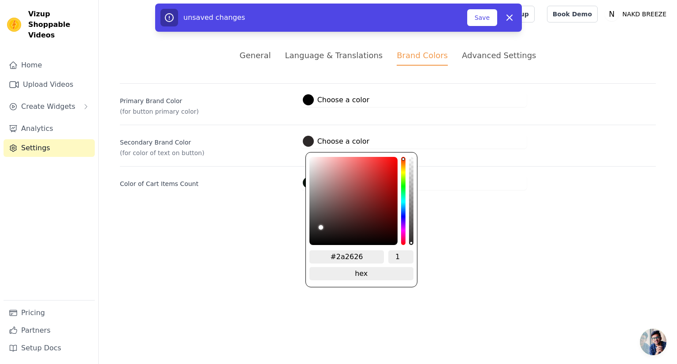
type input "#292424"
type input "#272323"
drag, startPoint x: 310, startPoint y: 158, endPoint x: 318, endPoint y: 230, distance: 72.3
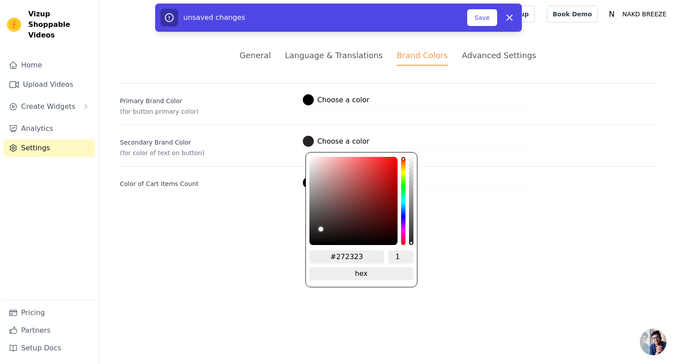
click at [319, 230] on div "brightness channel" at bounding box center [321, 201] width 4 height 86
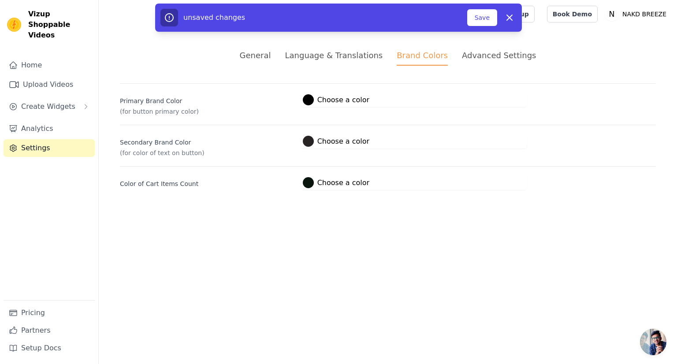
click at [482, 194] on div "General Language & Translations Brand Colors Advanced Settings unsaved changes …" at bounding box center [388, 119] width 578 height 183
click at [481, 16] on button "Save" at bounding box center [482, 17] width 30 height 17
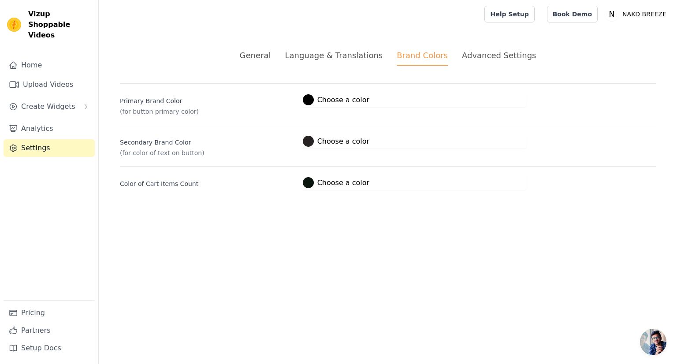
click at [475, 55] on div "Advanced Settings" at bounding box center [499, 55] width 74 height 12
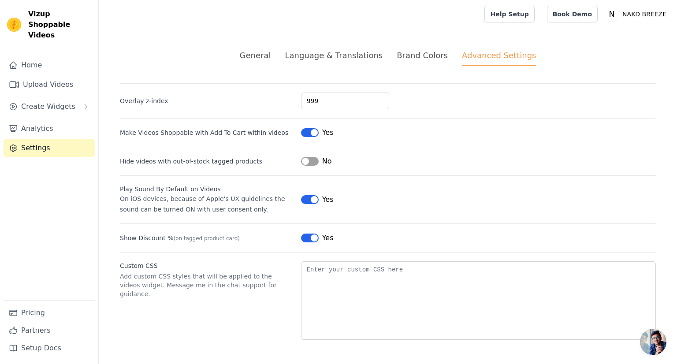
click at [271, 59] on div "General" at bounding box center [255, 55] width 31 height 12
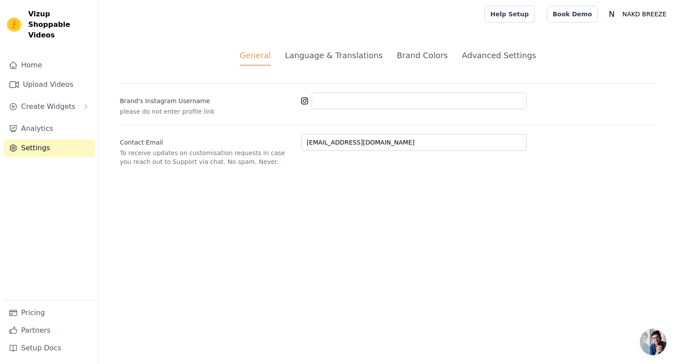
click at [432, 55] on div "Brand Colors" at bounding box center [422, 55] width 51 height 12
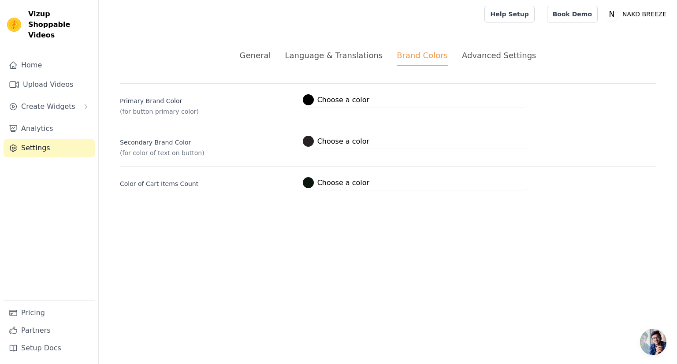
click at [323, 143] on label "#272323 Choose a color" at bounding box center [336, 141] width 67 height 11
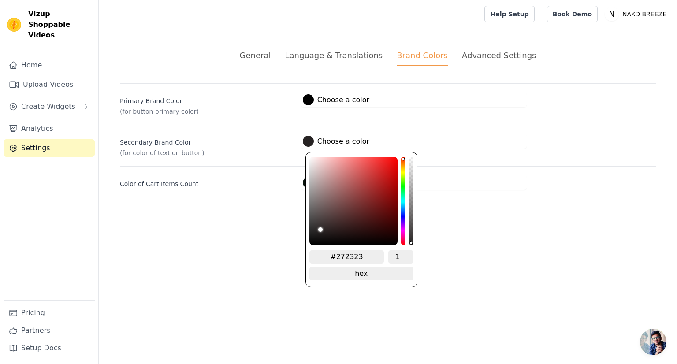
type input "#2c2828"
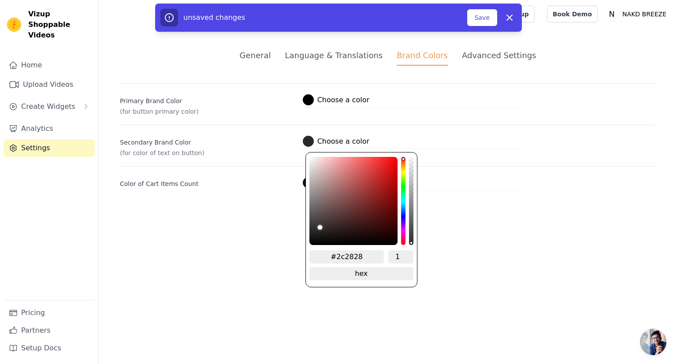
type input "#393434"
type input "#584f4f"
drag, startPoint x: 317, startPoint y: 228, endPoint x: 310, endPoint y: 154, distance: 74.4
click at [310, 154] on div "#fffdfd 1 hex change to rgb" at bounding box center [362, 219] width 112 height 135
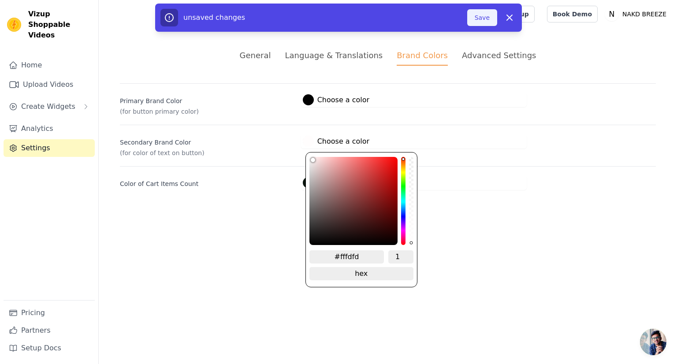
click at [480, 15] on button "Save" at bounding box center [482, 17] width 30 height 17
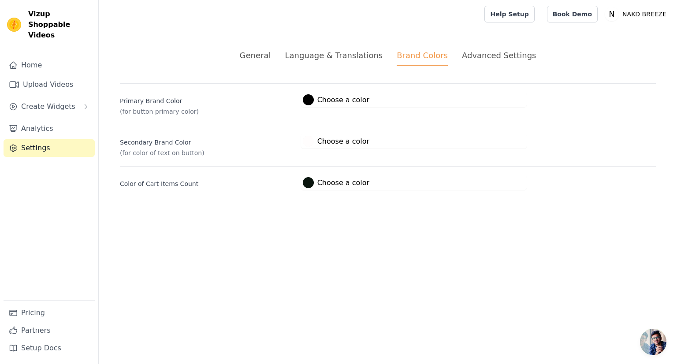
click at [347, 132] on div "Secondary Brand Color (for color of text on button) #fffdfd Choose a color #fff…" at bounding box center [388, 141] width 536 height 33
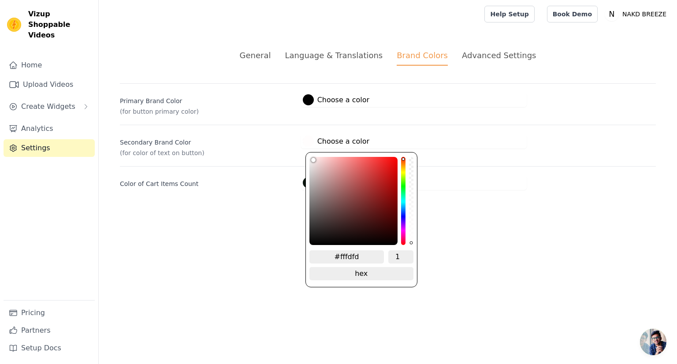
click at [342, 143] on label "#fffdfd Choose a color" at bounding box center [336, 141] width 67 height 11
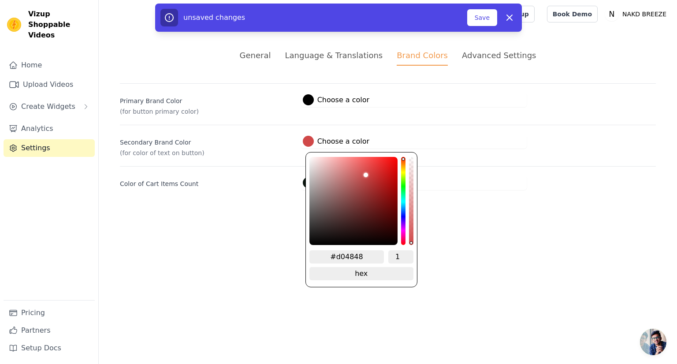
drag, startPoint x: 314, startPoint y: 159, endPoint x: 367, endPoint y: 172, distance: 54.4
click at [367, 172] on div "brightness channel" at bounding box center [366, 201] width 4 height 86
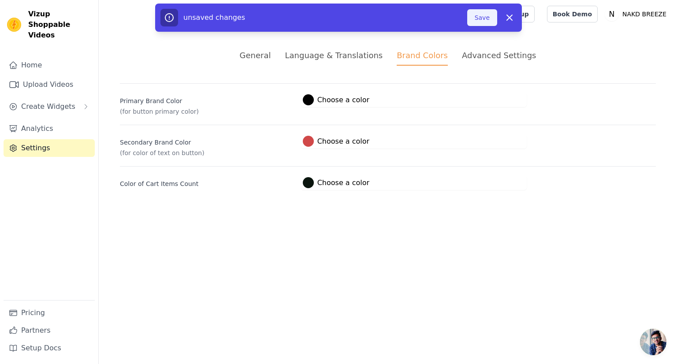
click at [483, 21] on button "Save" at bounding box center [482, 17] width 30 height 17
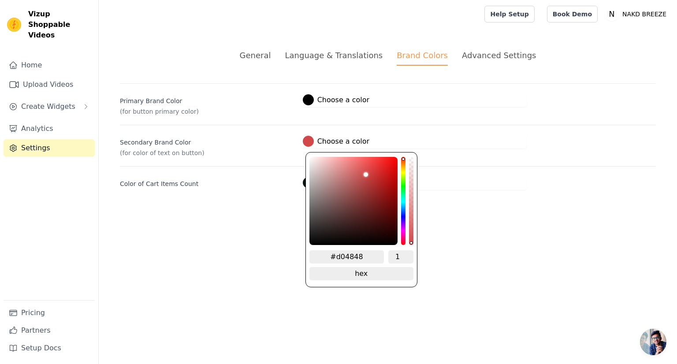
click at [336, 139] on label "#d04848 Choose a color" at bounding box center [336, 141] width 67 height 11
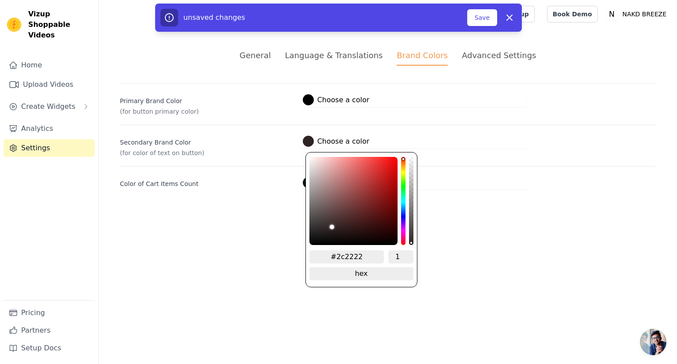
drag, startPoint x: 365, startPoint y: 172, endPoint x: 329, endPoint y: 228, distance: 66.8
click at [330, 228] on div "brightness channel" at bounding box center [332, 201] width 4 height 86
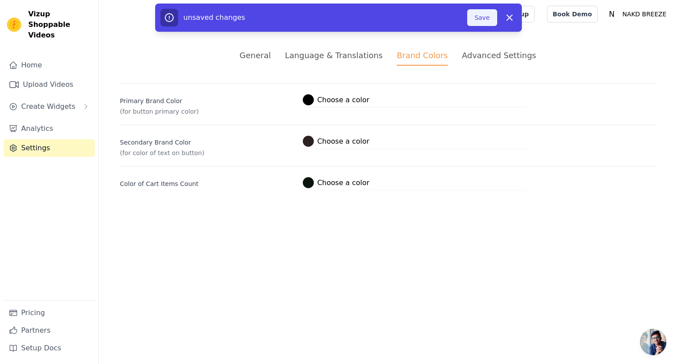
click at [493, 18] on button "Save" at bounding box center [482, 17] width 30 height 17
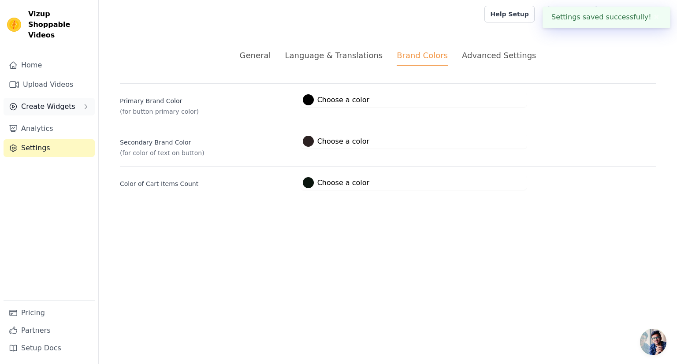
click at [70, 98] on button "Create Widgets" at bounding box center [49, 107] width 91 height 18
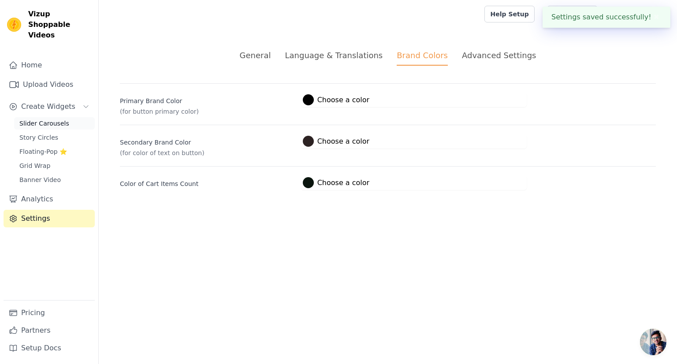
click at [63, 117] on link "Slider Carousels" at bounding box center [54, 123] width 81 height 12
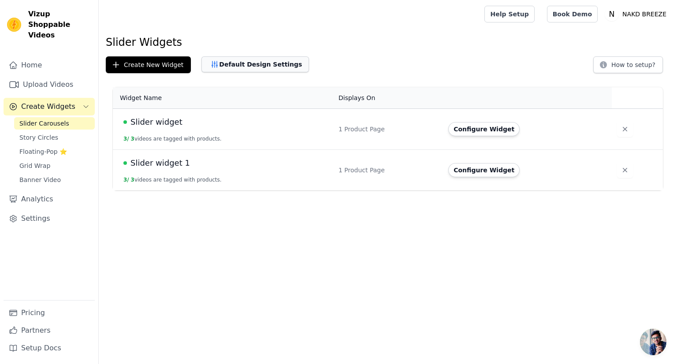
click at [240, 66] on button "Default Design Settings" at bounding box center [255, 64] width 108 height 16
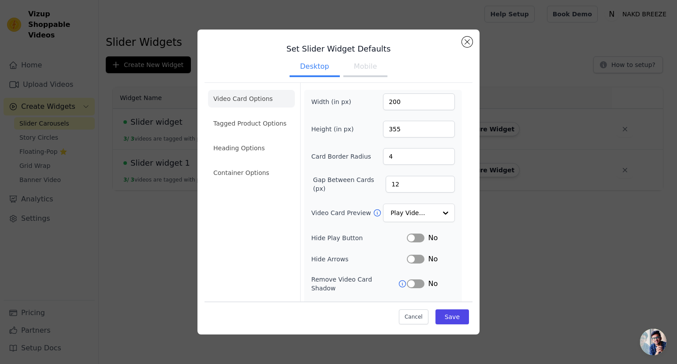
scroll to position [53, 0]
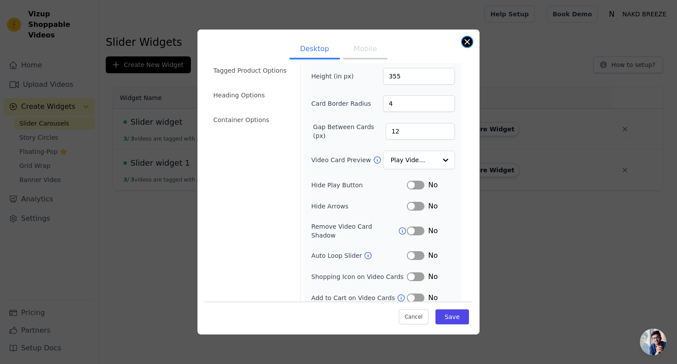
click at [466, 44] on button "Close modal" at bounding box center [467, 42] width 11 height 11
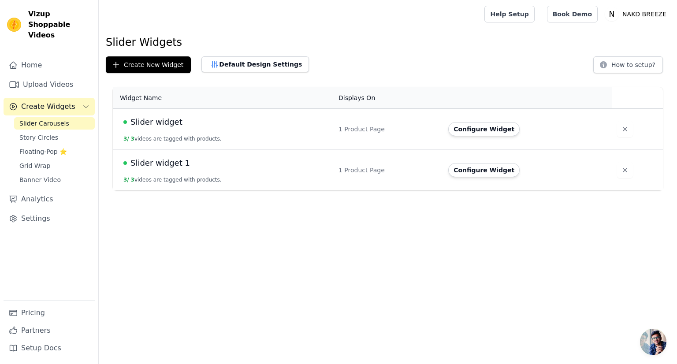
click at [160, 118] on span "Slider widget" at bounding box center [157, 122] width 52 height 12
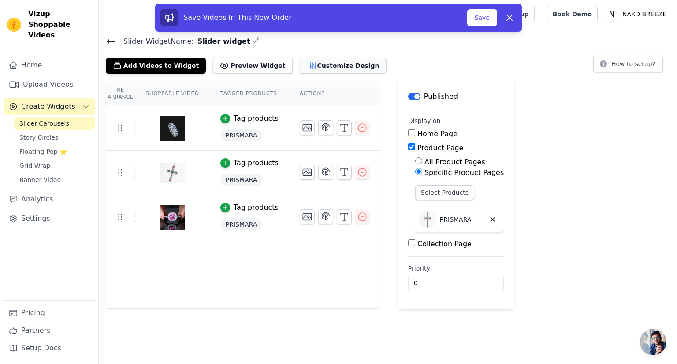
click at [311, 63] on button "Customize Design" at bounding box center [343, 66] width 87 height 16
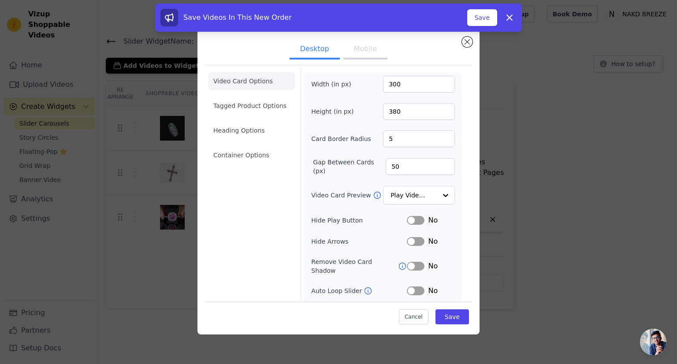
scroll to position [35, 0]
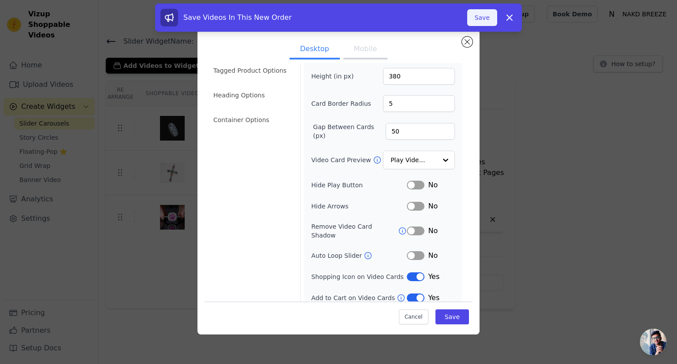
click at [489, 15] on button "Save" at bounding box center [482, 17] width 30 height 17
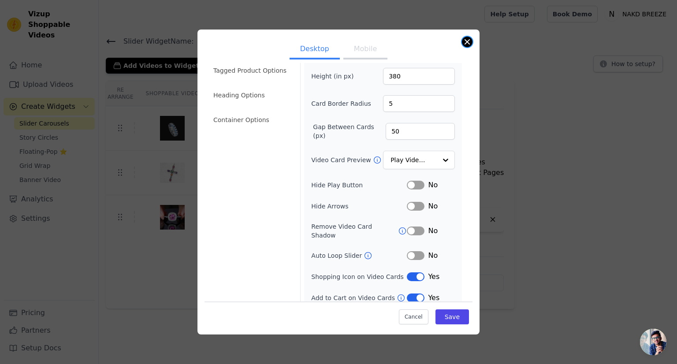
click at [466, 41] on button "Close modal" at bounding box center [467, 42] width 11 height 11
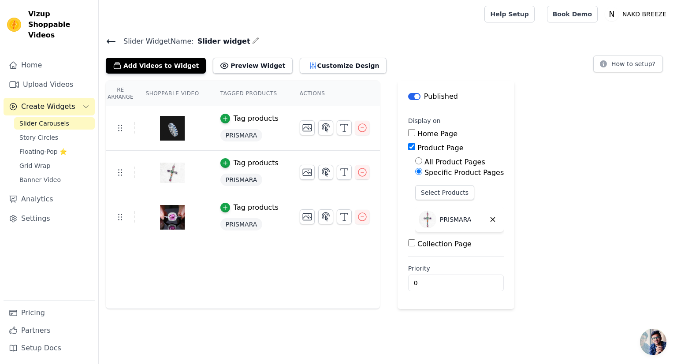
click at [654, 333] on span "Open chat" at bounding box center [653, 342] width 26 height 26
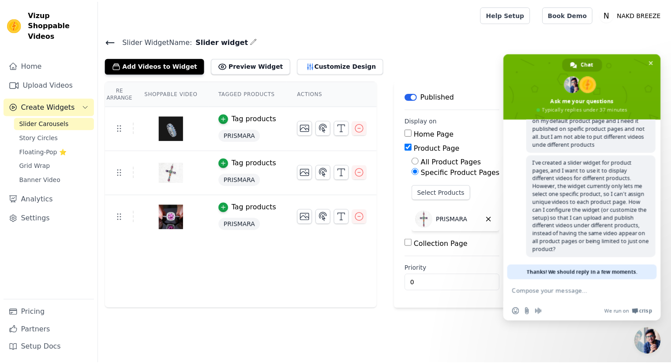
scroll to position [84, 0]
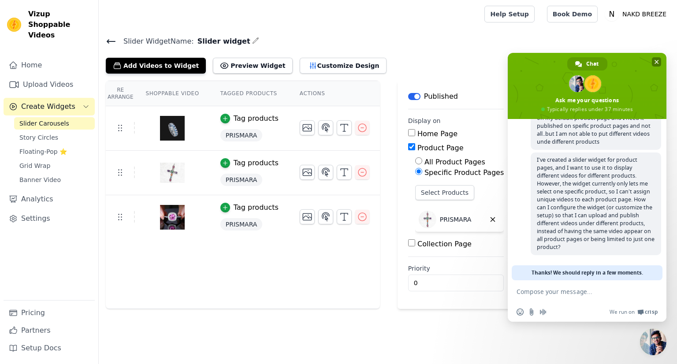
click at [656, 63] on span "Close chat" at bounding box center [657, 62] width 4 height 4
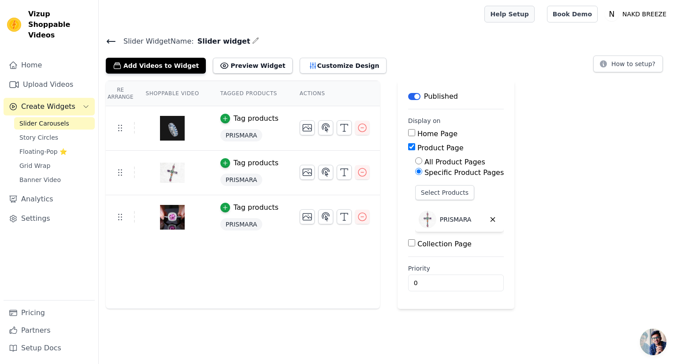
click at [529, 15] on link "Help Setup" at bounding box center [510, 14] width 50 height 17
click at [52, 56] on link "Home" at bounding box center [49, 65] width 91 height 18
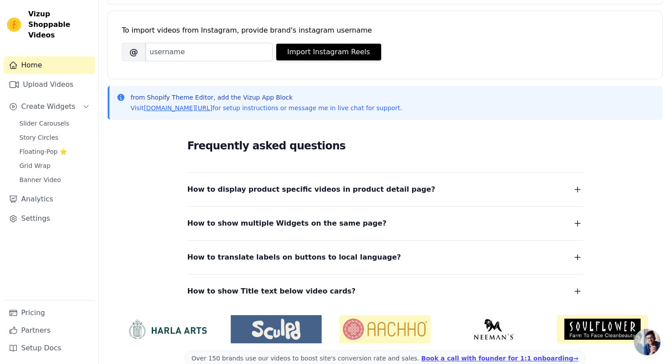
scroll to position [130, 0]
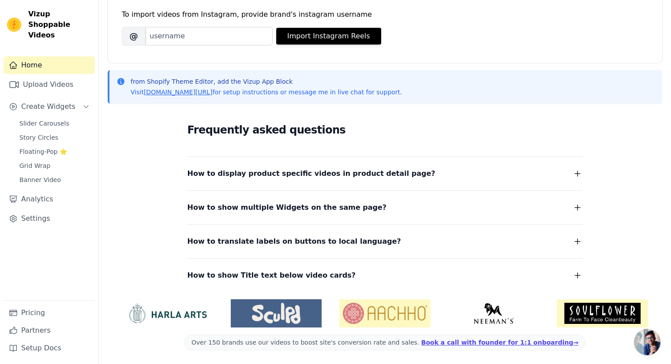
click at [314, 209] on span "How to show multiple Widgets on the same page?" at bounding box center [286, 207] width 199 height 12
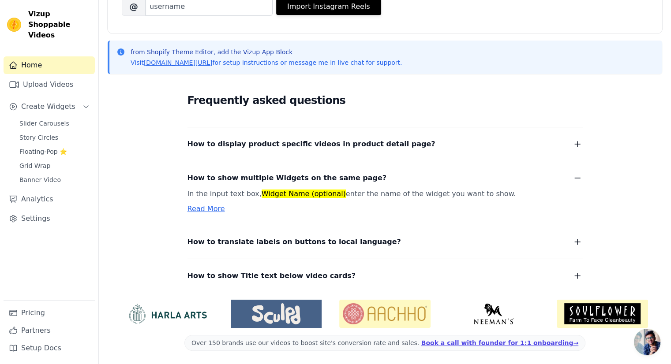
scroll to position [160, 0]
click at [61, 101] on span "Create Widgets" at bounding box center [48, 106] width 54 height 11
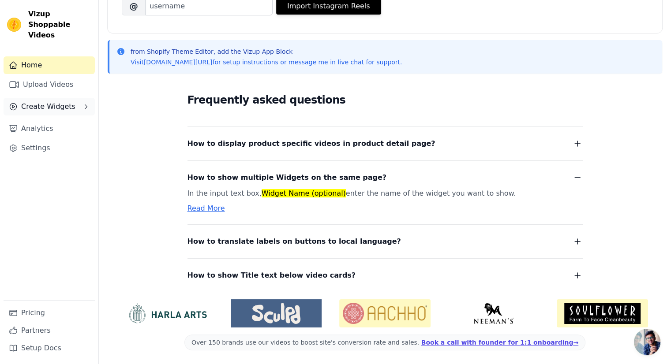
click at [62, 101] on span "Create Widgets" at bounding box center [48, 106] width 54 height 11
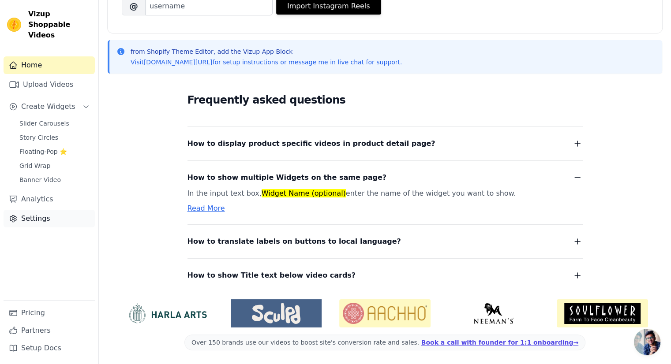
click at [41, 210] on link "Settings" at bounding box center [49, 219] width 91 height 18
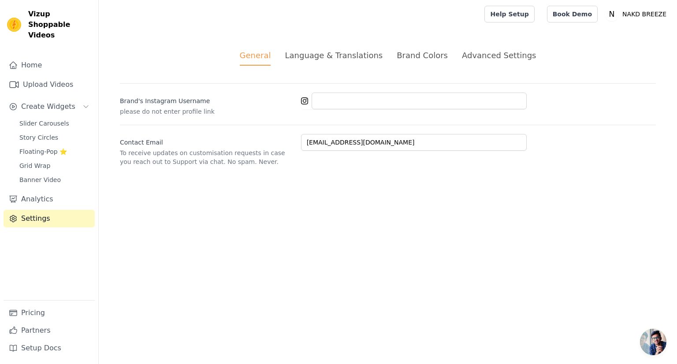
click at [469, 55] on div "Advanced Settings" at bounding box center [499, 55] width 74 height 12
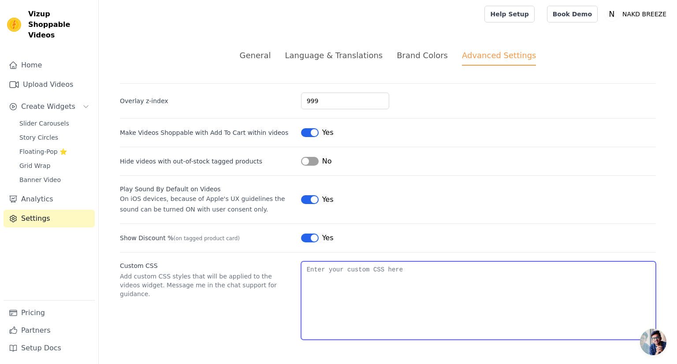
click at [332, 276] on textarea "Custom CSS" at bounding box center [478, 300] width 355 height 78
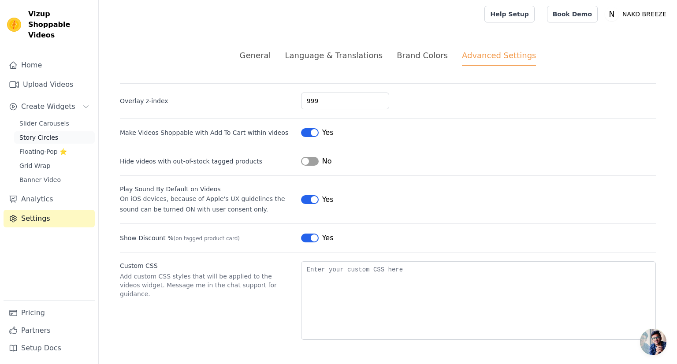
click at [58, 131] on link "Story Circles" at bounding box center [54, 137] width 81 height 12
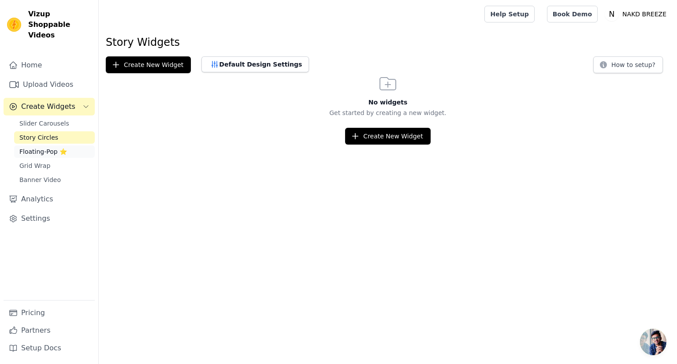
click at [37, 145] on link "Floating-Pop ⭐" at bounding box center [54, 151] width 81 height 12
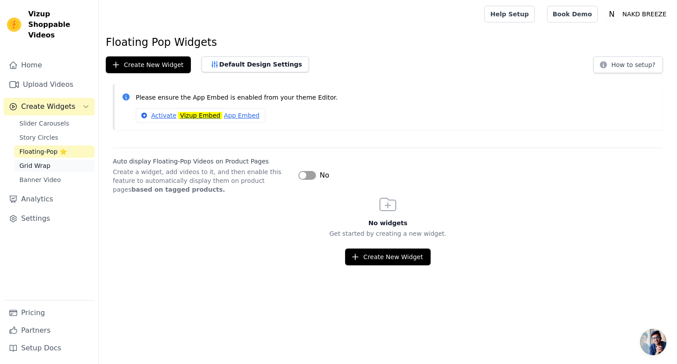
click at [34, 161] on span "Grid Wrap" at bounding box center [34, 165] width 31 height 9
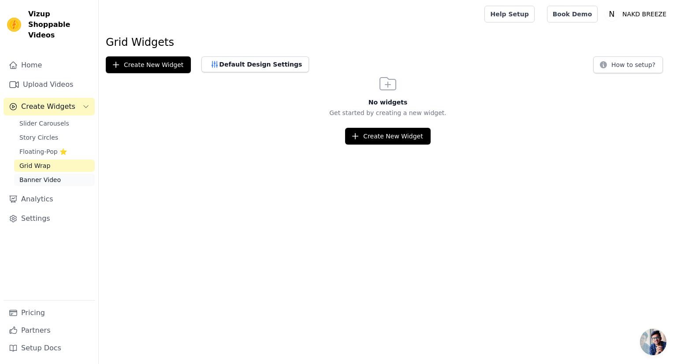
click at [40, 174] on link "Banner Video" at bounding box center [54, 180] width 81 height 12
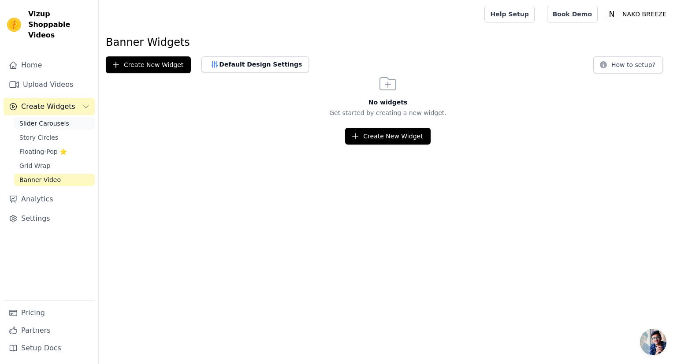
click at [49, 119] on span "Slider Carousels" at bounding box center [44, 123] width 50 height 9
